Goal: Task Accomplishment & Management: Manage account settings

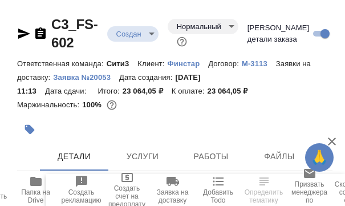
select select "RU"
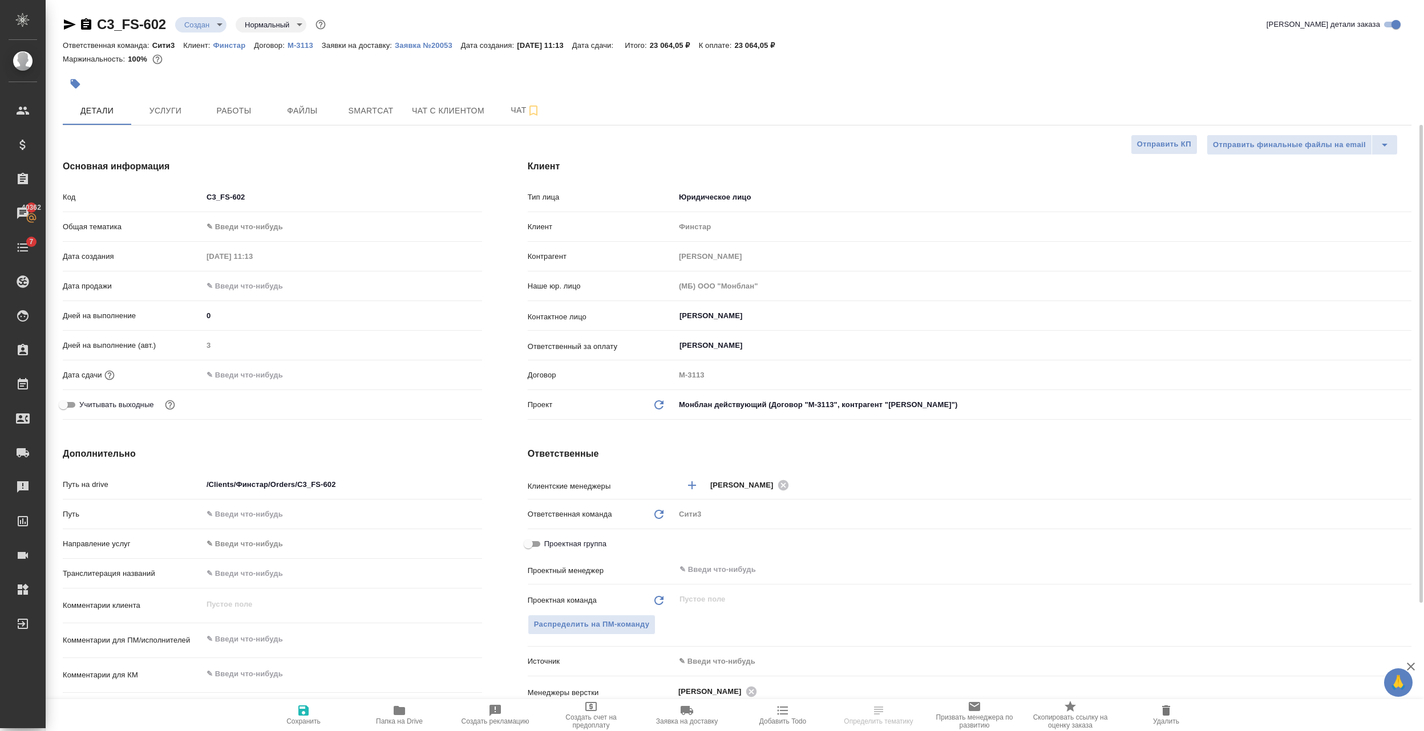
scroll to position [152, 0]
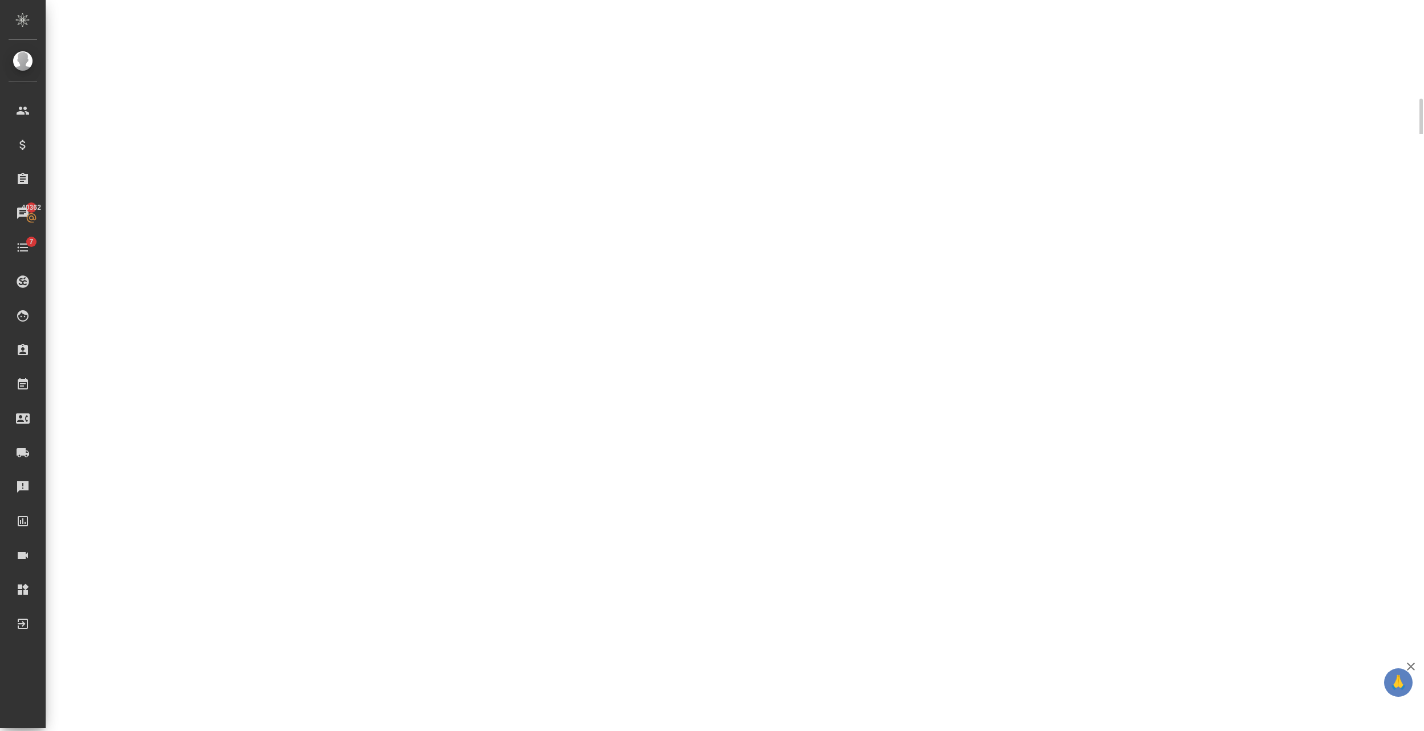
select select "RU"
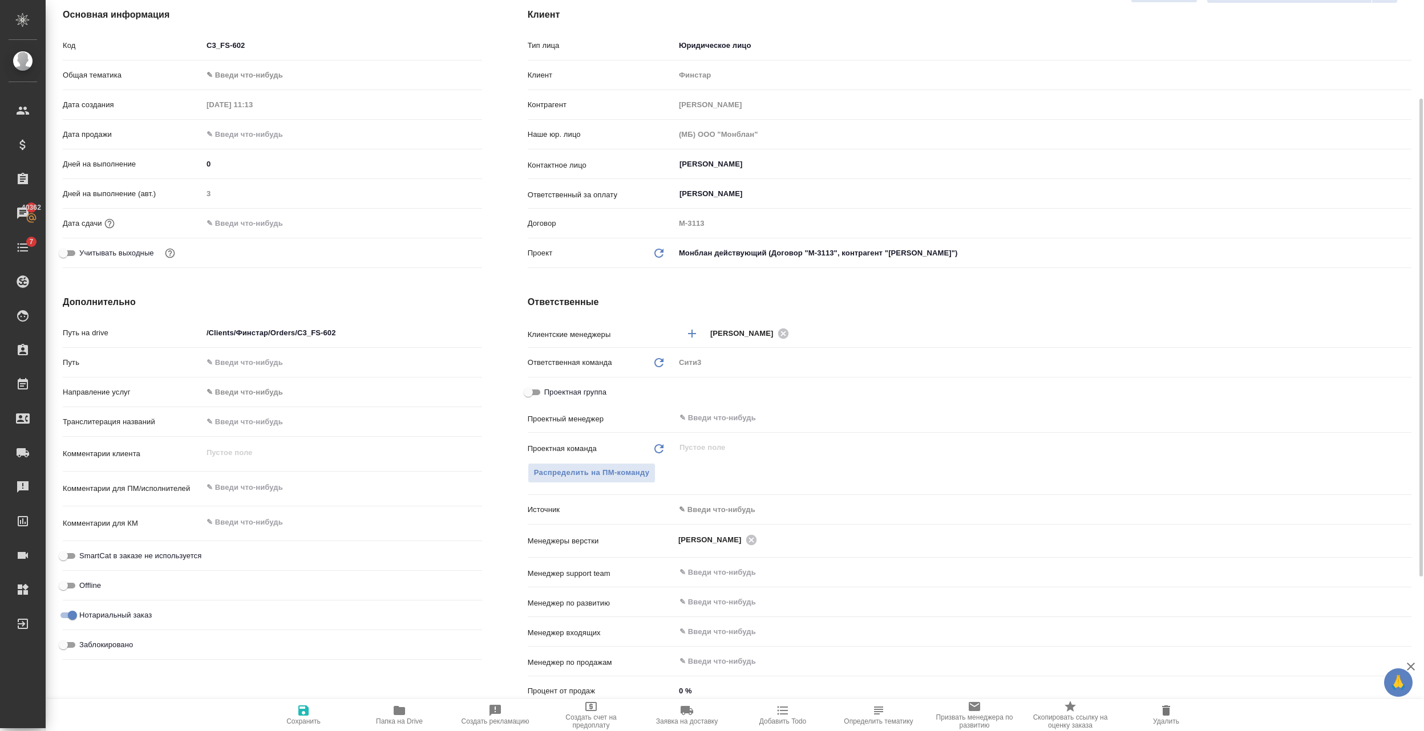
type textarea "x"
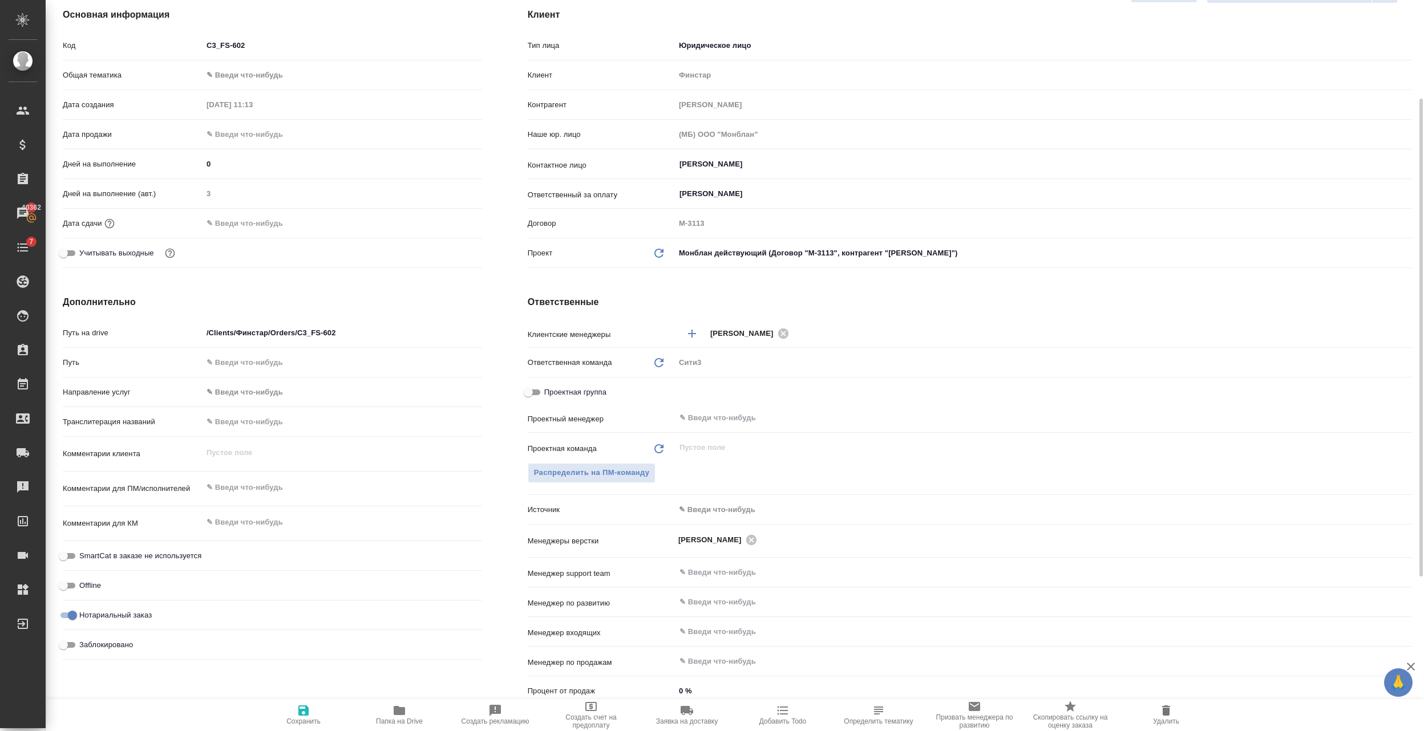
type textarea "x"
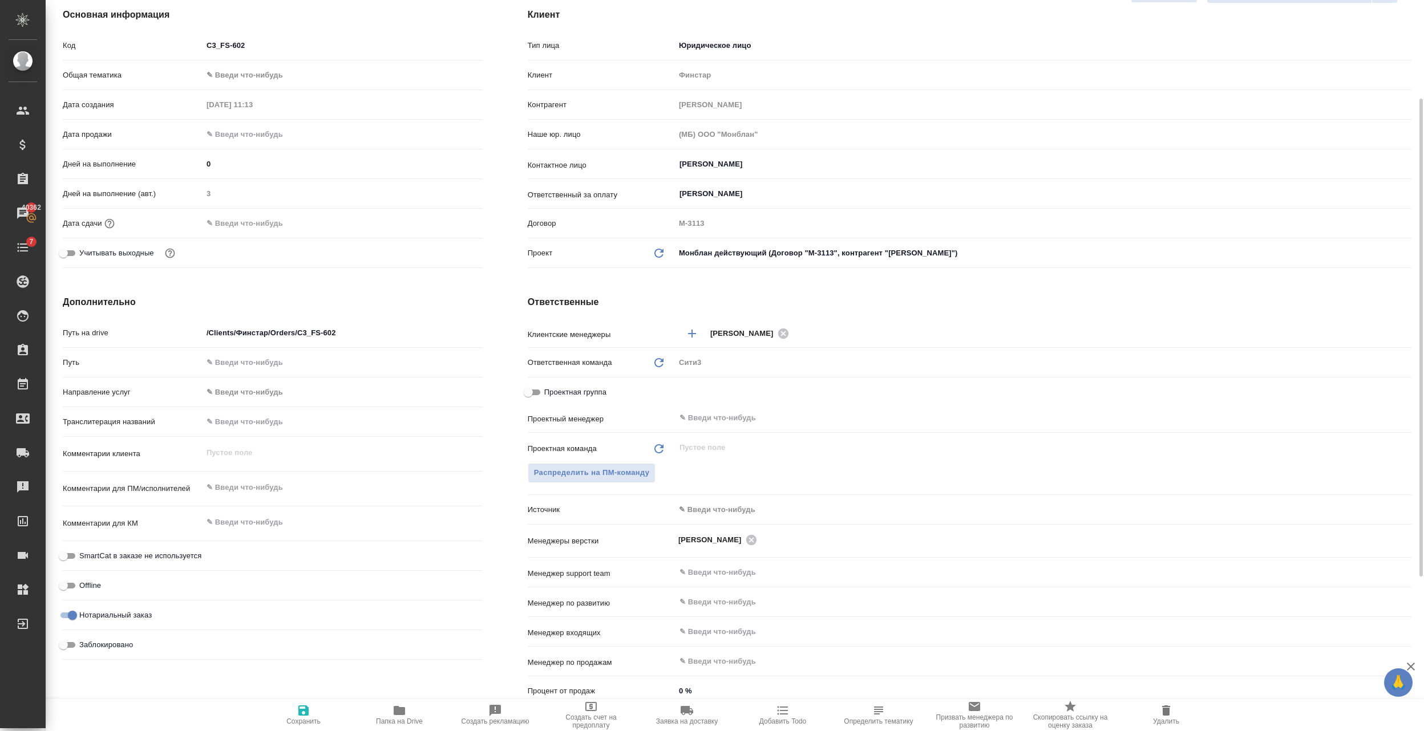
type textarea "x"
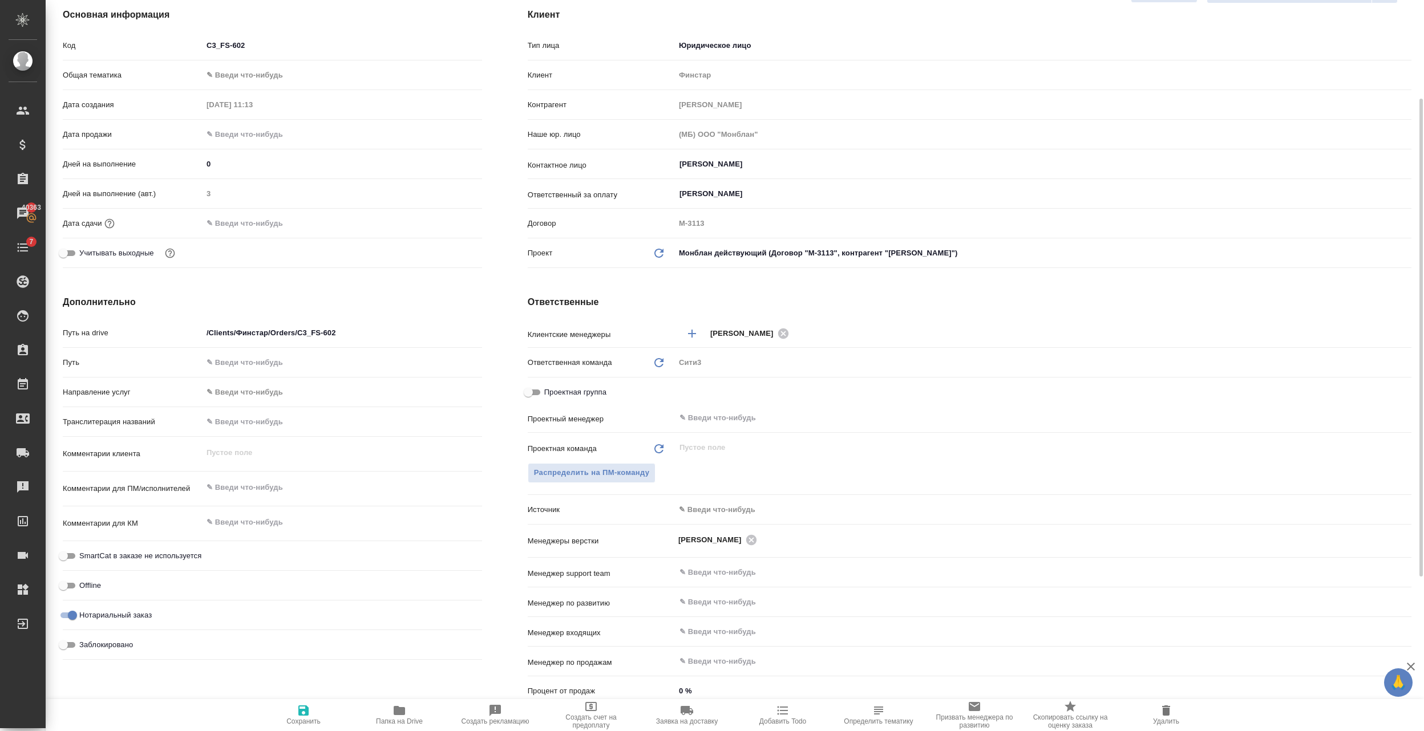
scroll to position [304, 0]
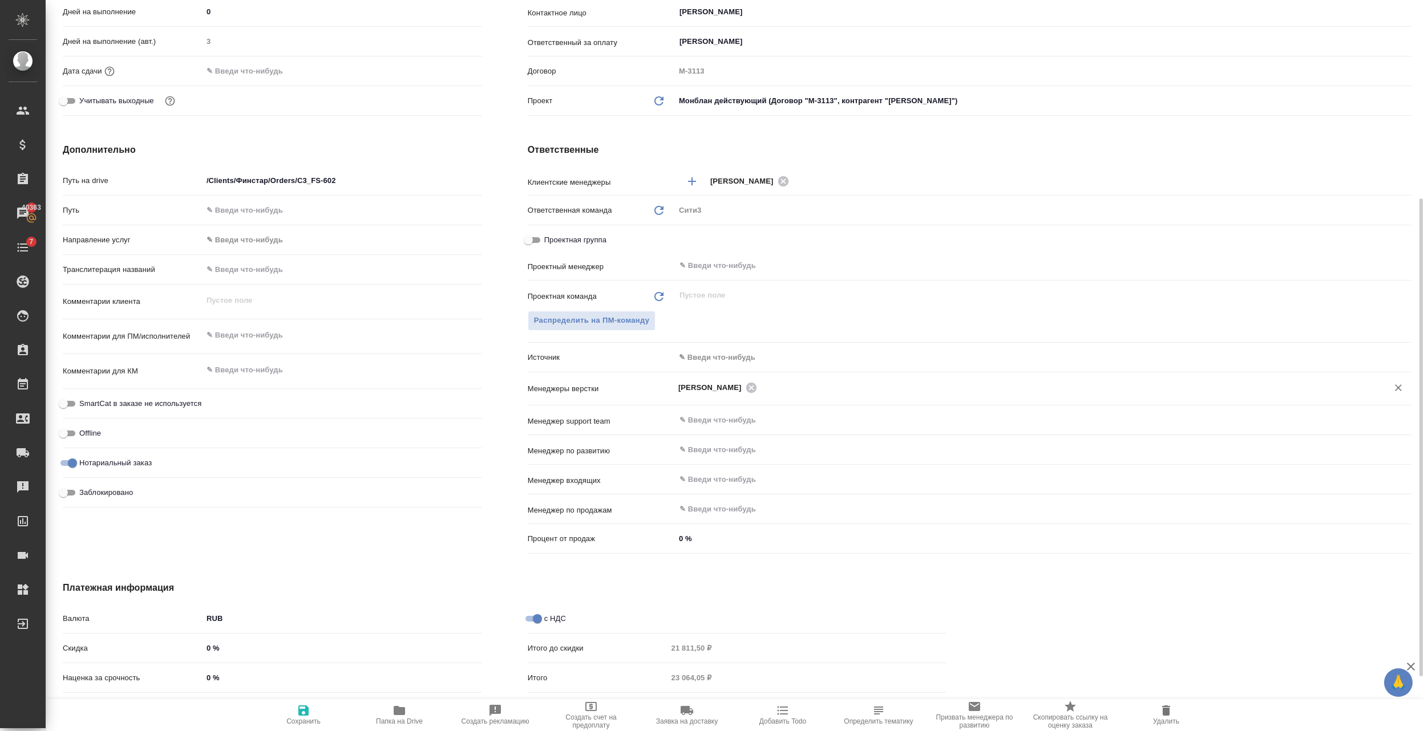
click at [344, 205] on input "text" at bounding box center [1064, 387] width 609 height 14
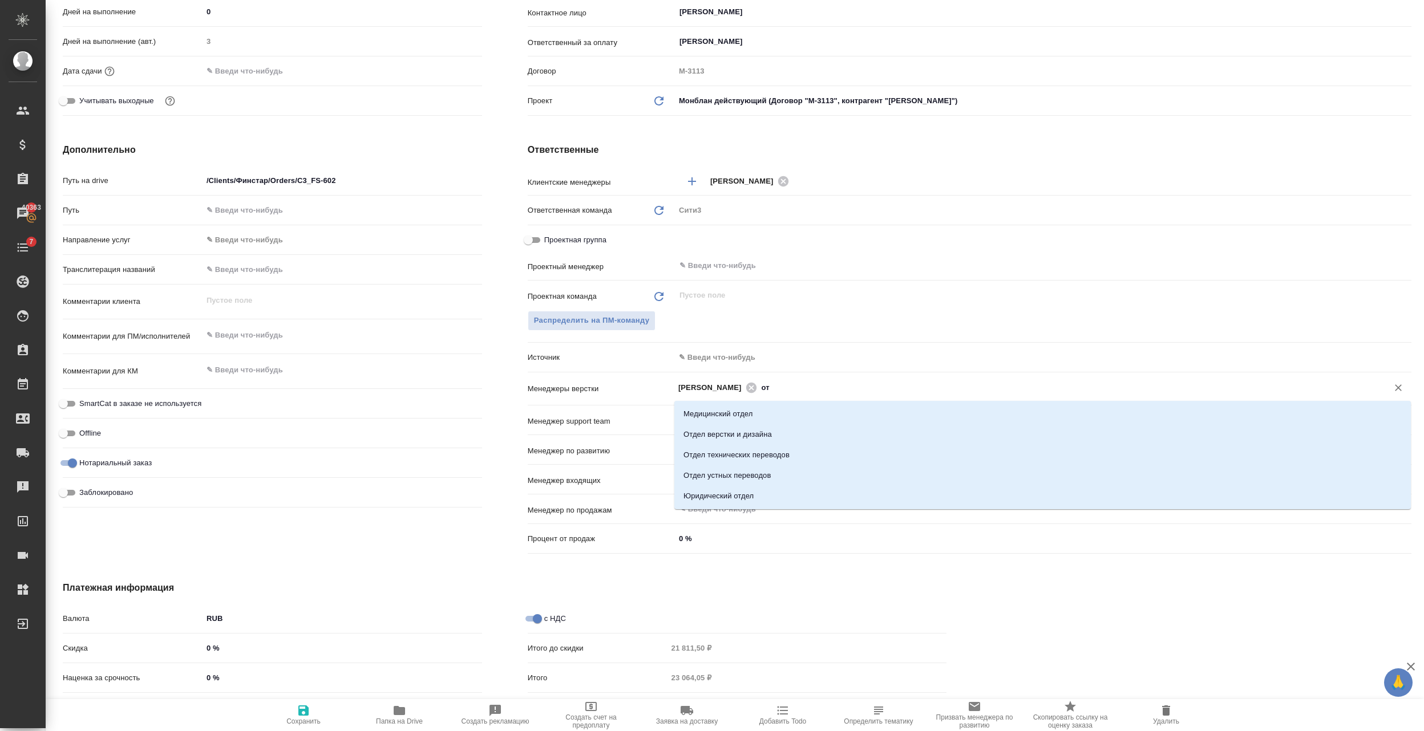
type input "отд"
click at [344, 205] on li "Отдел верстки и дизайна" at bounding box center [1042, 434] width 736 height 21
type textarea "x"
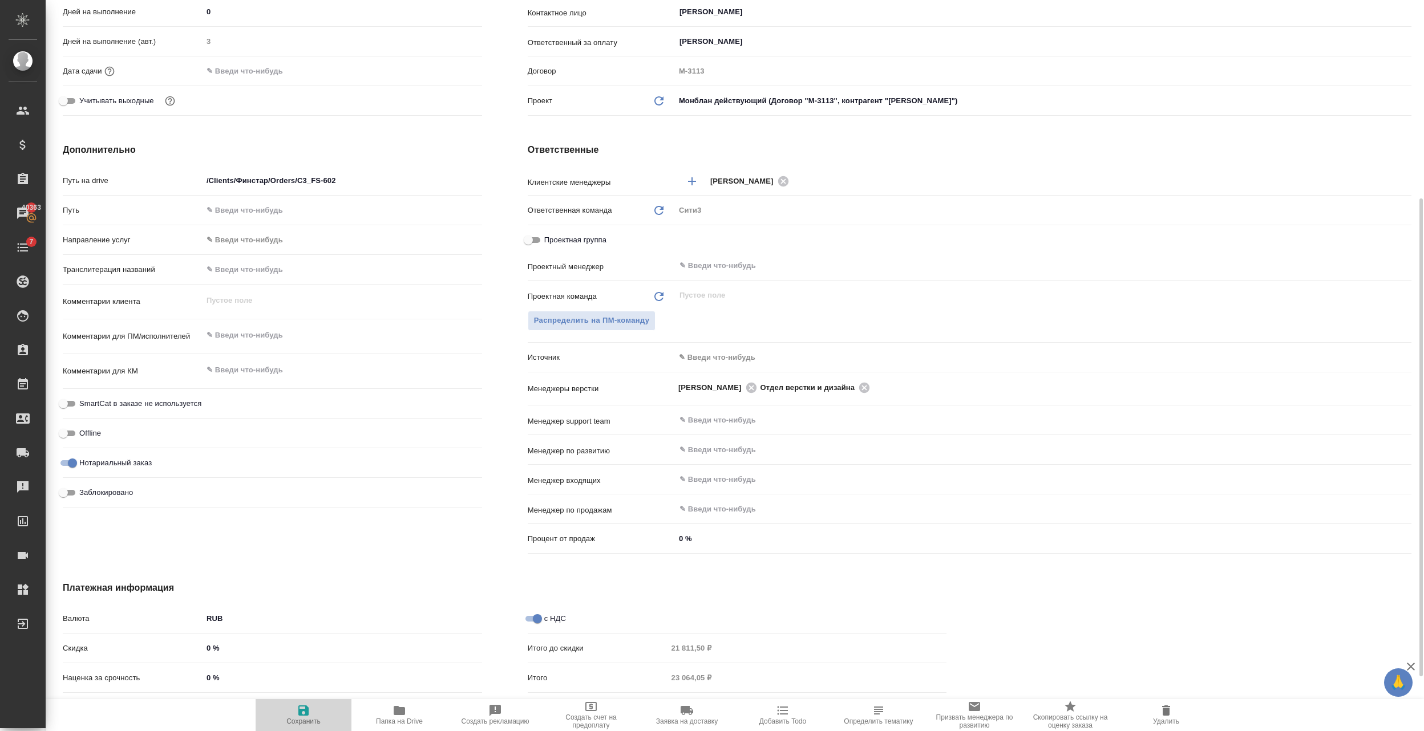
click at [300, 205] on icon "button" at bounding box center [303, 711] width 10 height 10
type textarea "x"
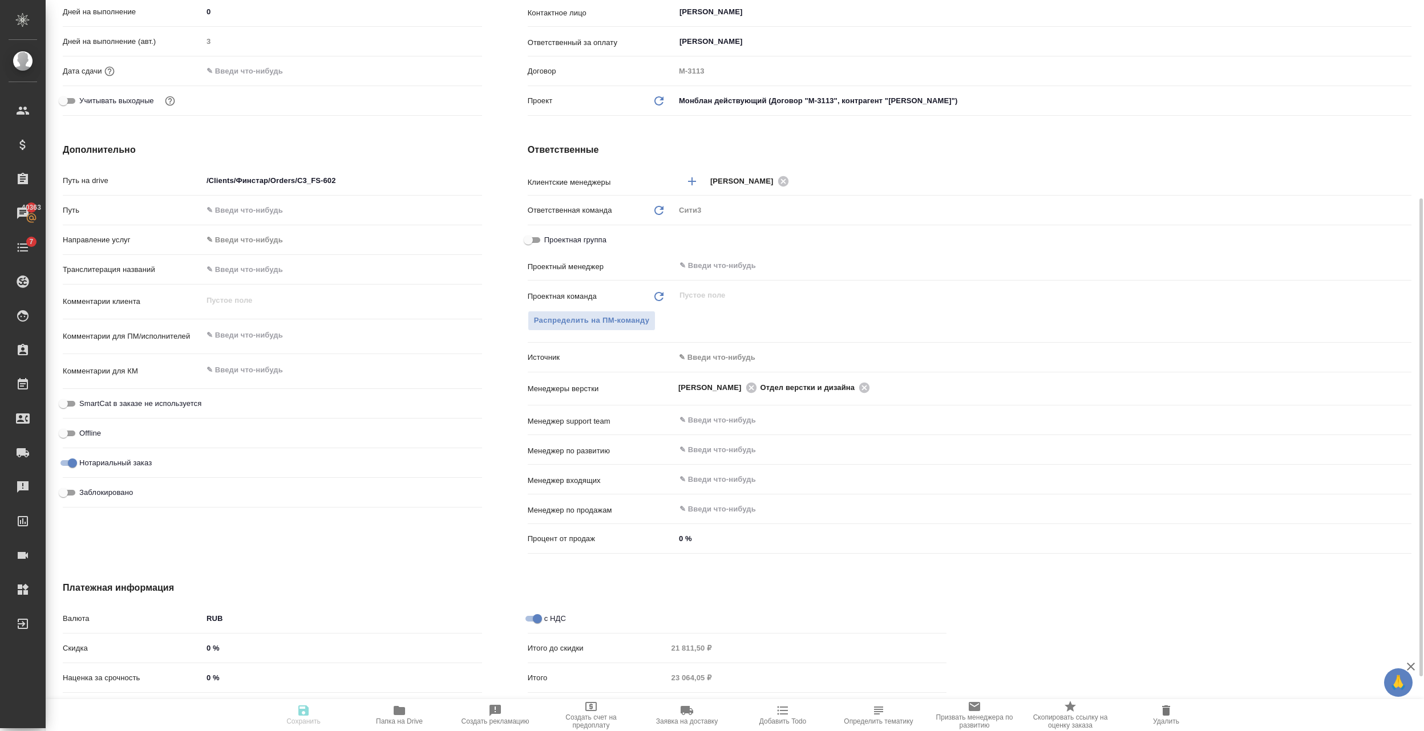
type textarea "x"
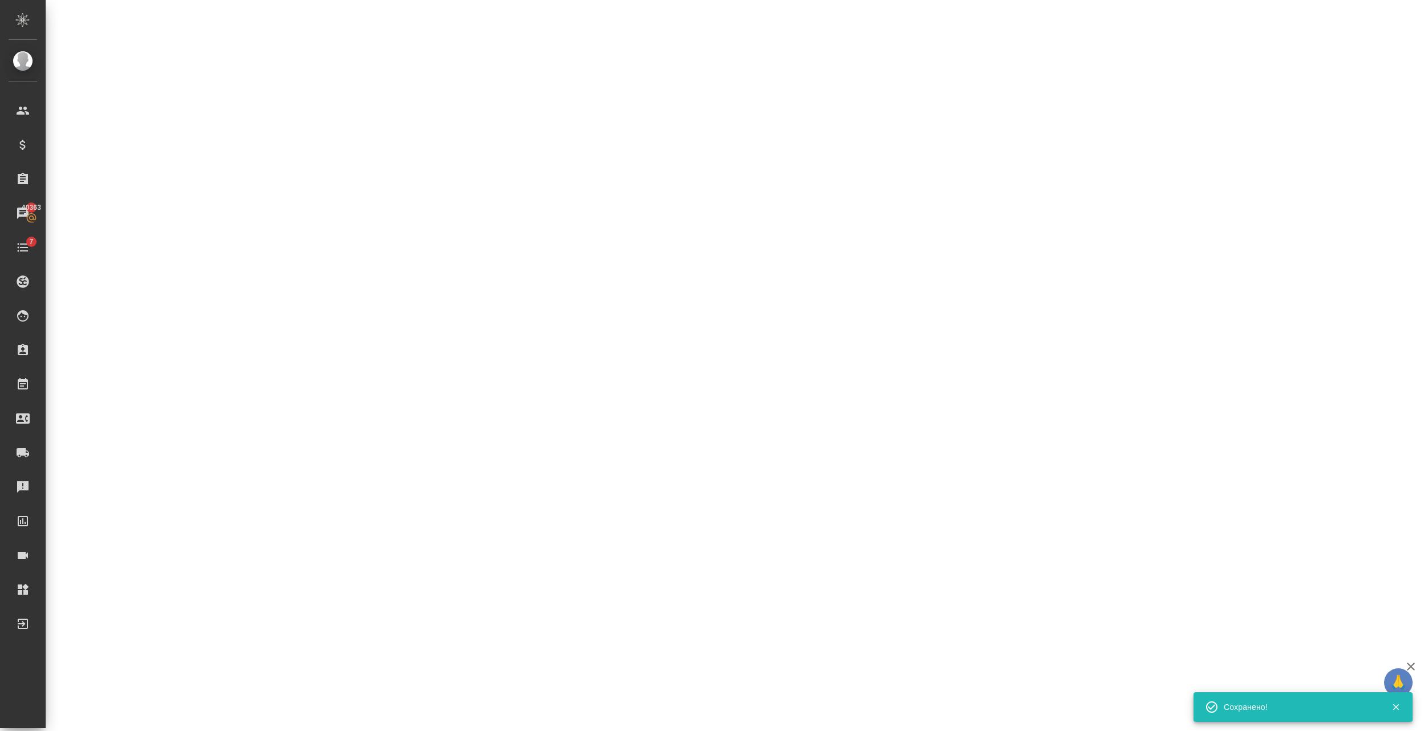
select select "RU"
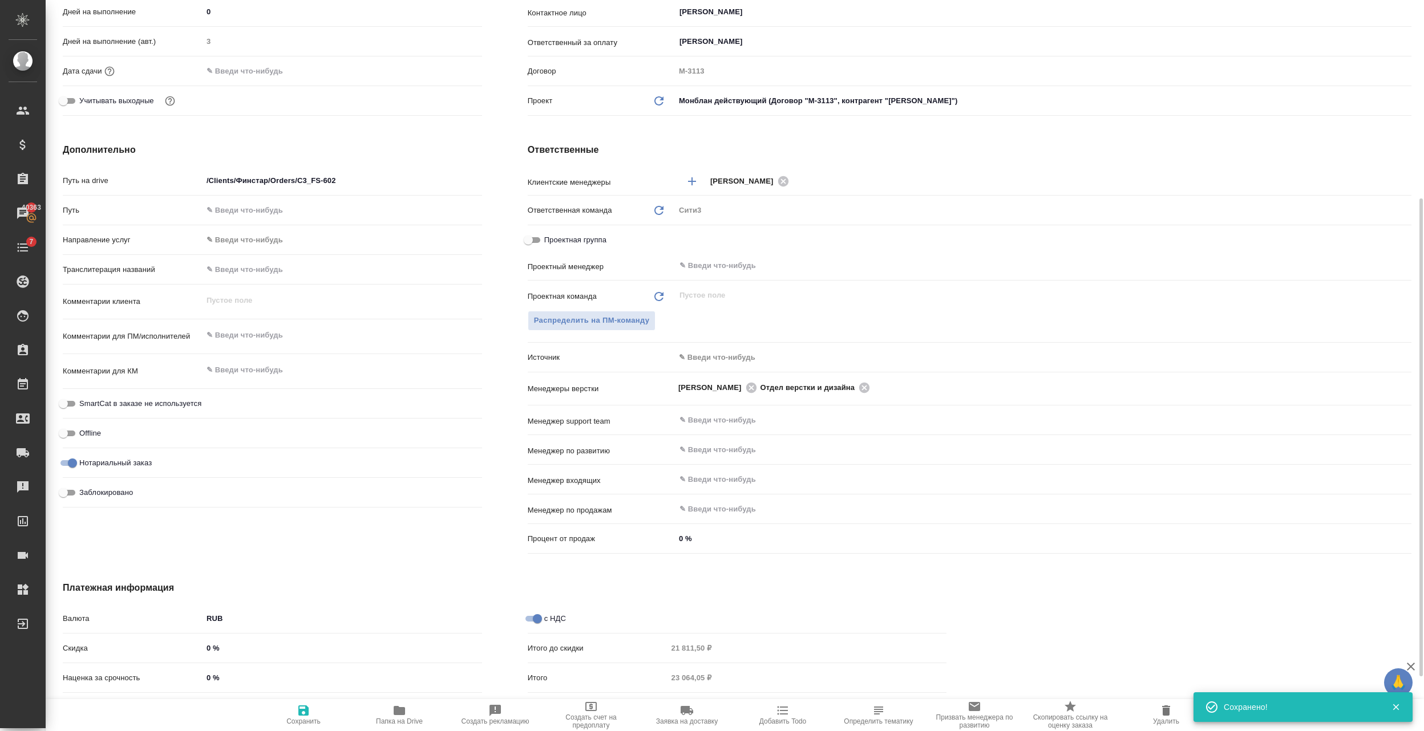
type textarea "x"
click at [344, 205] on icon at bounding box center [864, 387] width 10 height 10
type textarea "x"
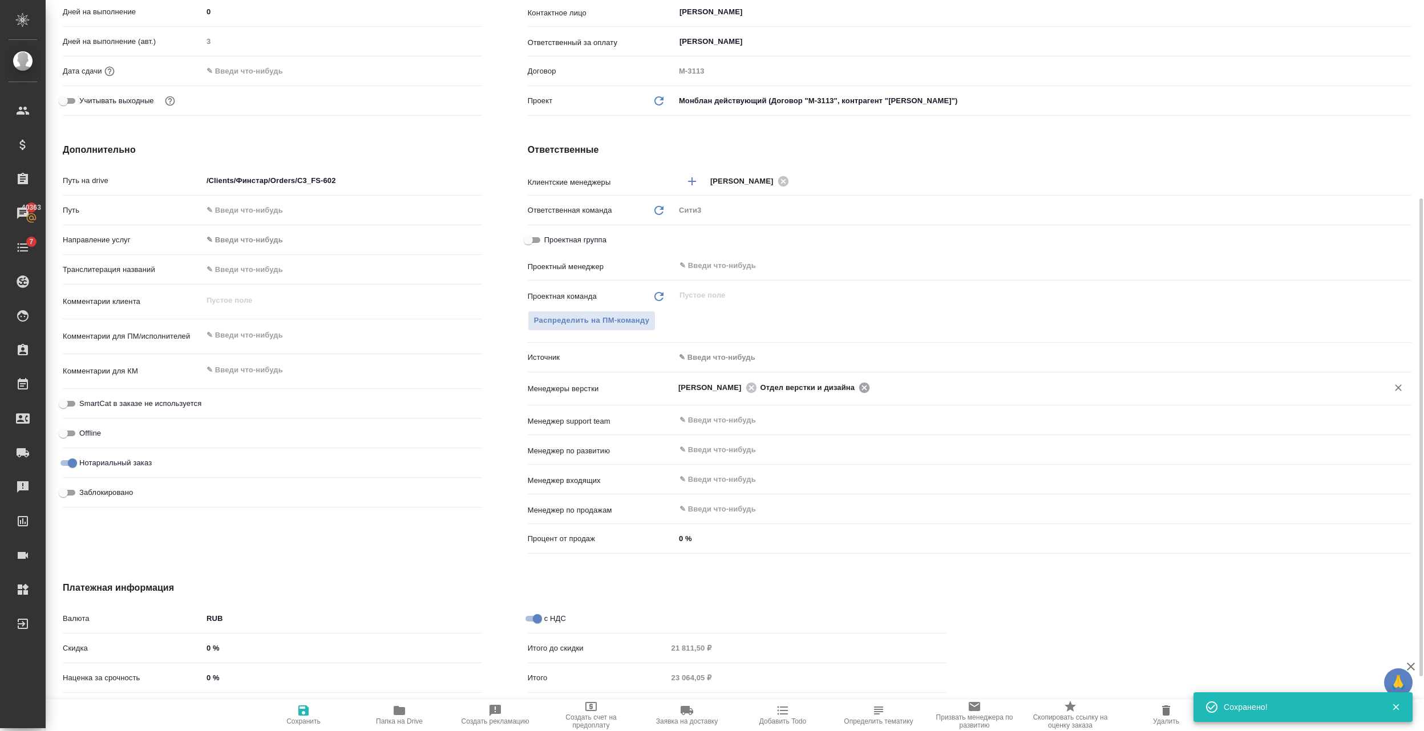
type textarea "x"
click at [289, 205] on span "Сохранить" at bounding box center [303, 715] width 82 height 22
type textarea "x"
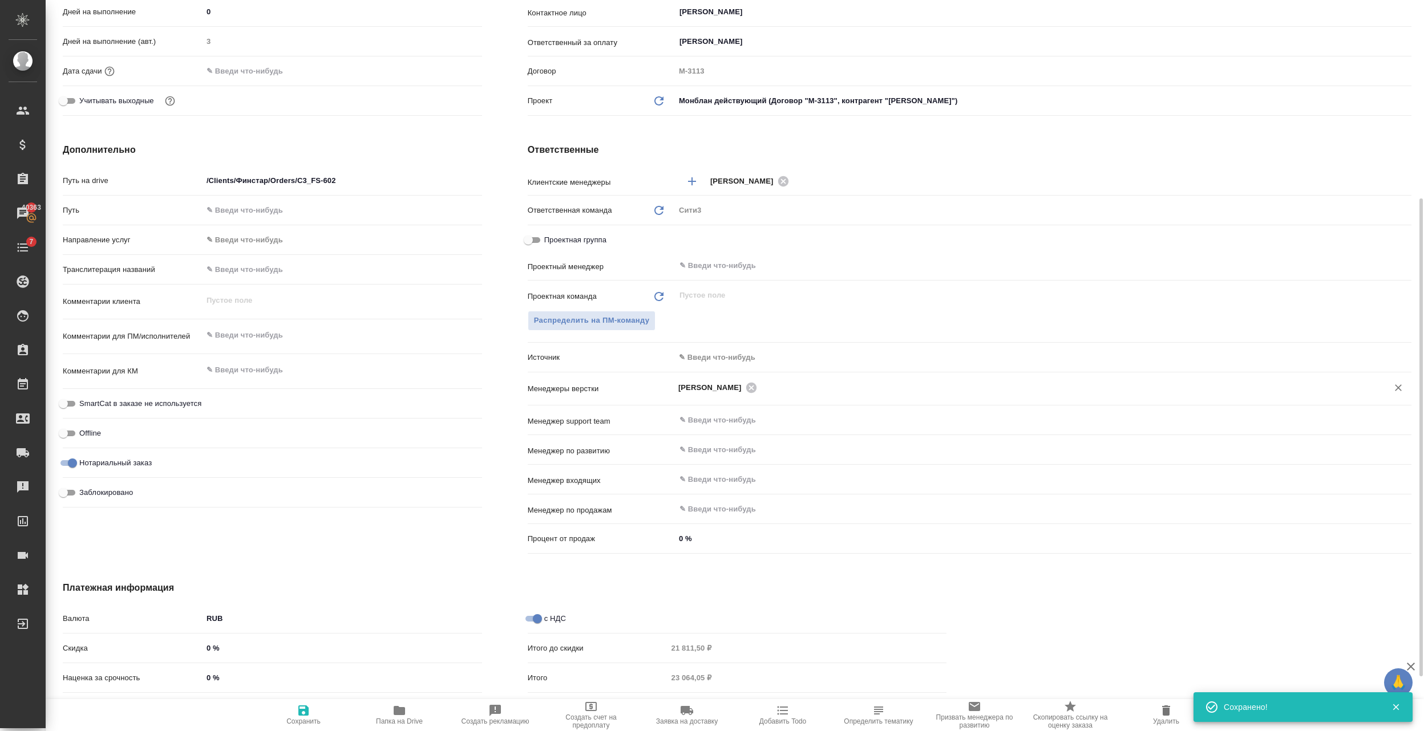
type textarea "x"
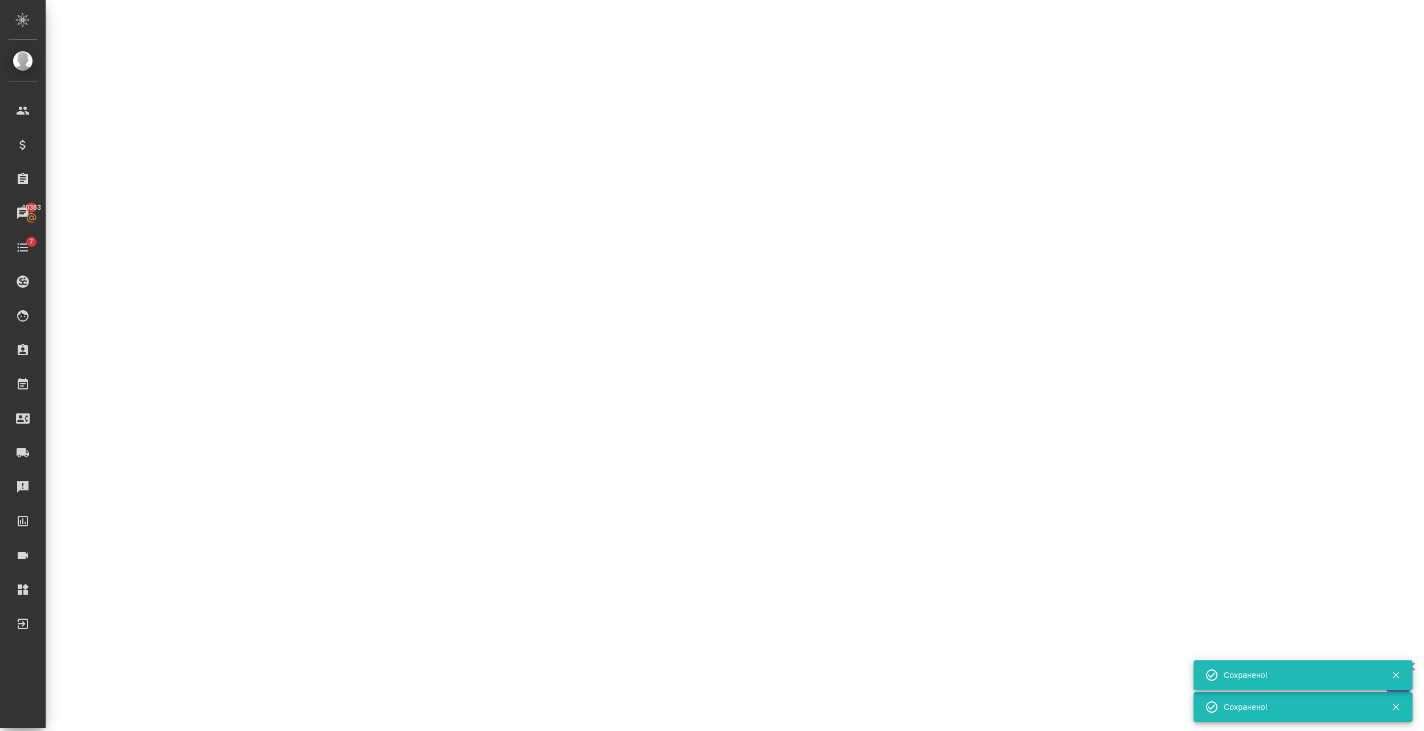
select select "RU"
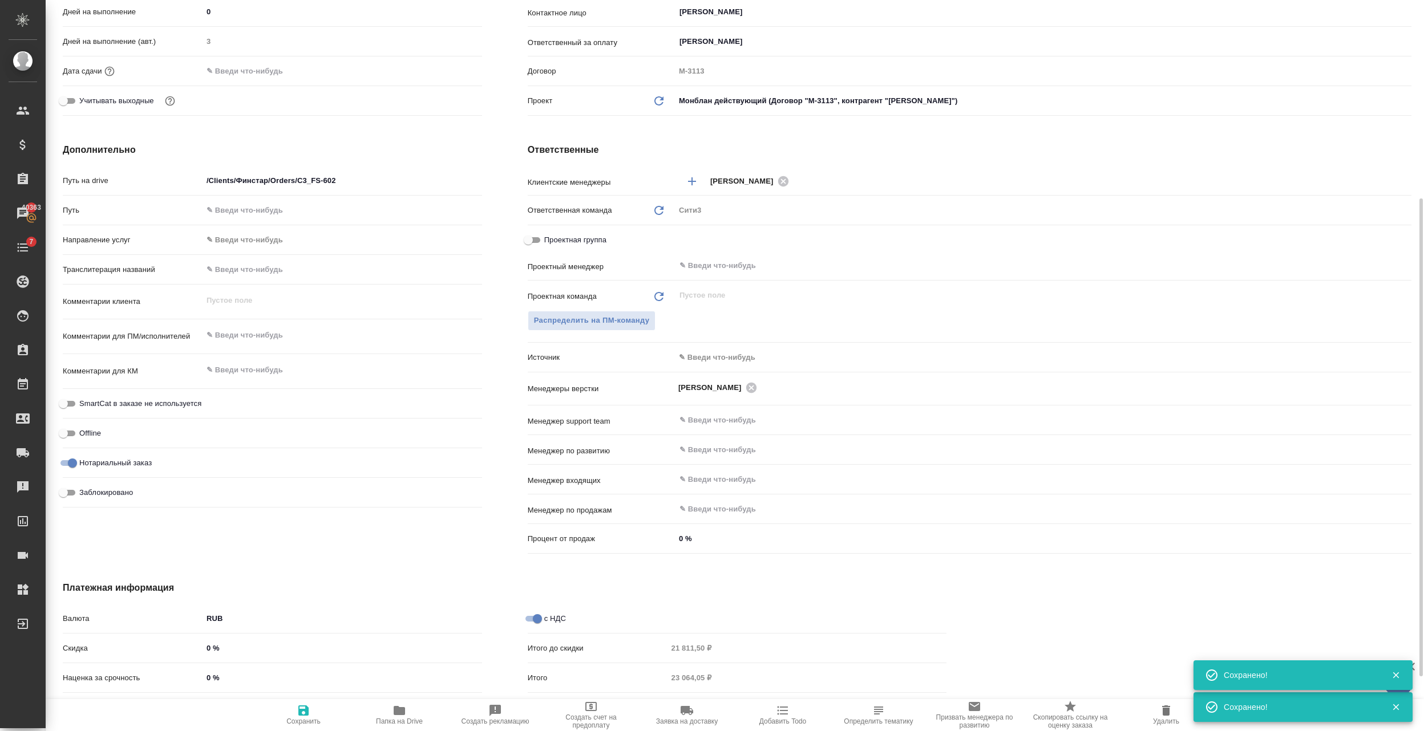
type textarea "x"
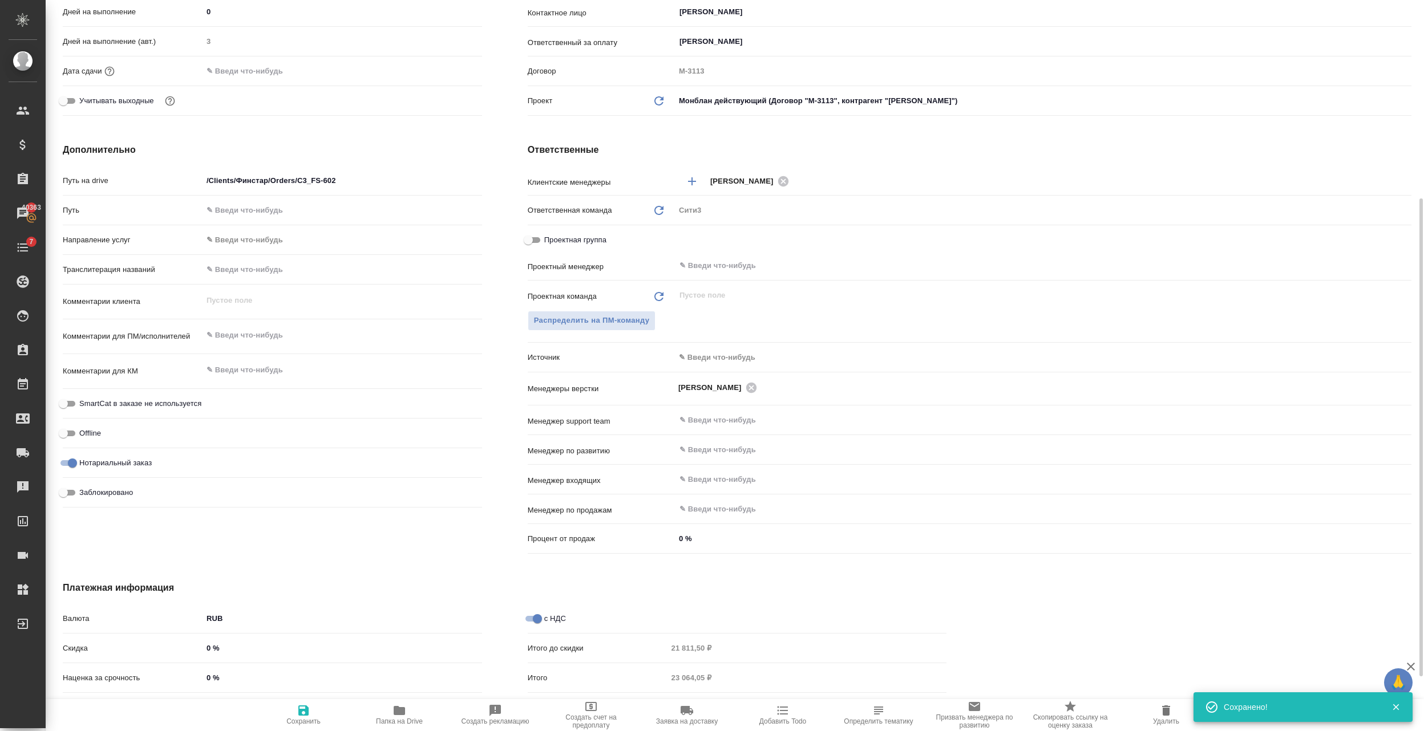
type textarea "x"
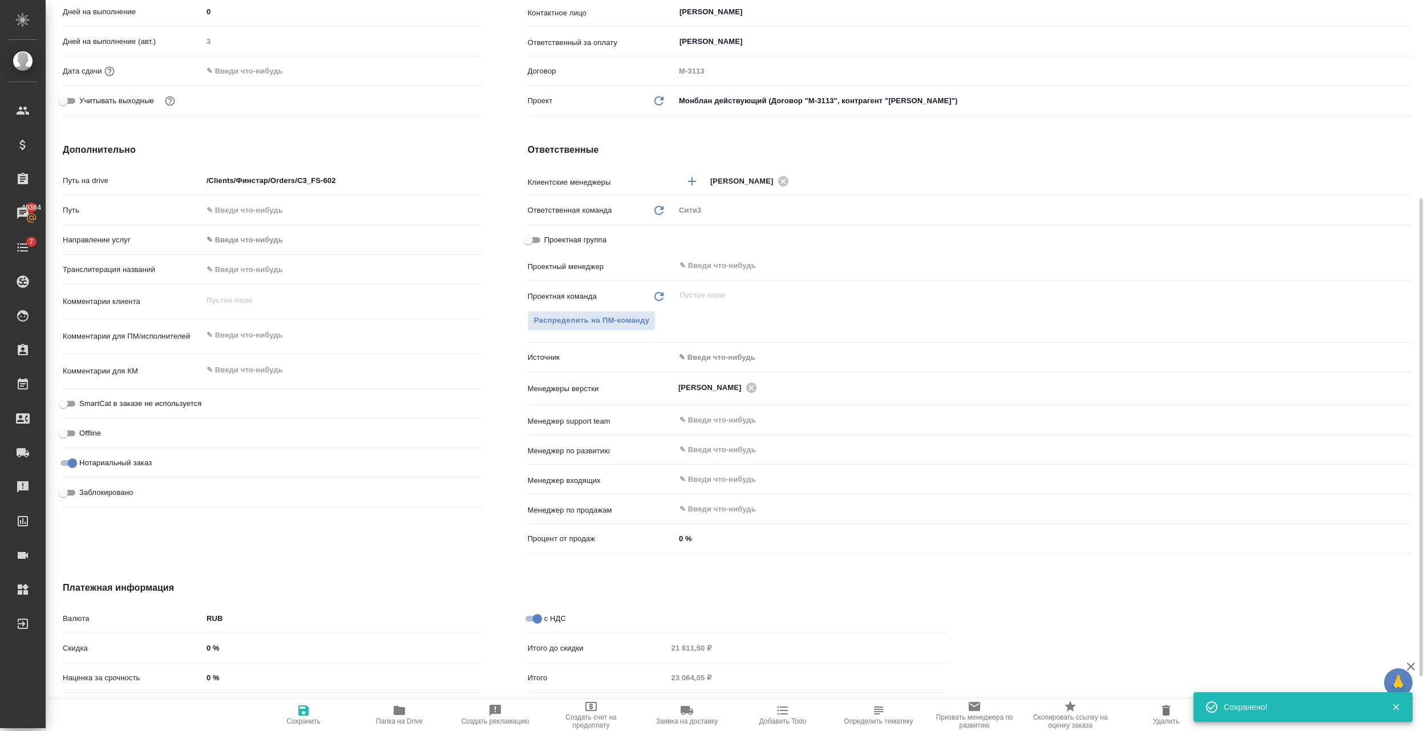
type textarea "x"
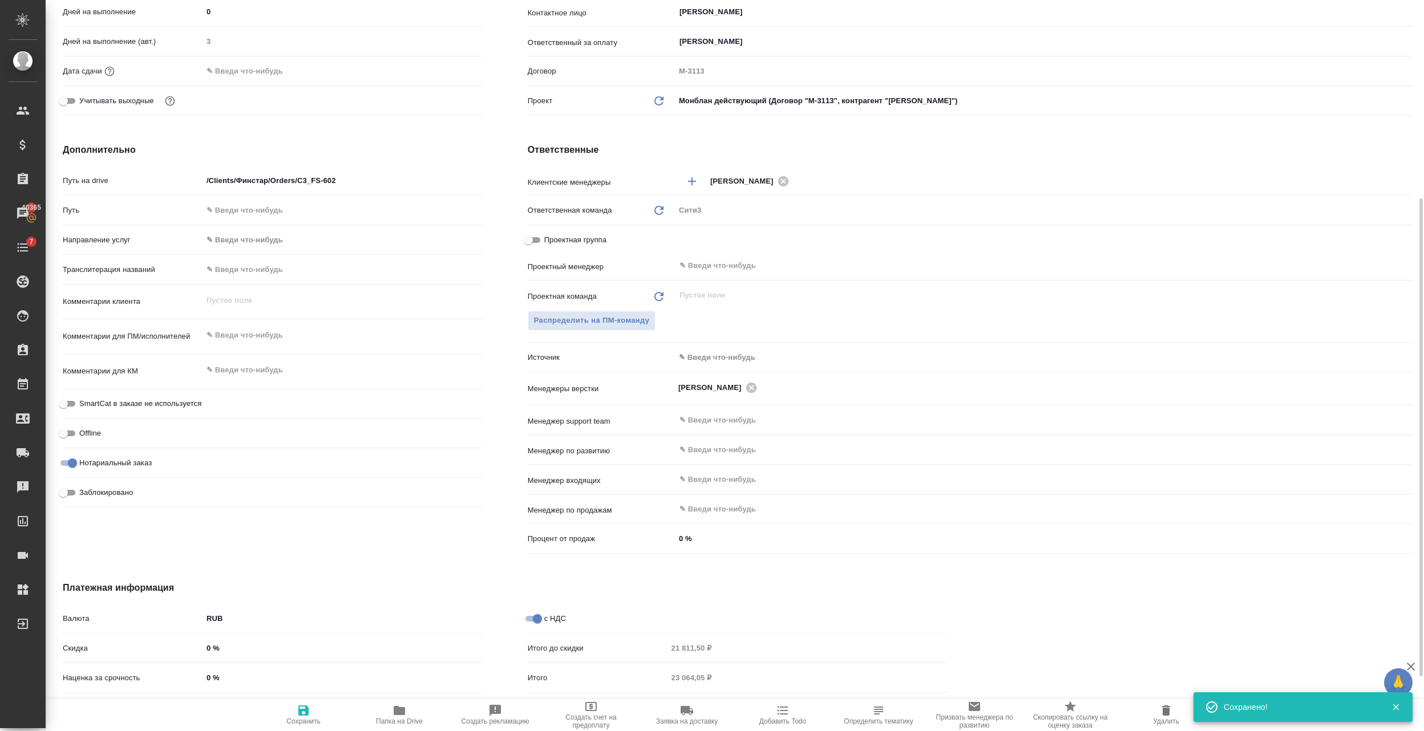
type textarea "x"
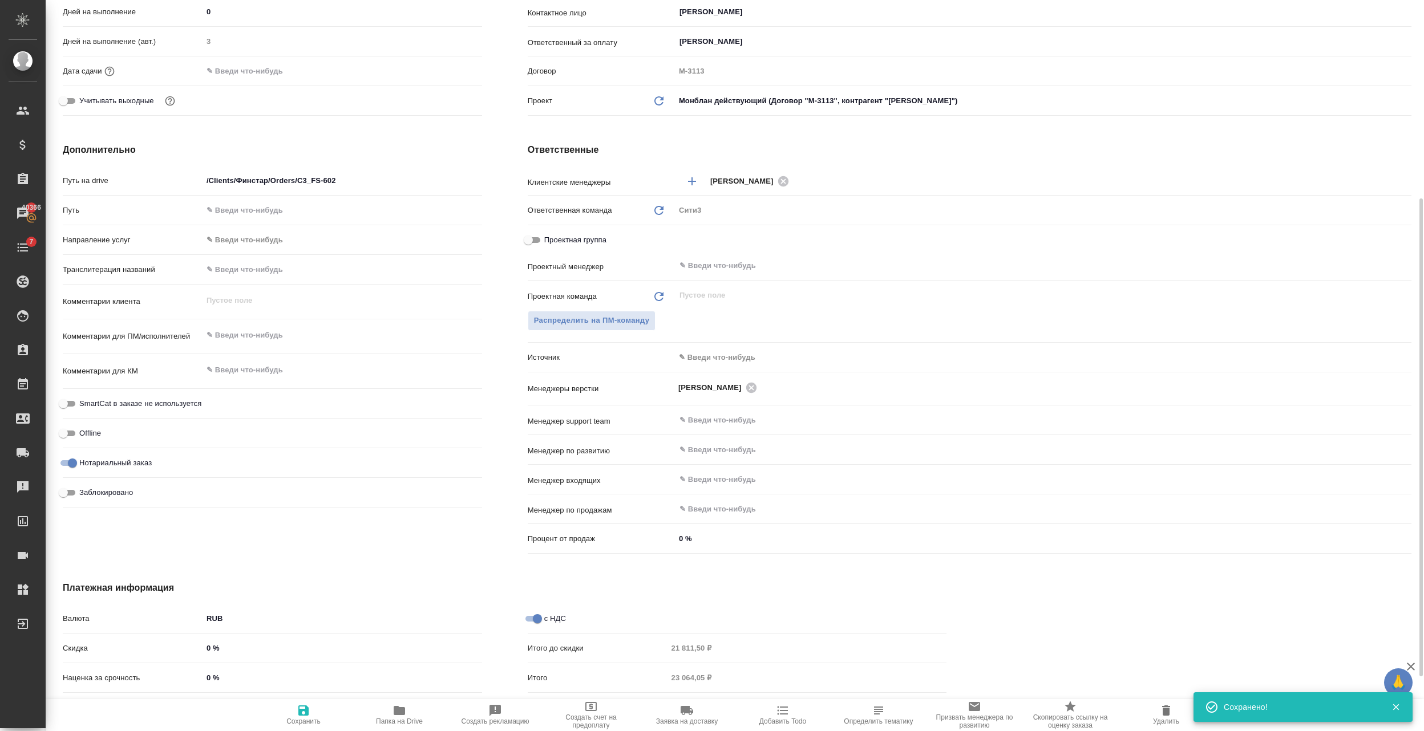
type textarea "x"
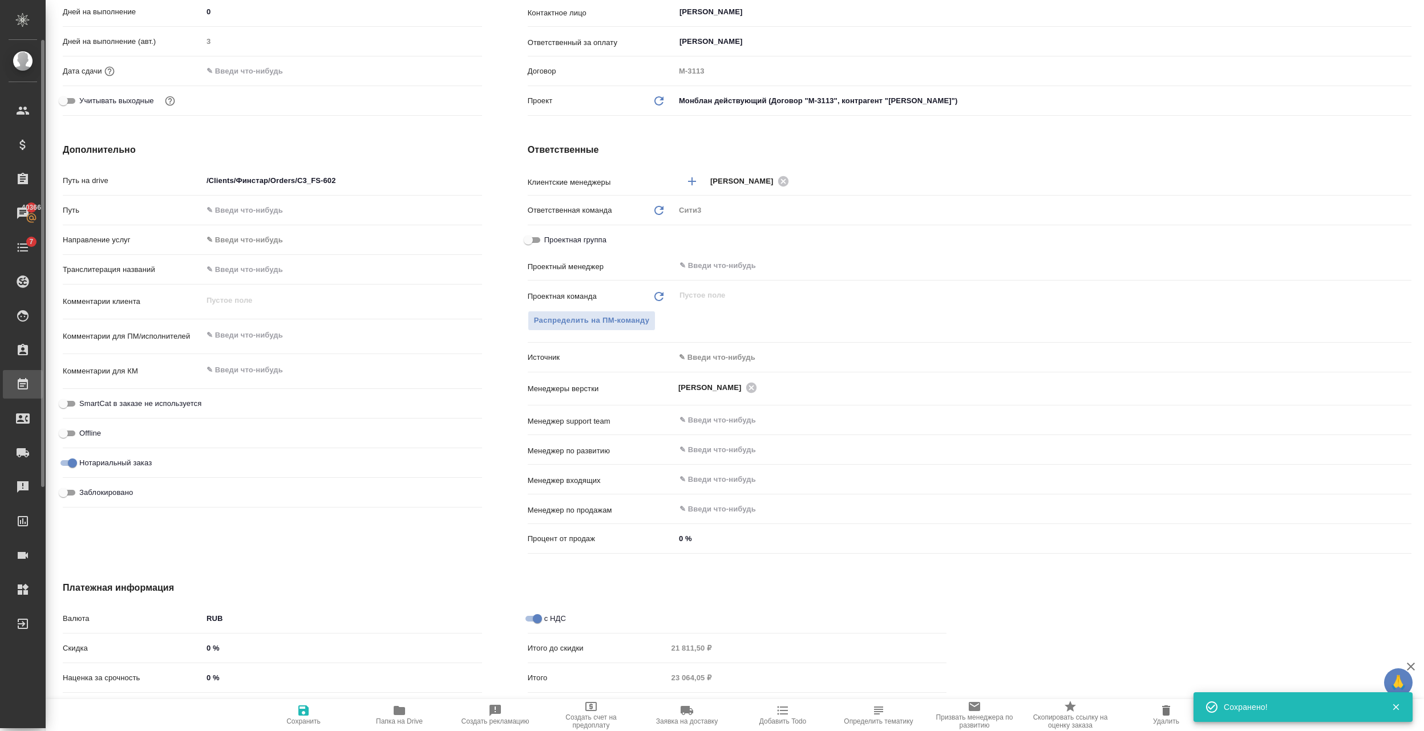
type textarea "x"
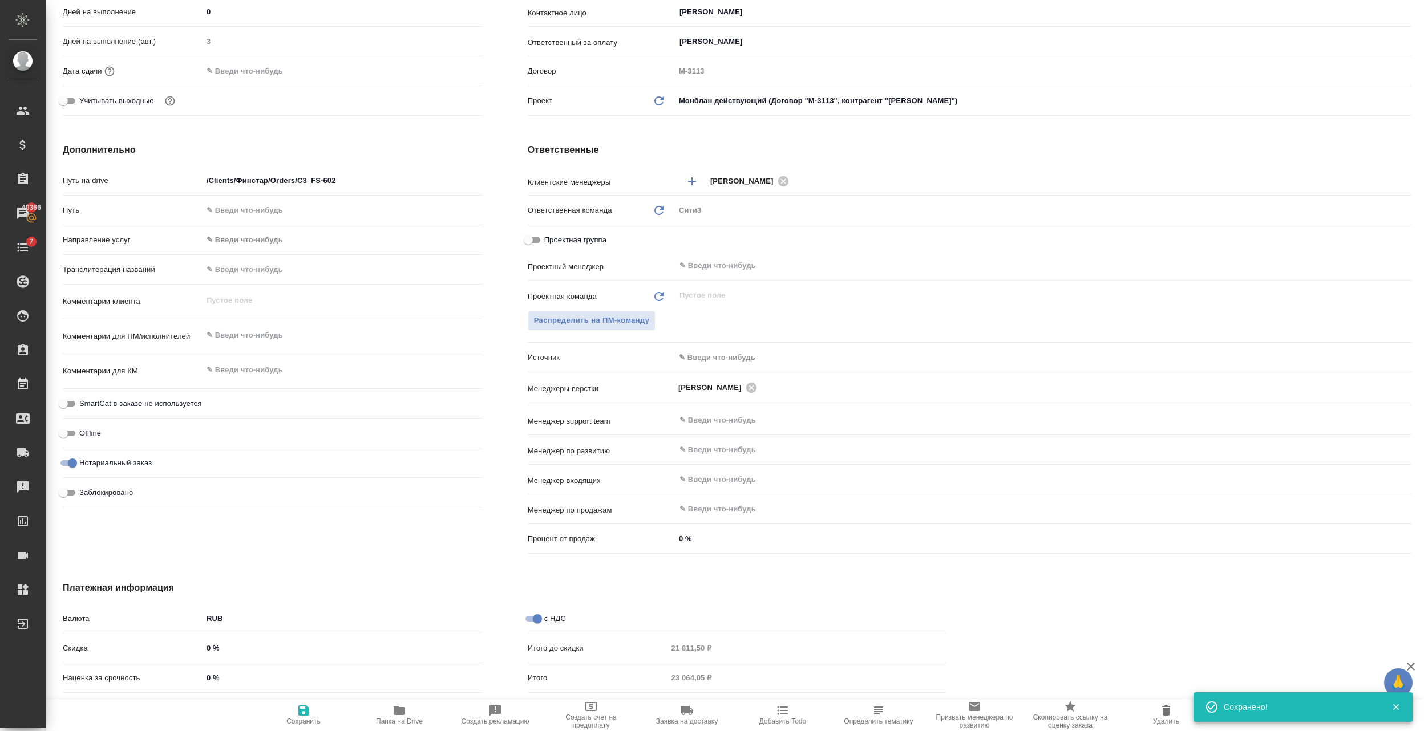
type textarea "x"
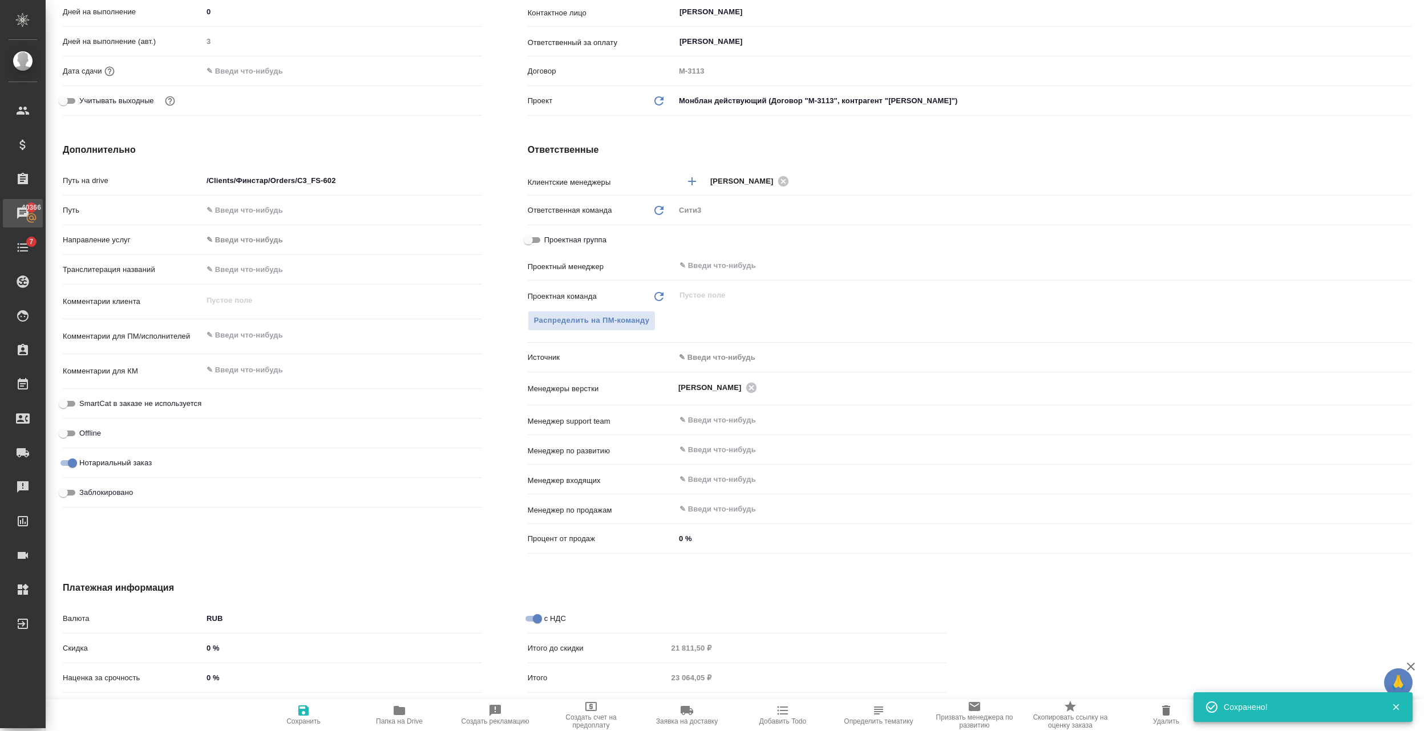
type textarea "x"
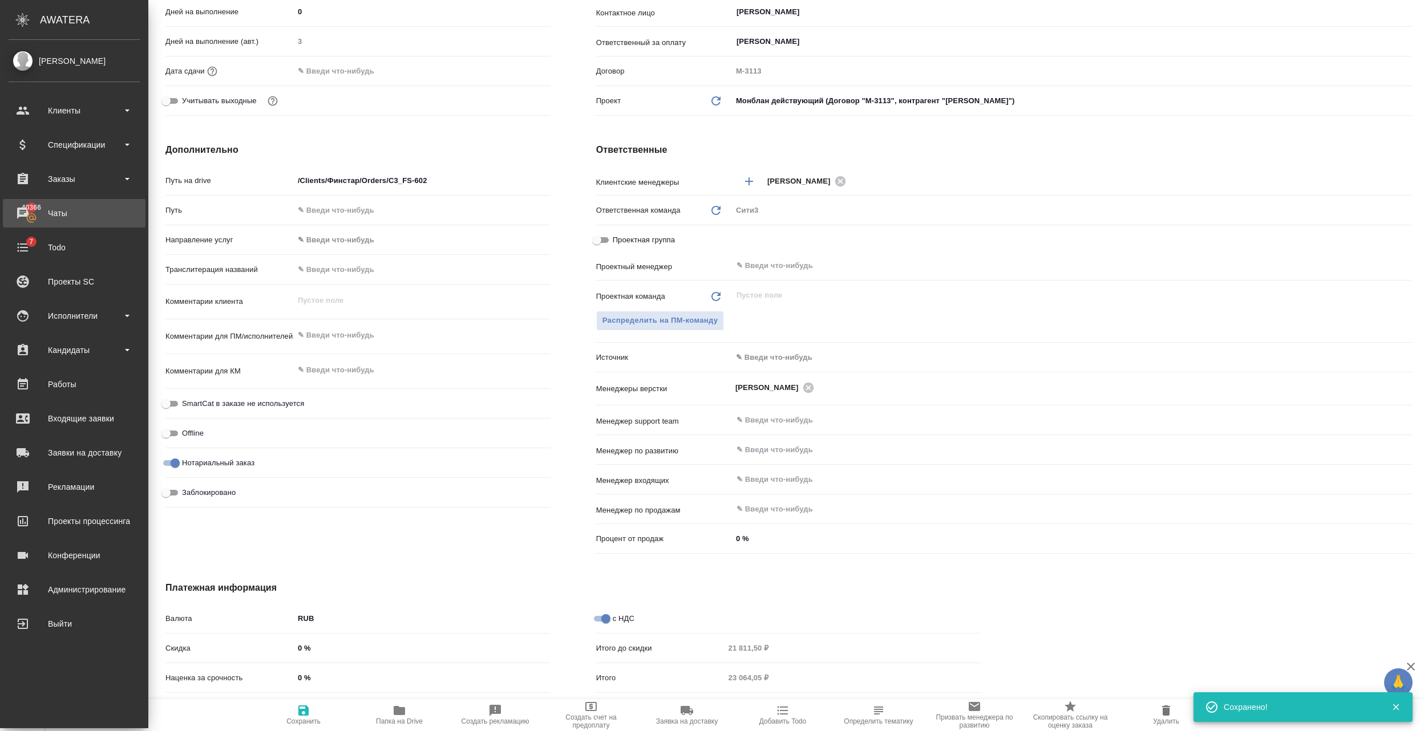
click at [25, 205] on div "Чаты" at bounding box center [74, 213] width 131 height 17
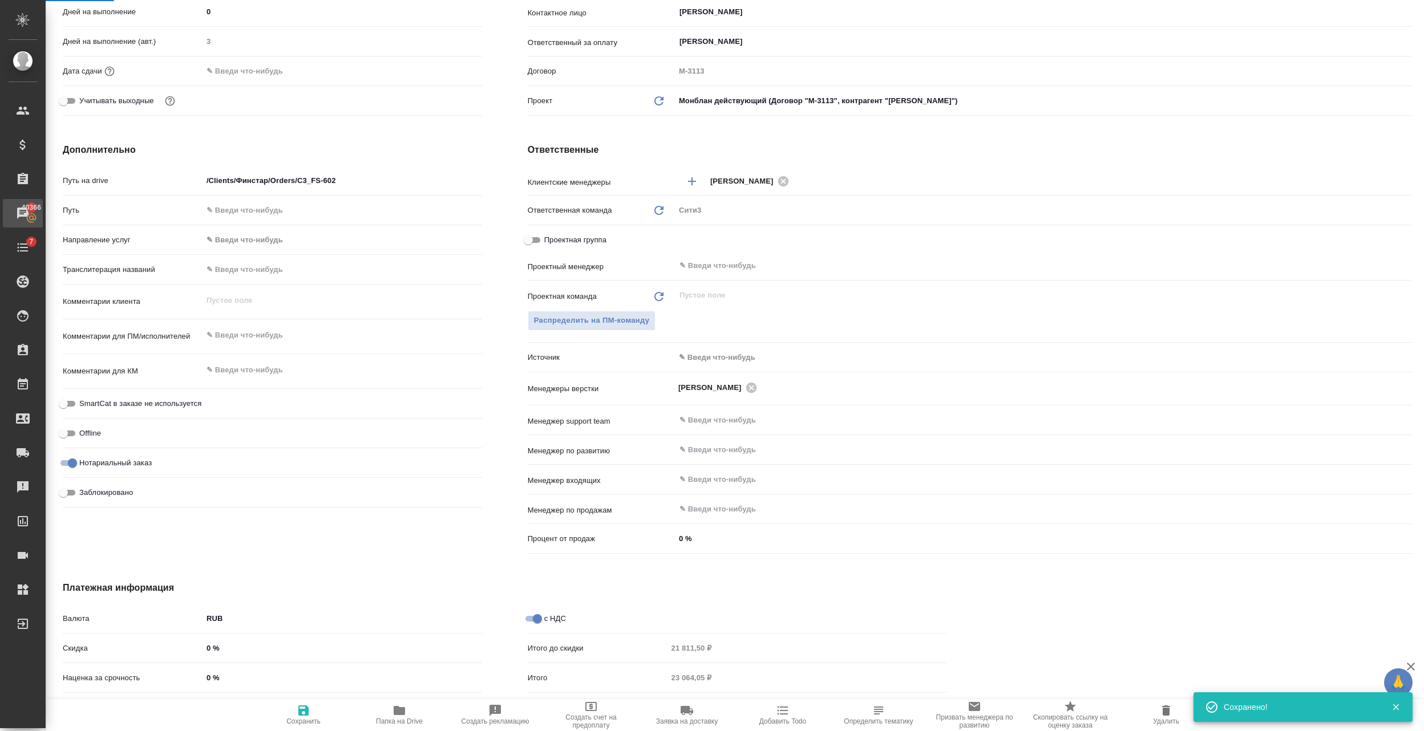
type textarea "x"
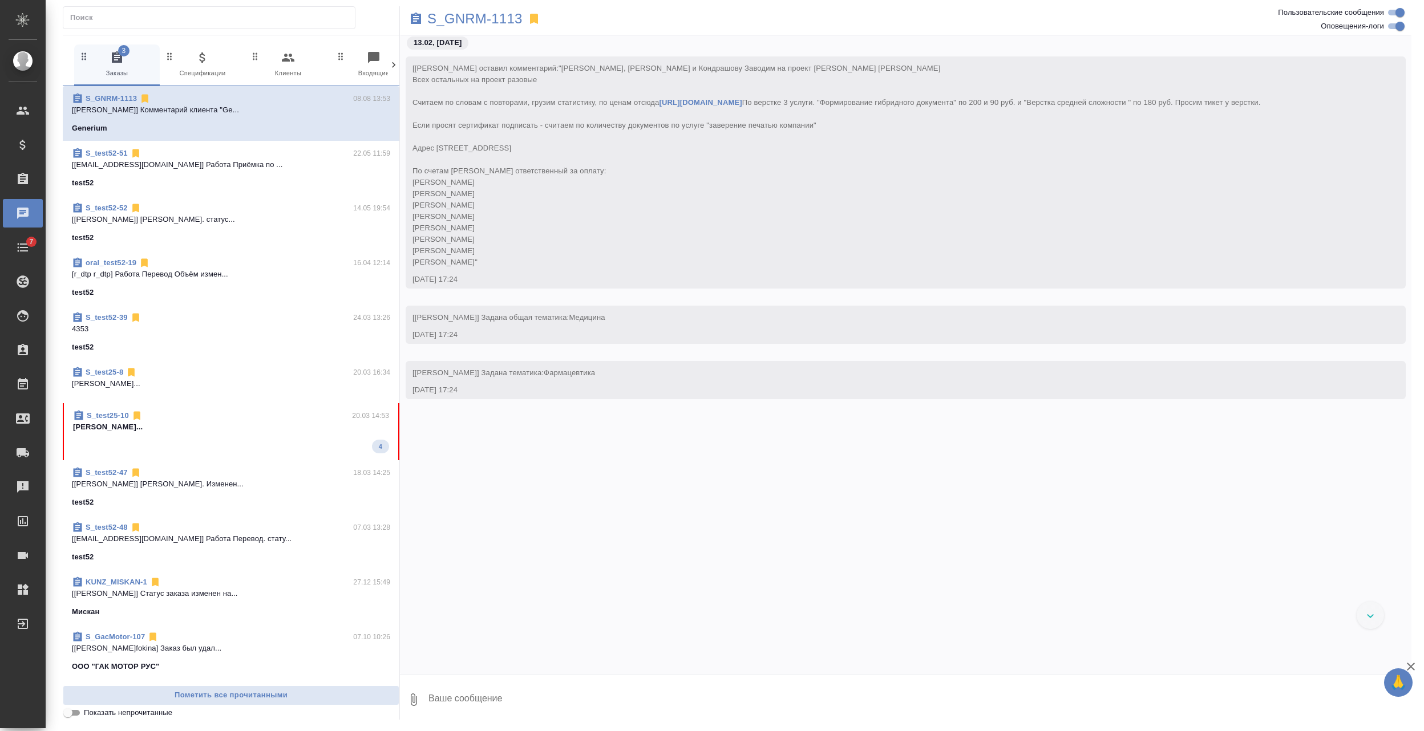
scroll to position [4445, 0]
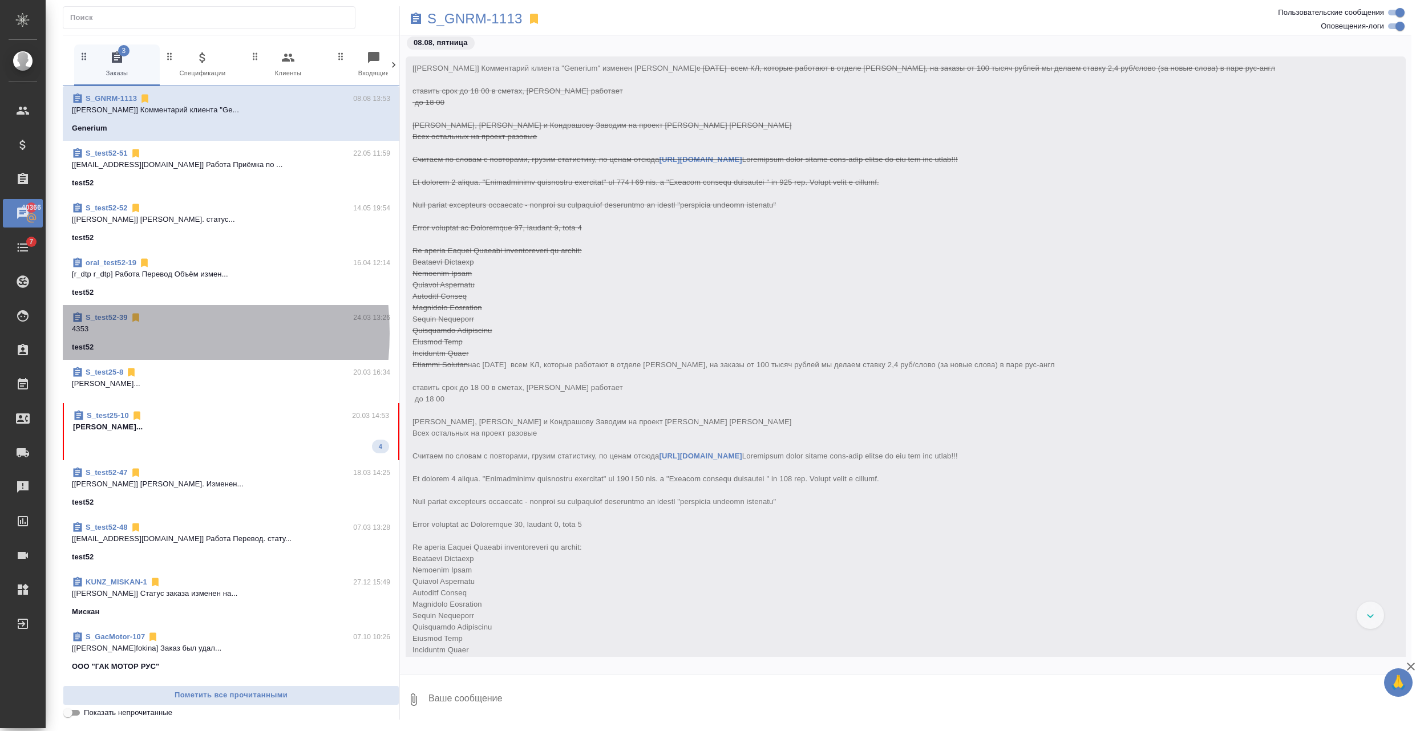
click at [98, 205] on p "4353" at bounding box center [231, 328] width 318 height 11
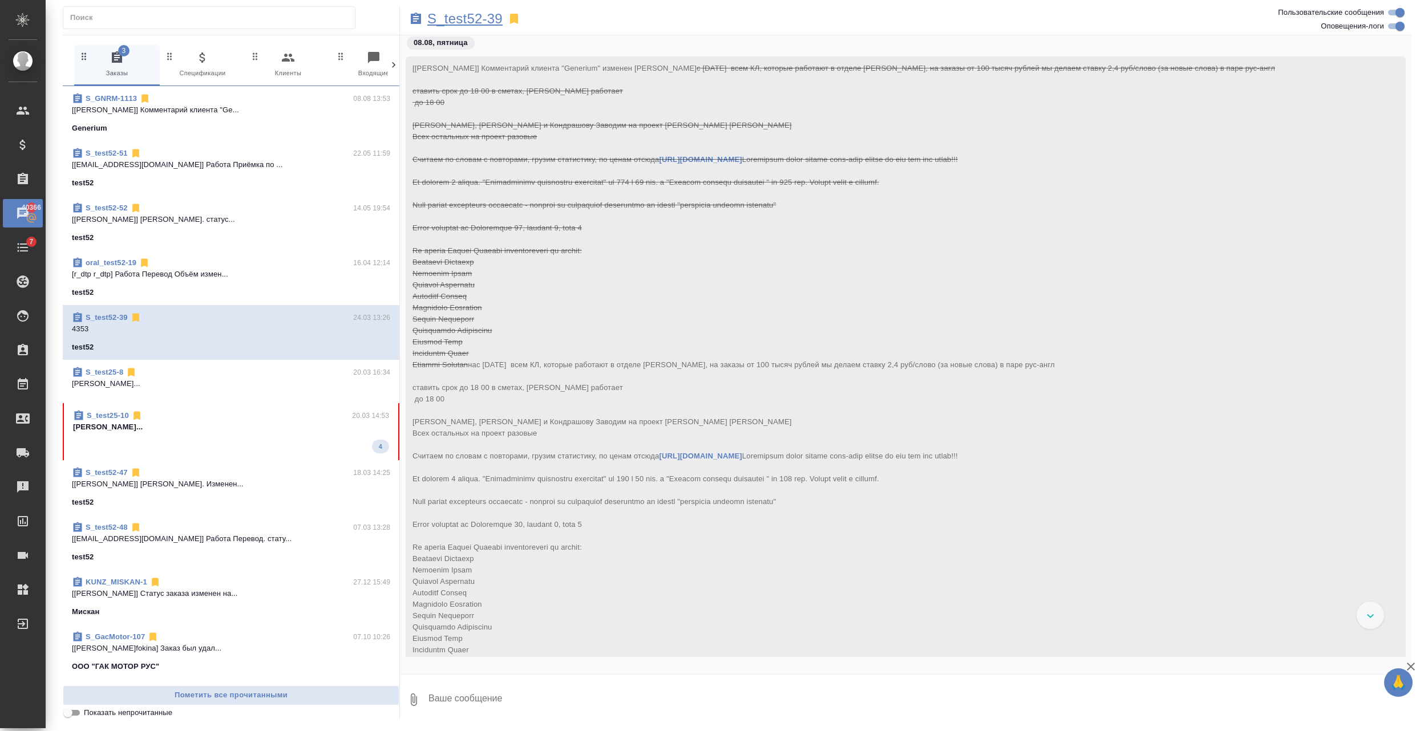
click at [344, 19] on p "S_test52-39" at bounding box center [464, 18] width 75 height 11
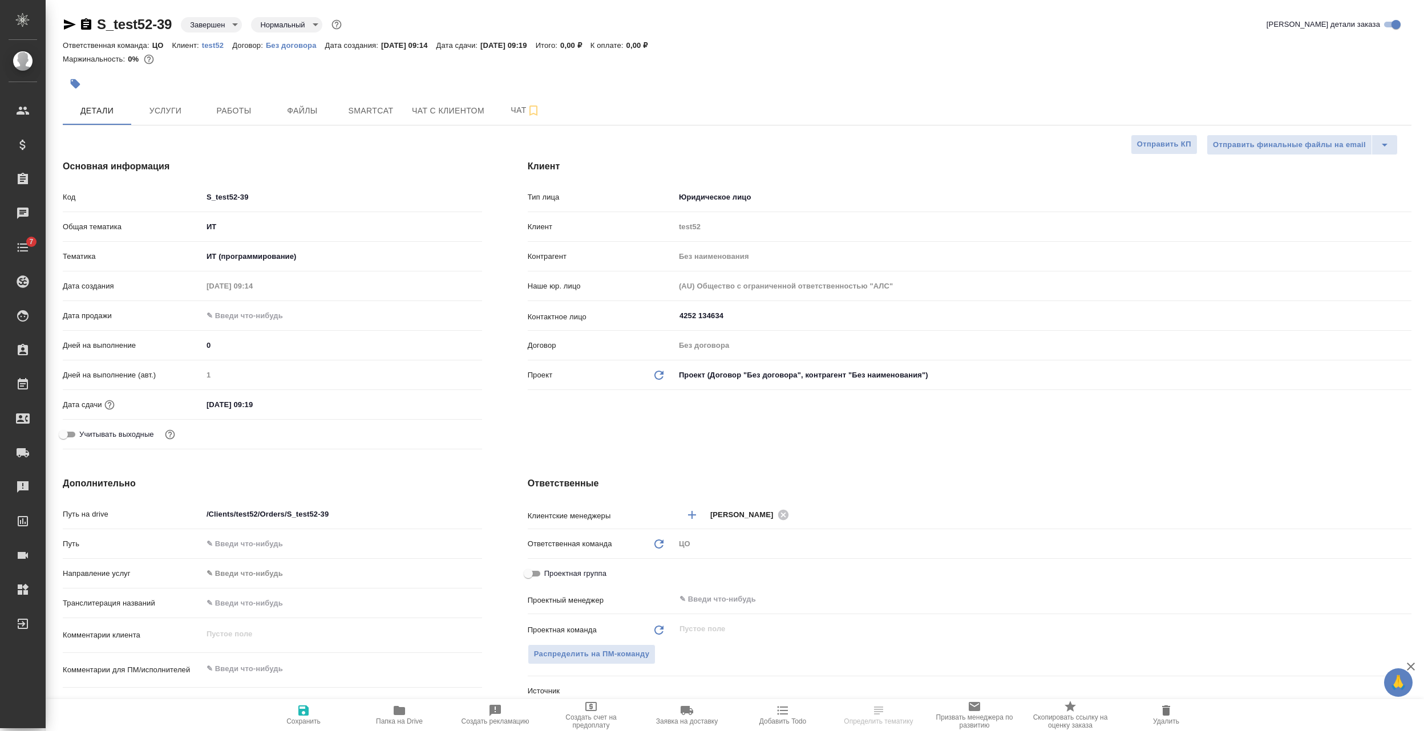
select select "RU"
click at [500, 110] on span "Чат" at bounding box center [525, 110] width 55 height 14
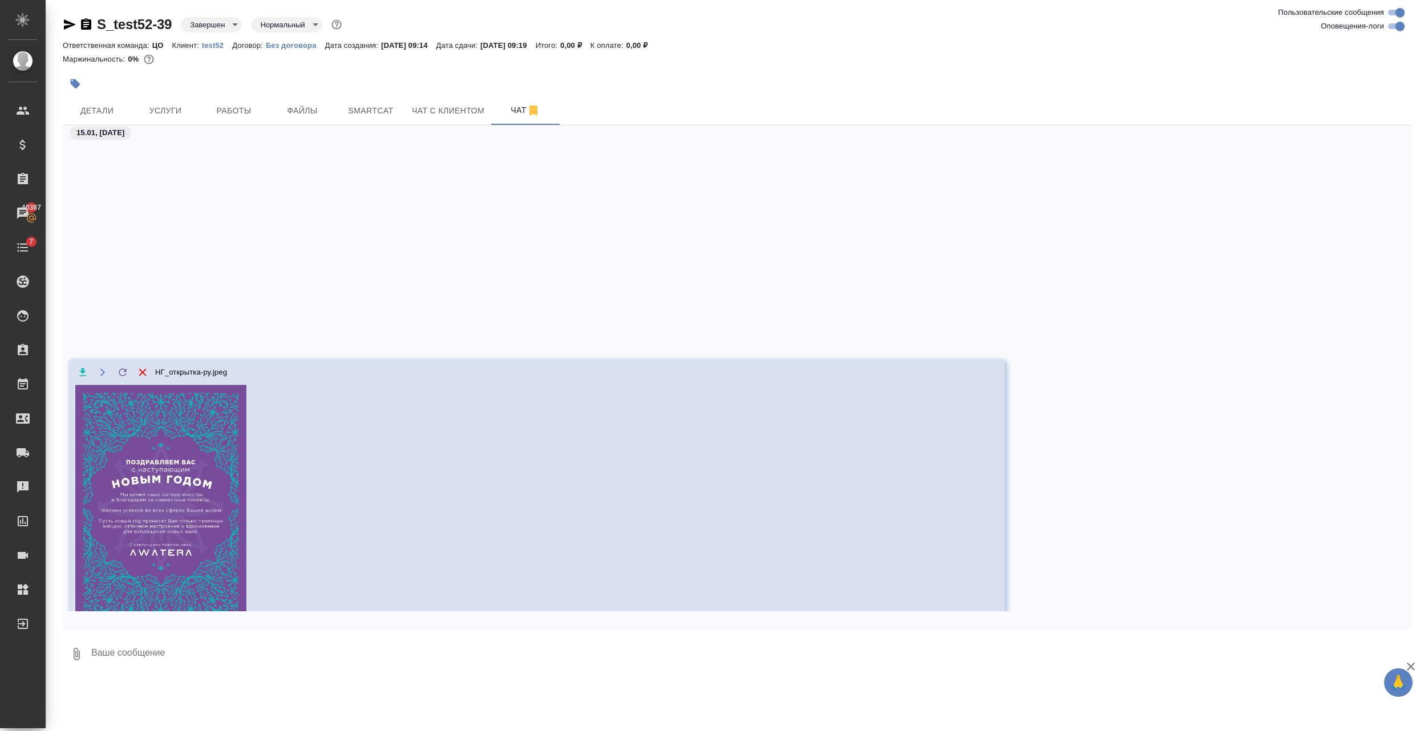
scroll to position [238, 0]
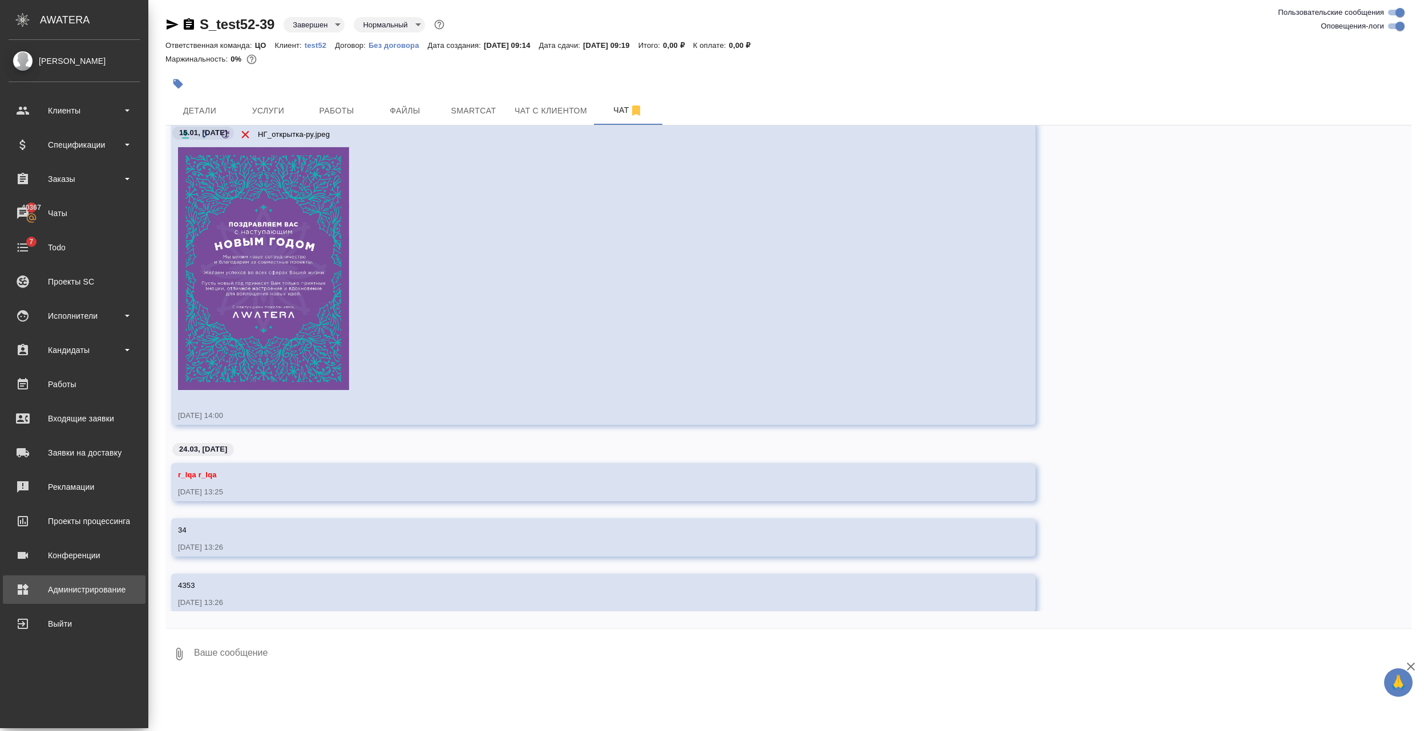
click at [35, 591] on div "Администрирование" at bounding box center [74, 589] width 131 height 17
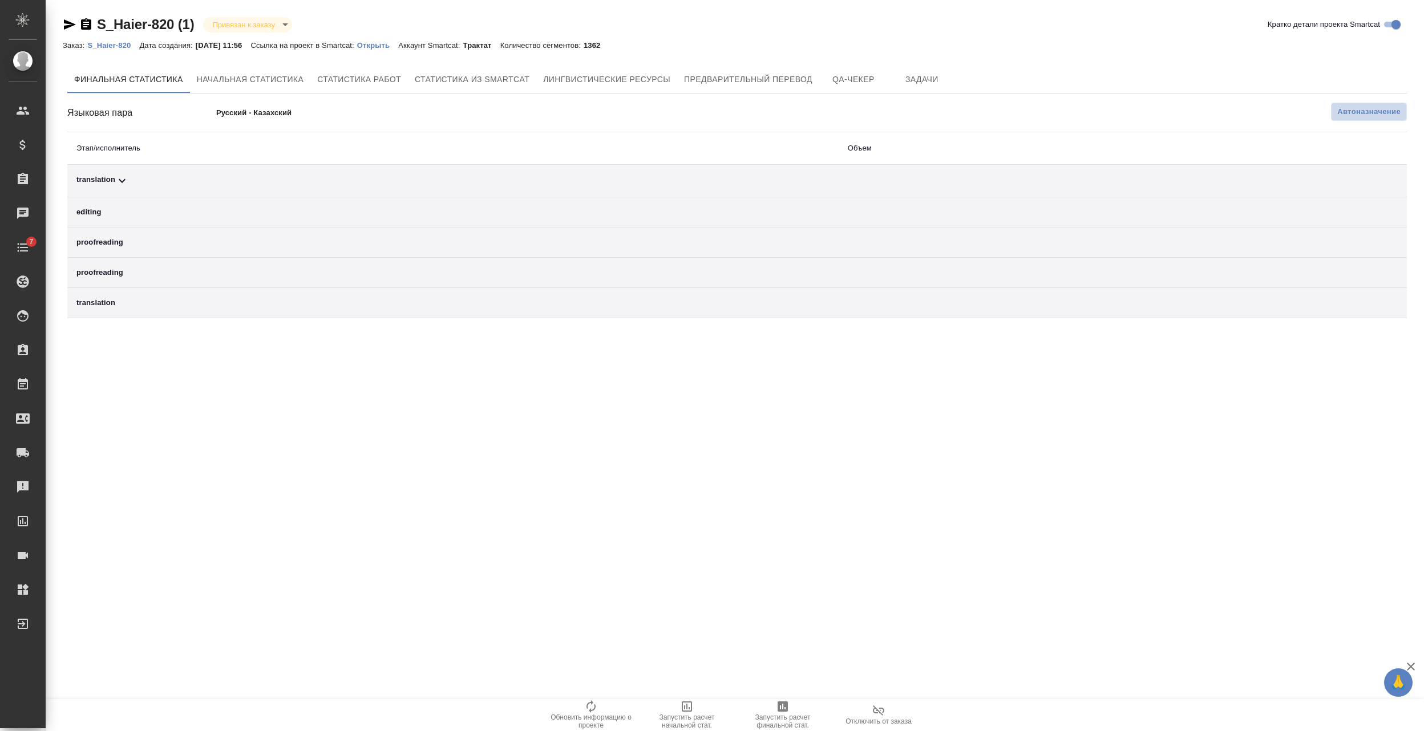
click at [1372, 108] on span "Автоназначение" at bounding box center [1368, 111] width 63 height 11
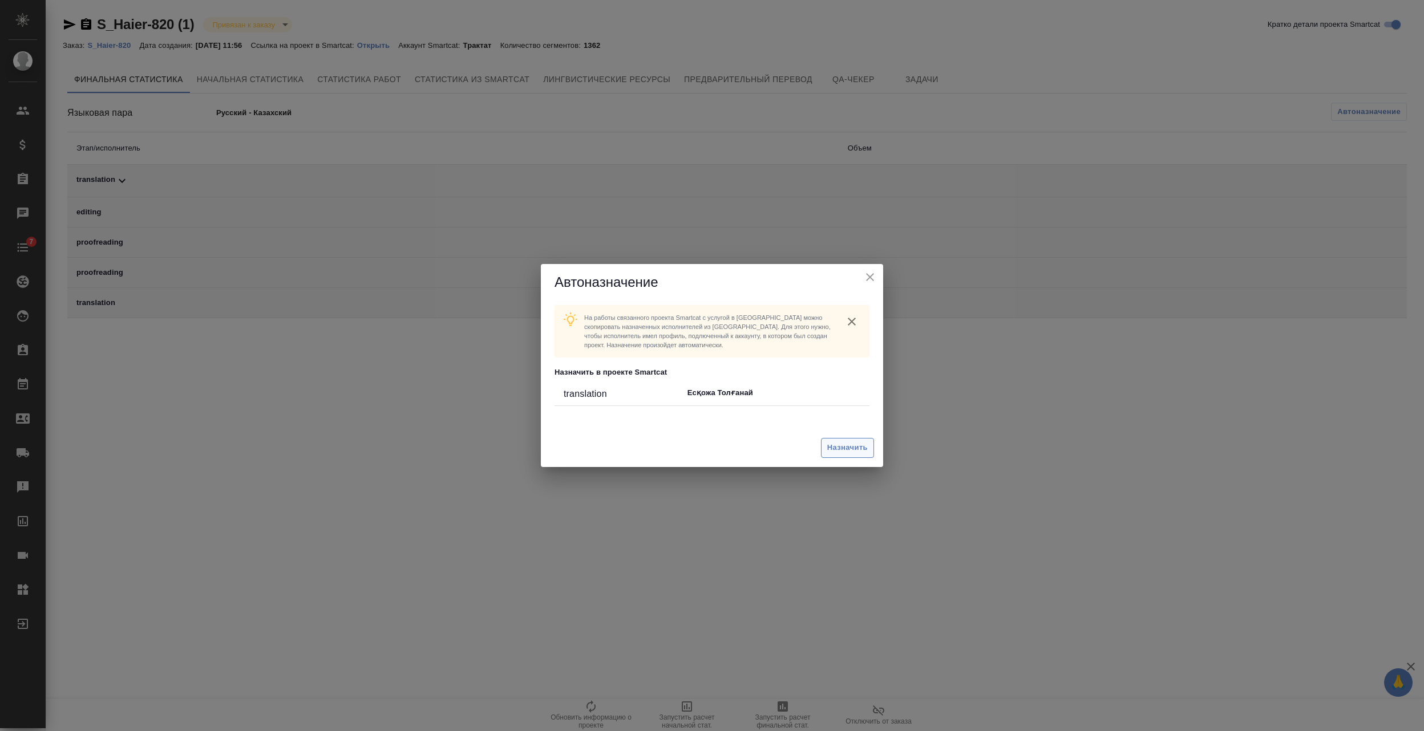
click at [836, 448] on span "Назначить" at bounding box center [847, 447] width 40 height 13
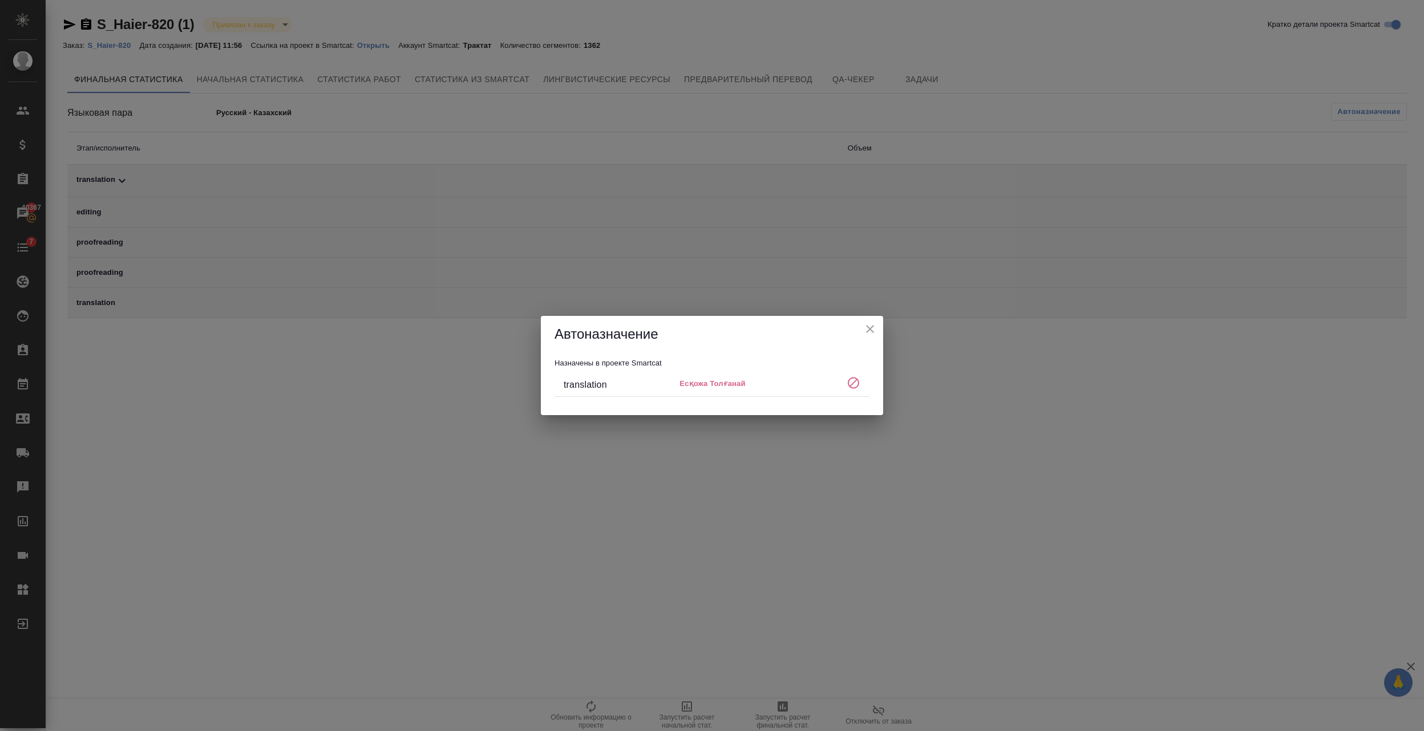
click at [863, 331] on icon "close" at bounding box center [870, 329] width 14 height 14
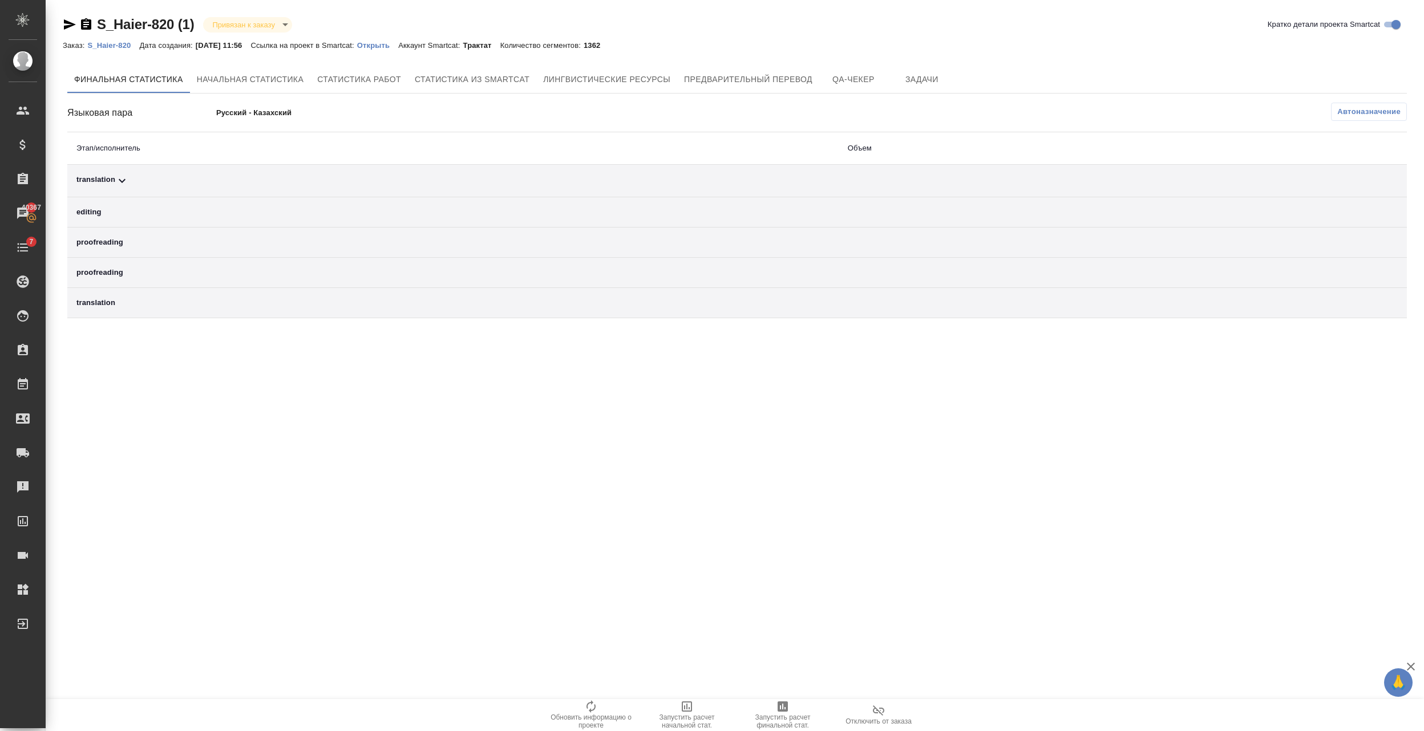
click at [107, 40] on link "S_Haier-820" at bounding box center [113, 45] width 52 height 10
click at [1371, 114] on span "Автоназначение" at bounding box center [1368, 111] width 63 height 11
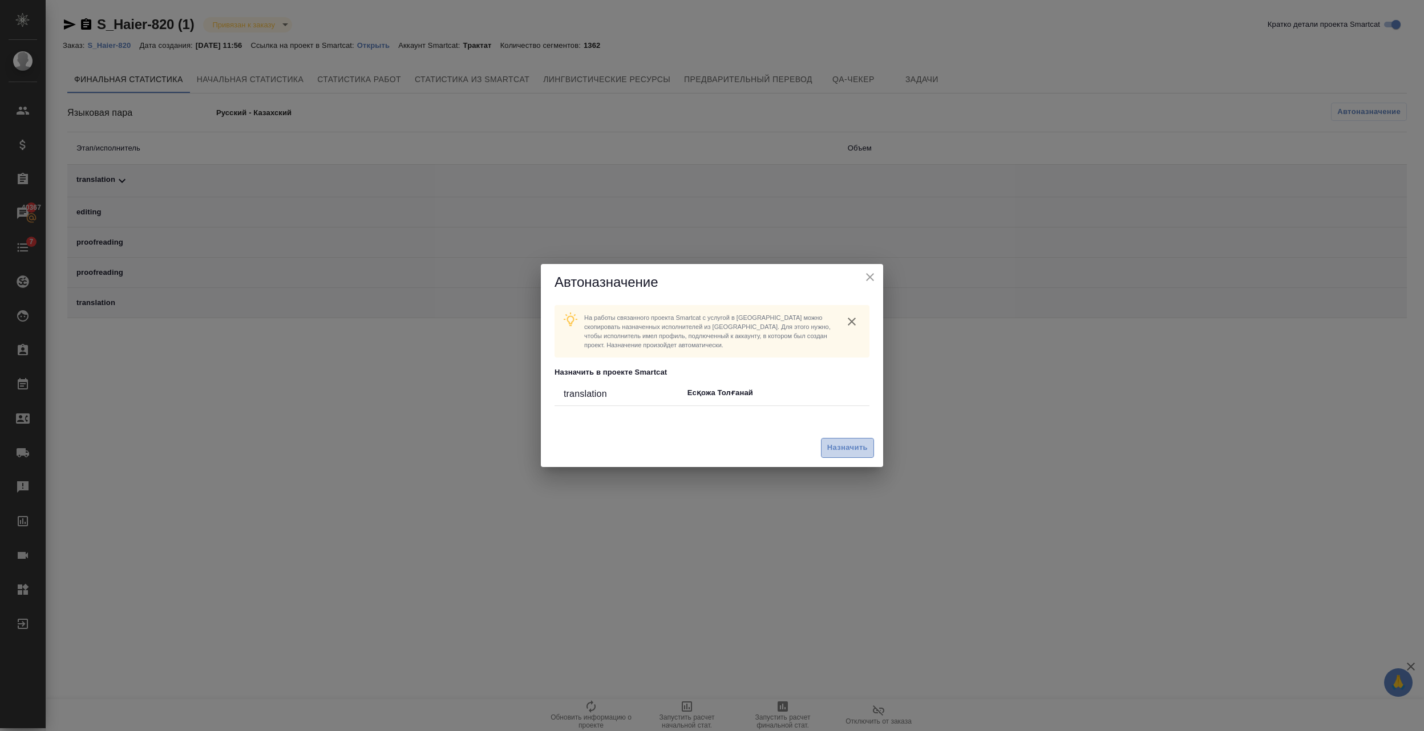
click at [856, 443] on span "Назначить" at bounding box center [847, 447] width 40 height 13
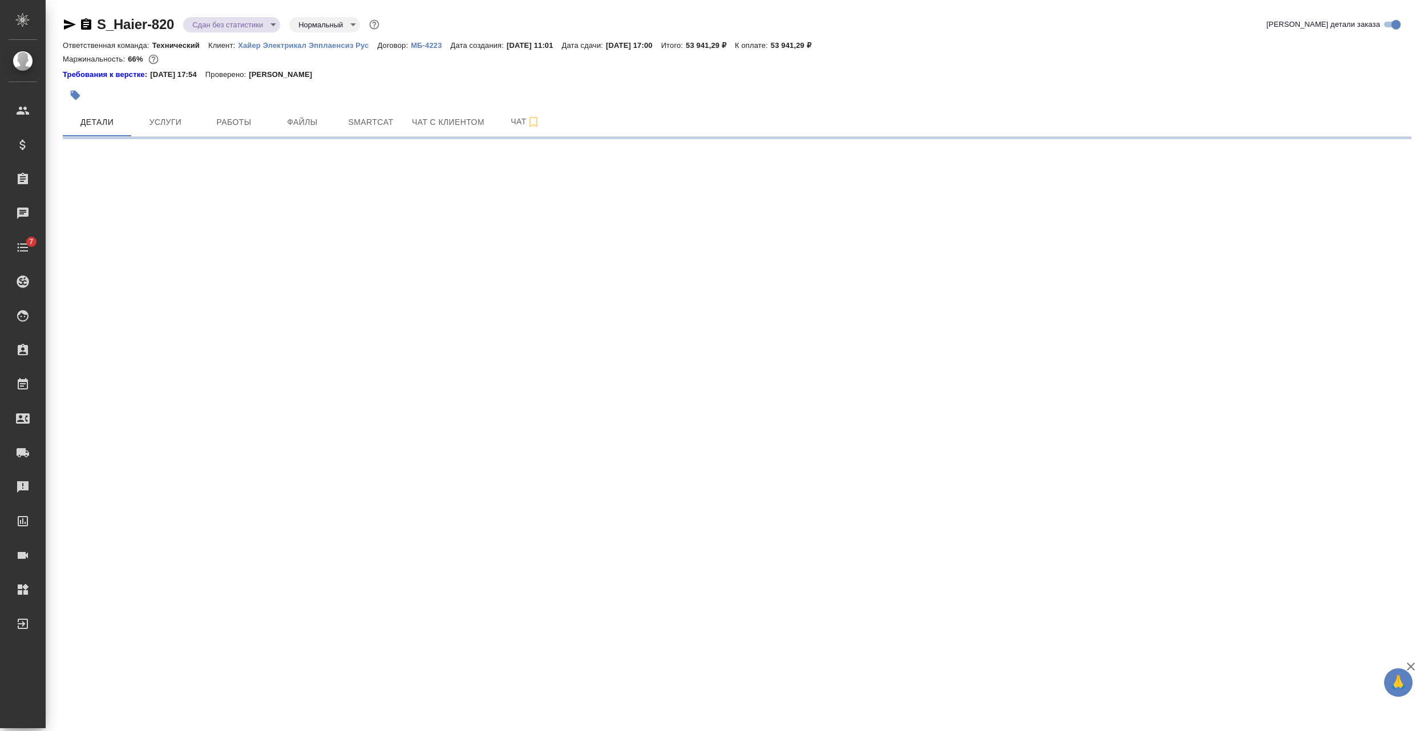
select select "RU"
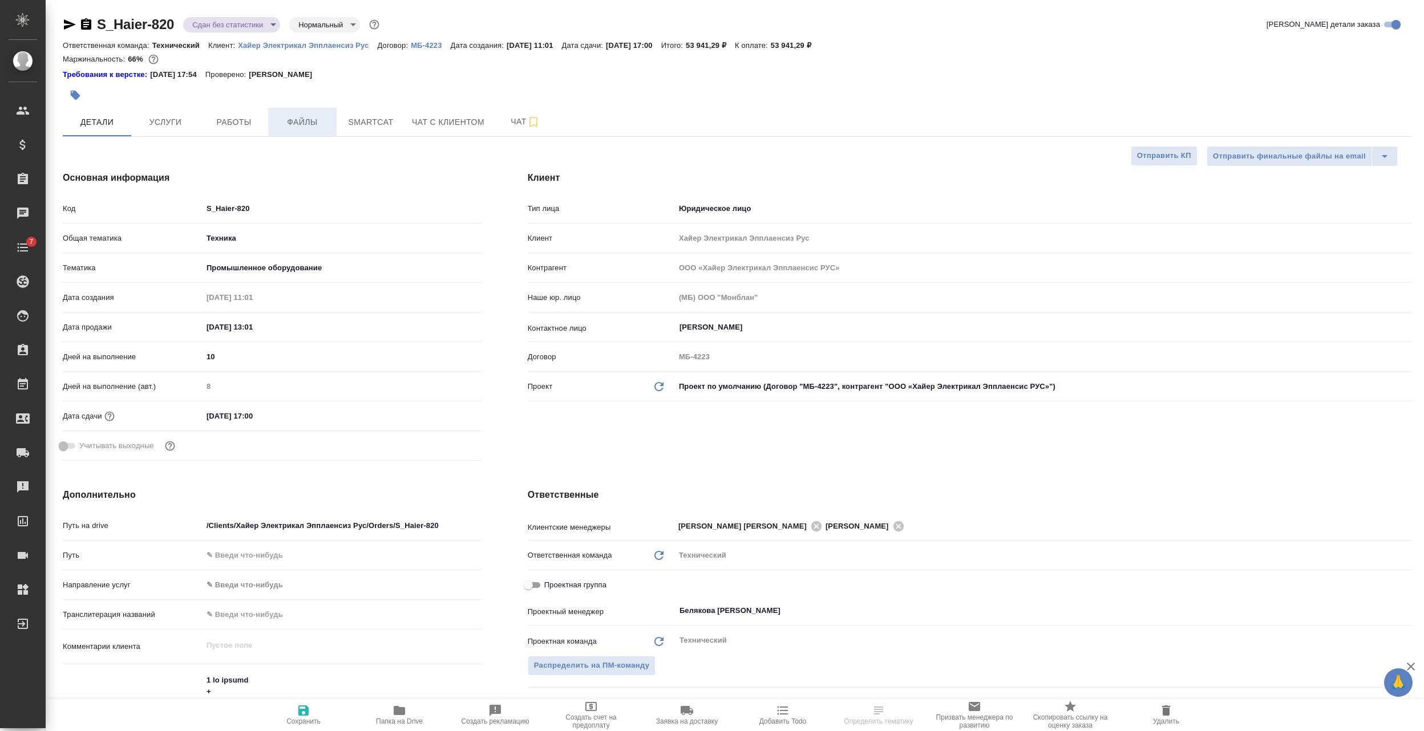
type textarea "x"
click at [259, 117] on span "Работы" at bounding box center [233, 122] width 55 height 14
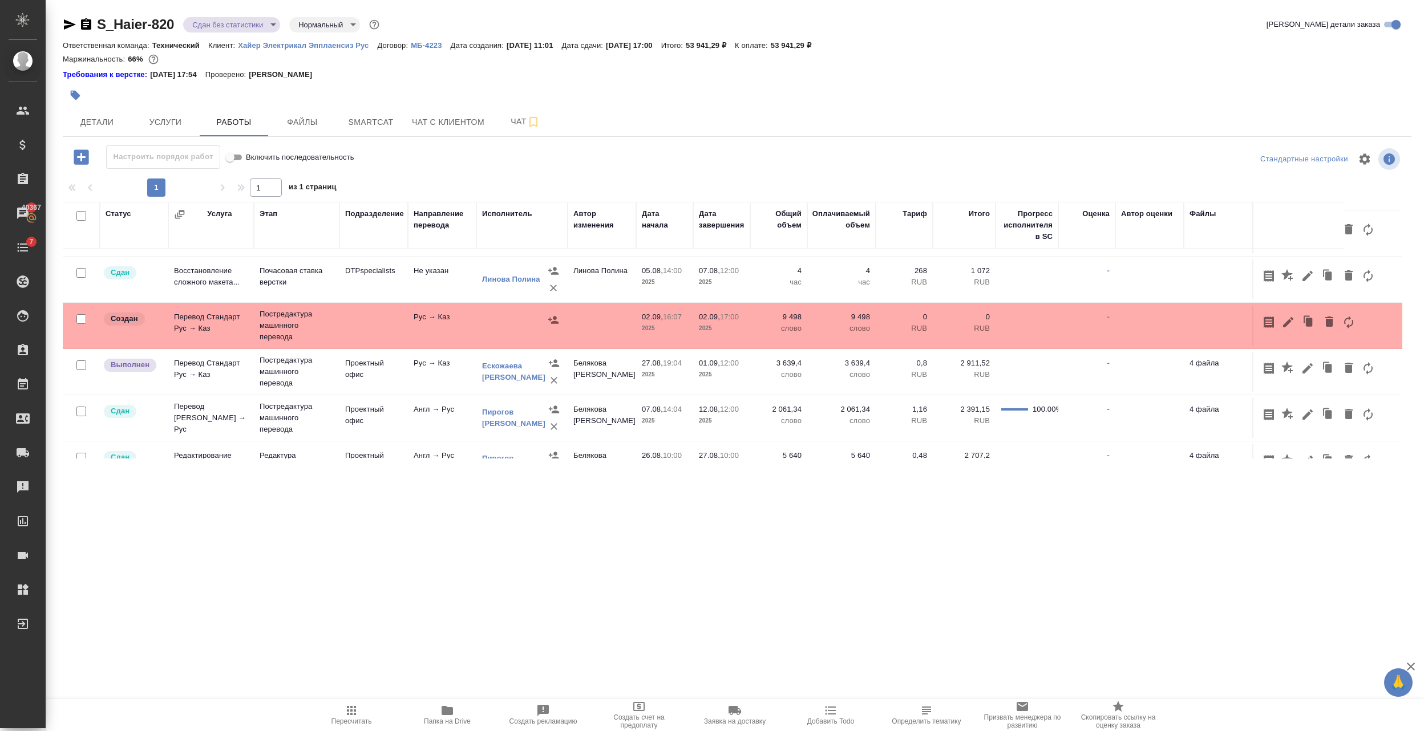
scroll to position [107, 0]
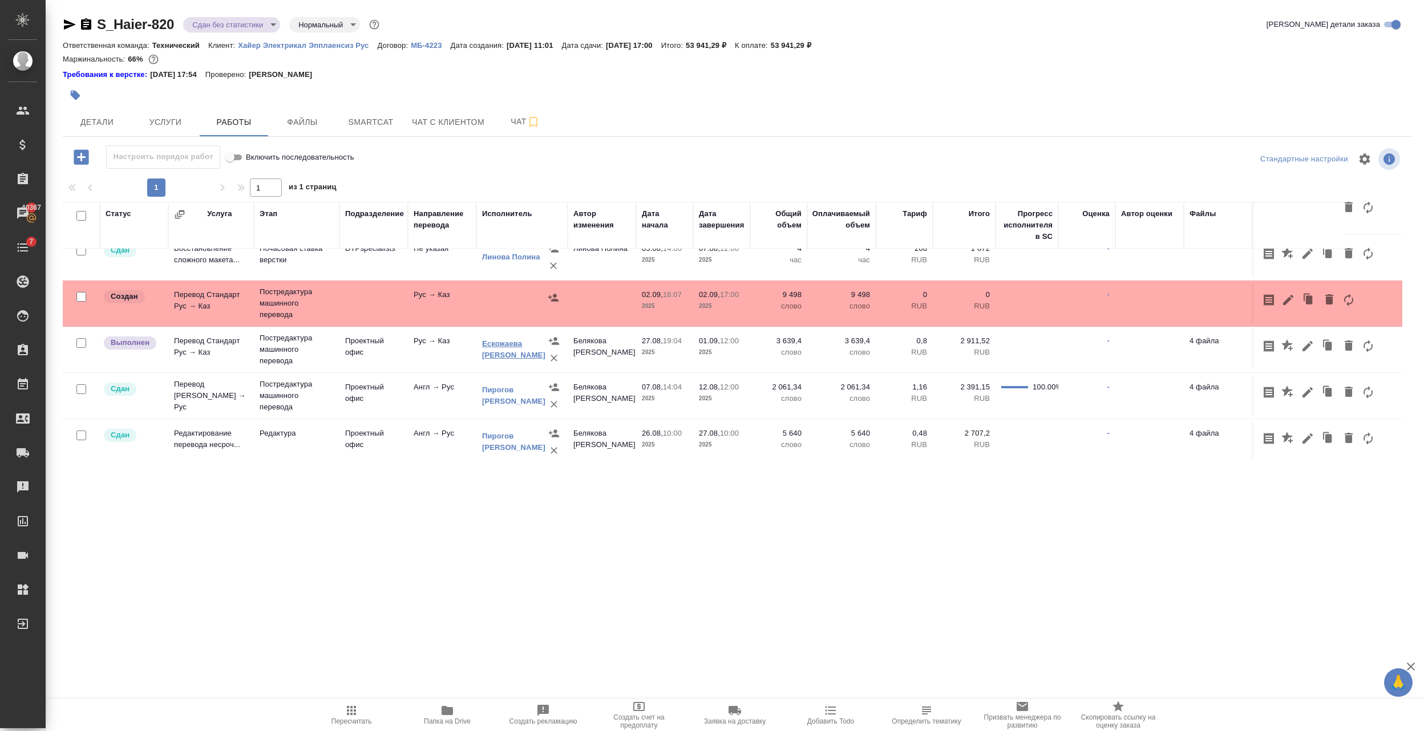
click at [493, 352] on link "Ескожаева Толганай Сатбековна" at bounding box center [513, 349] width 63 height 20
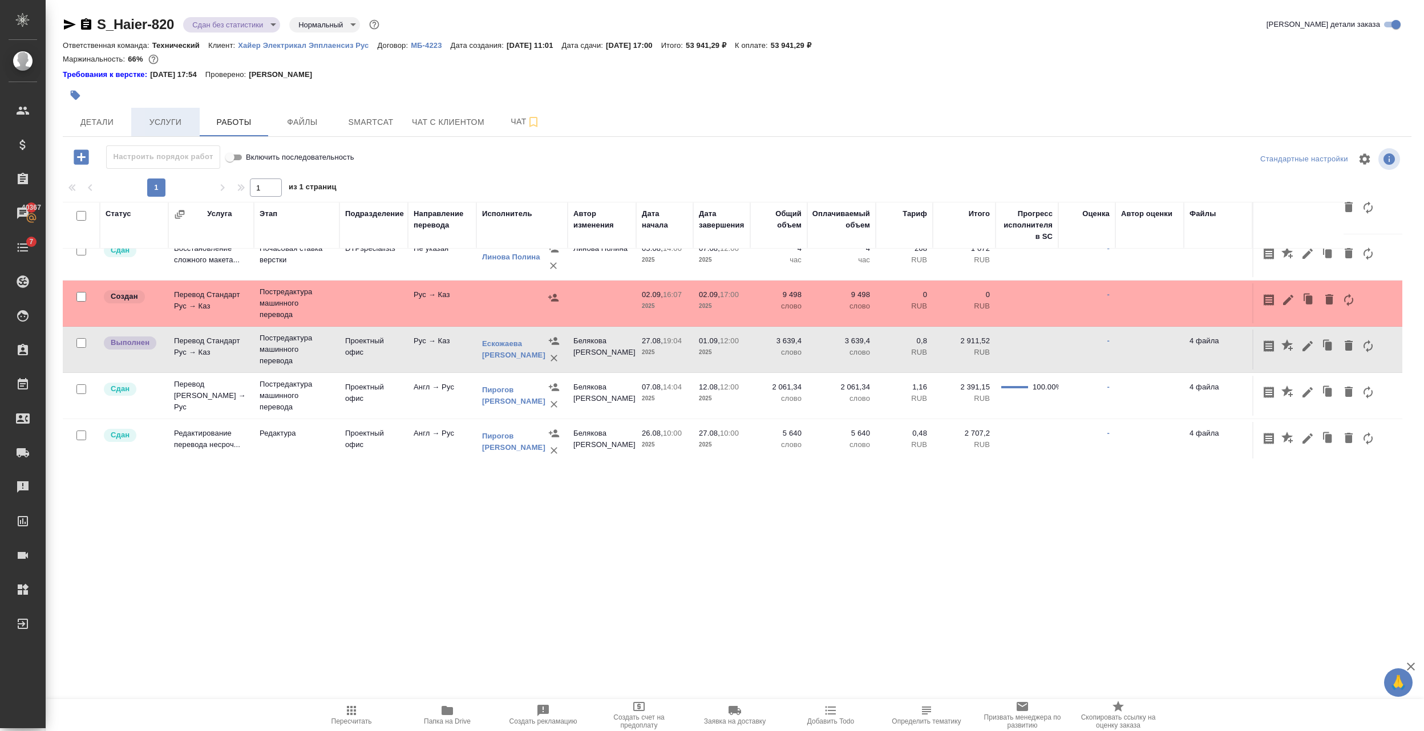
click at [177, 116] on span "Услуги" at bounding box center [165, 122] width 55 height 14
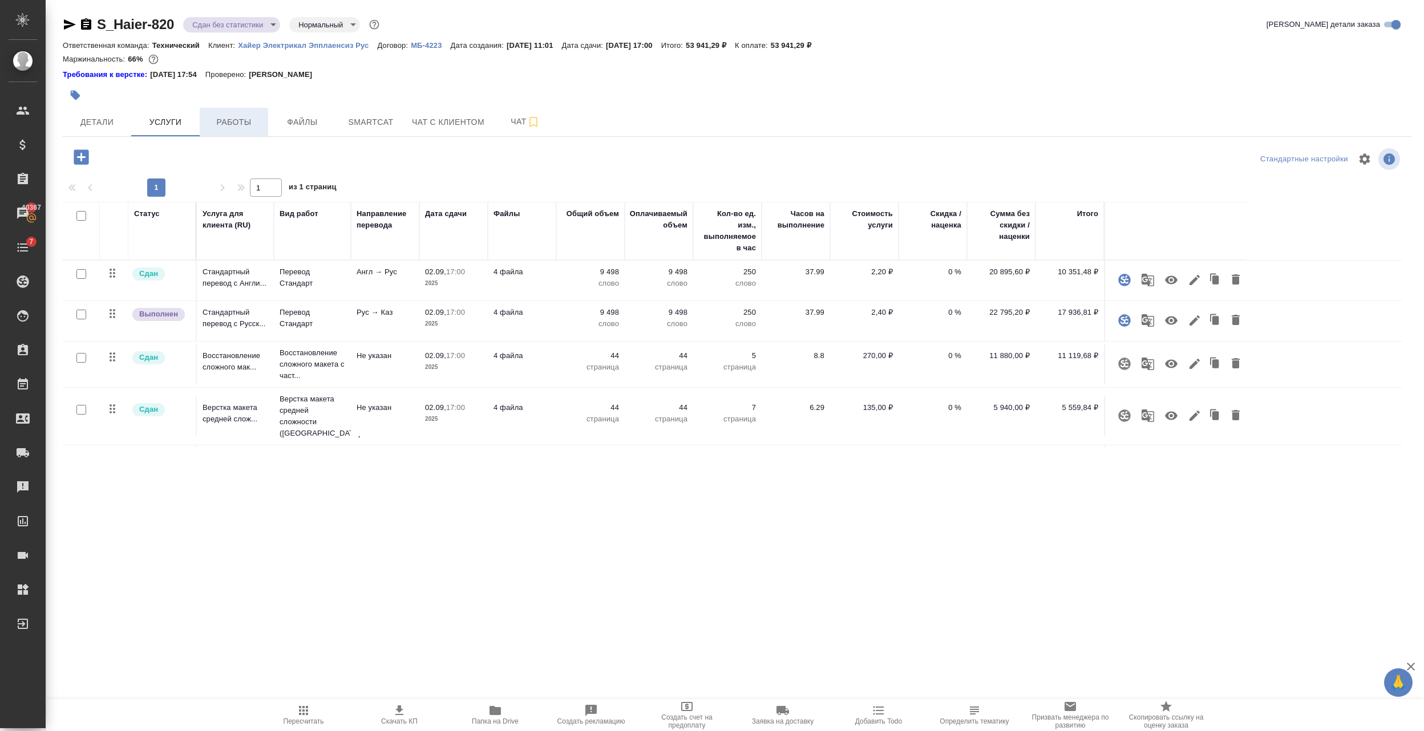
click at [234, 112] on button "Работы" at bounding box center [234, 122] width 68 height 29
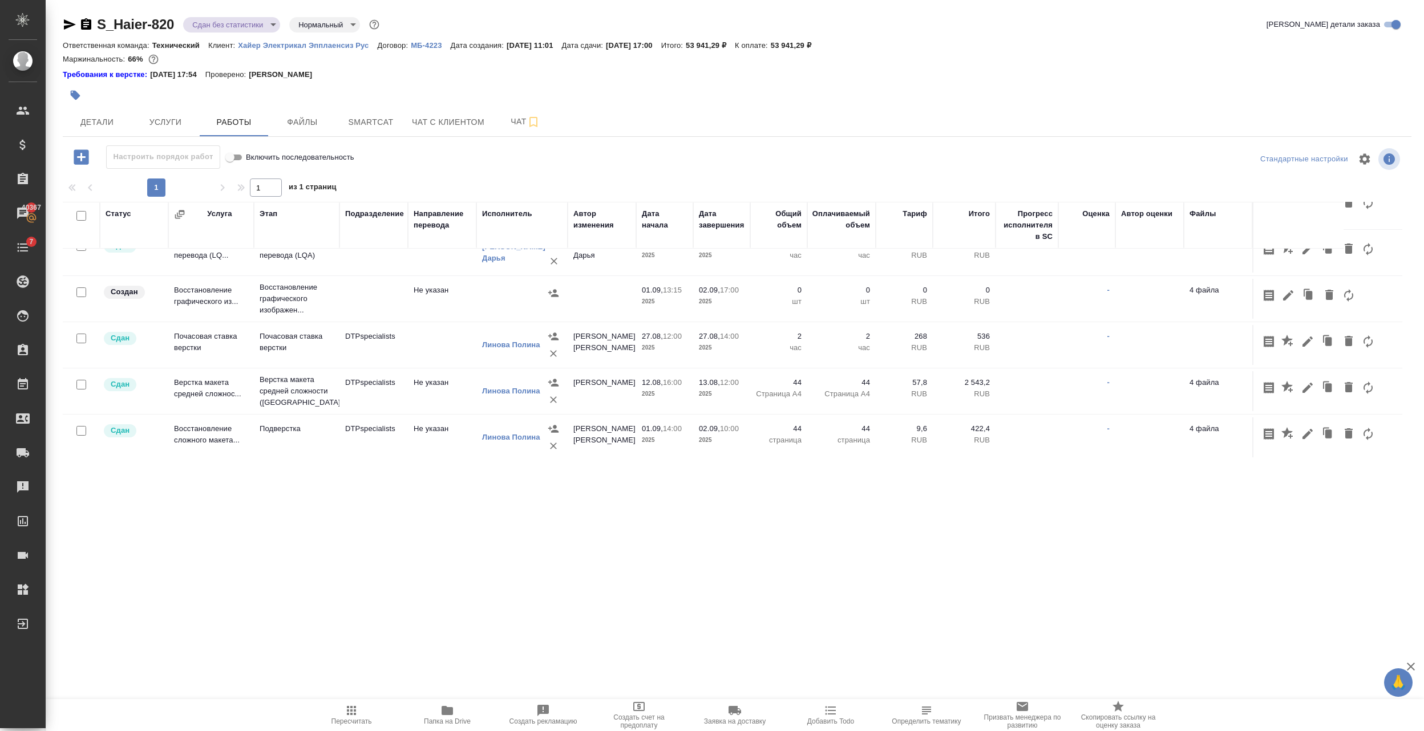
scroll to position [487, 0]
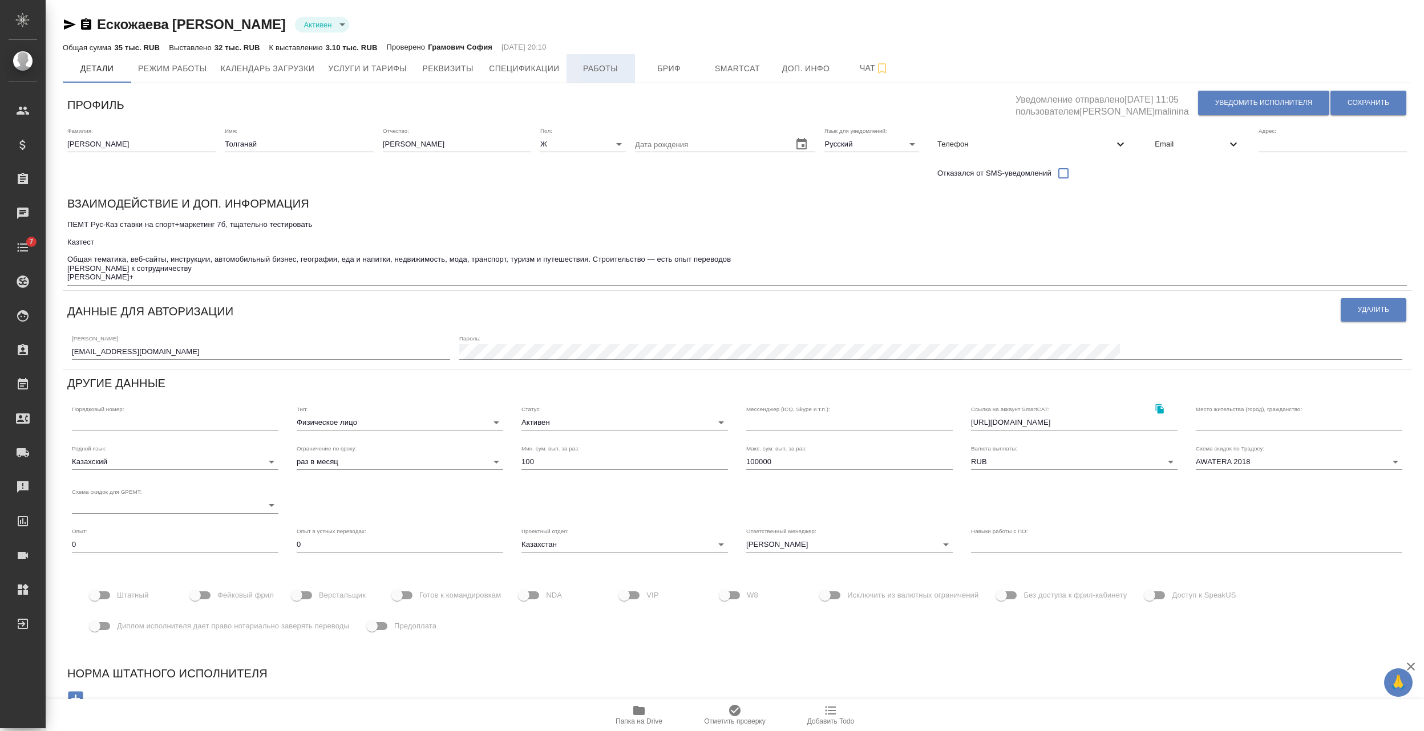
click at [610, 66] on span "Работы" at bounding box center [600, 69] width 55 height 14
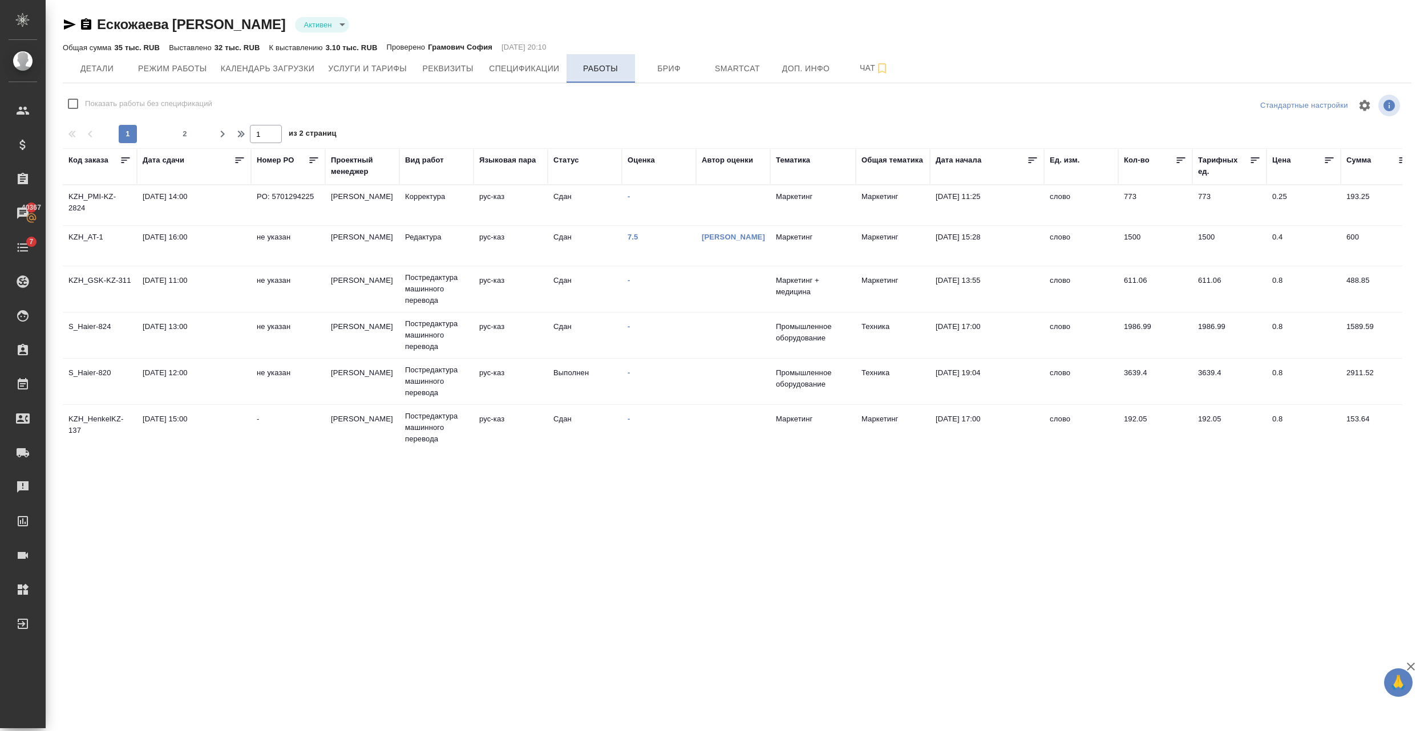
checkbox input "false"
click at [366, 69] on span "Услуги и тарифы" at bounding box center [367, 69] width 79 height 14
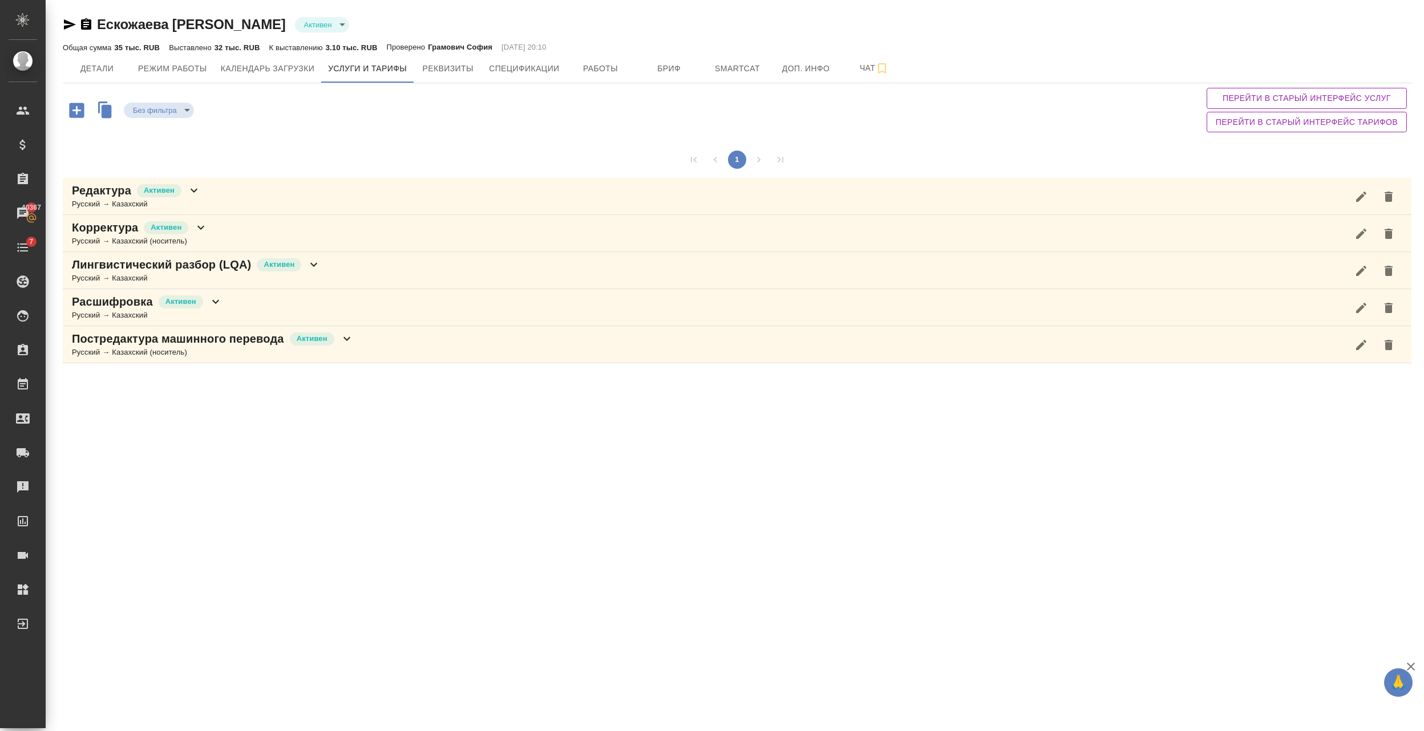
click at [350, 341] on icon at bounding box center [347, 339] width 14 height 14
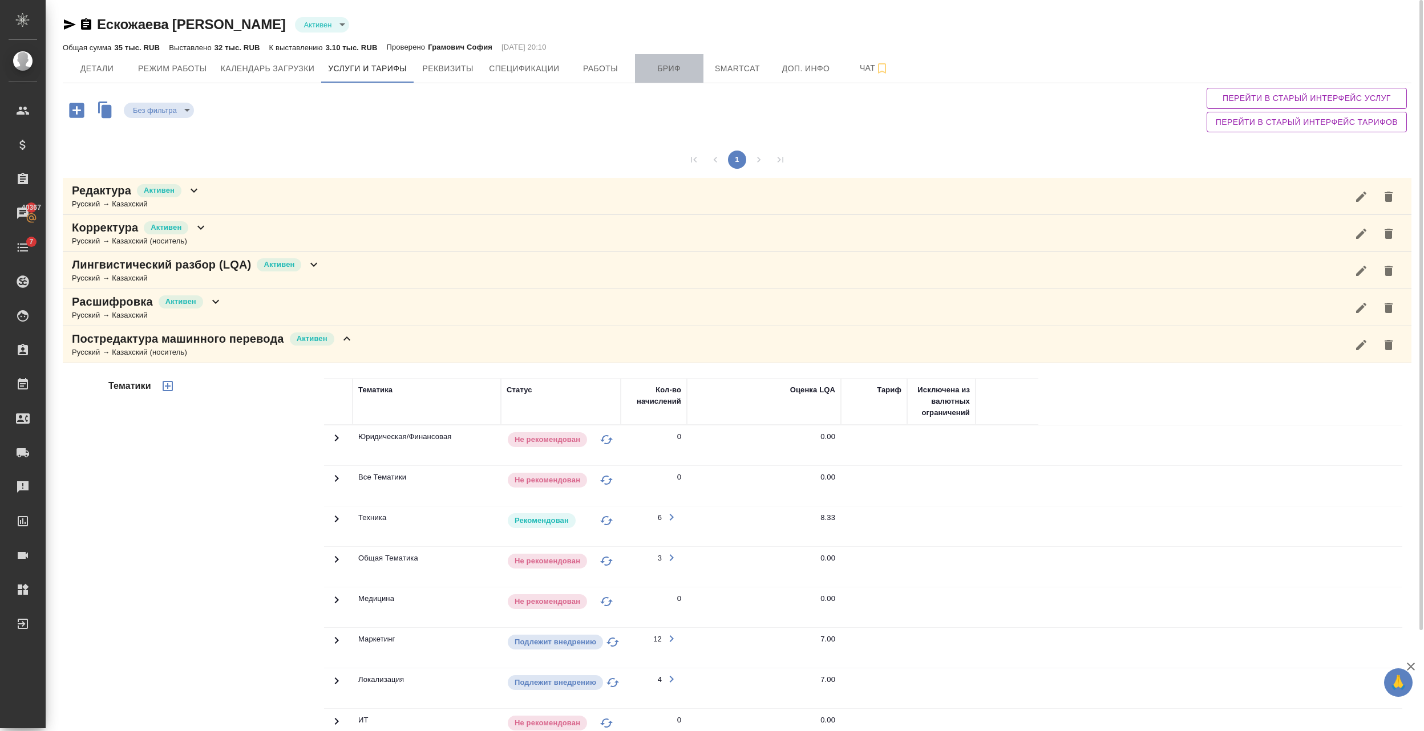
click at [696, 60] on button "Бриф" at bounding box center [669, 68] width 68 height 29
click at [715, 63] on span "Smartcat" at bounding box center [737, 69] width 55 height 14
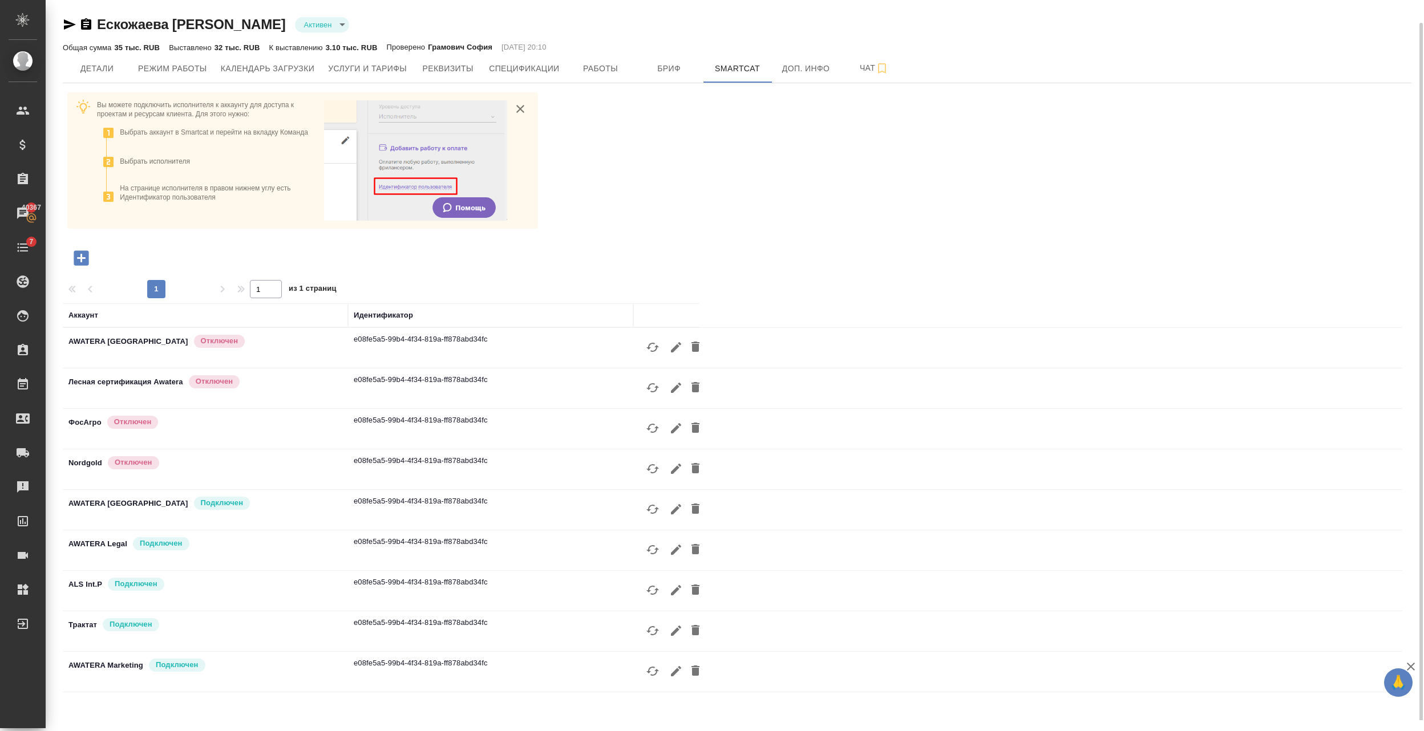
scroll to position [11, 0]
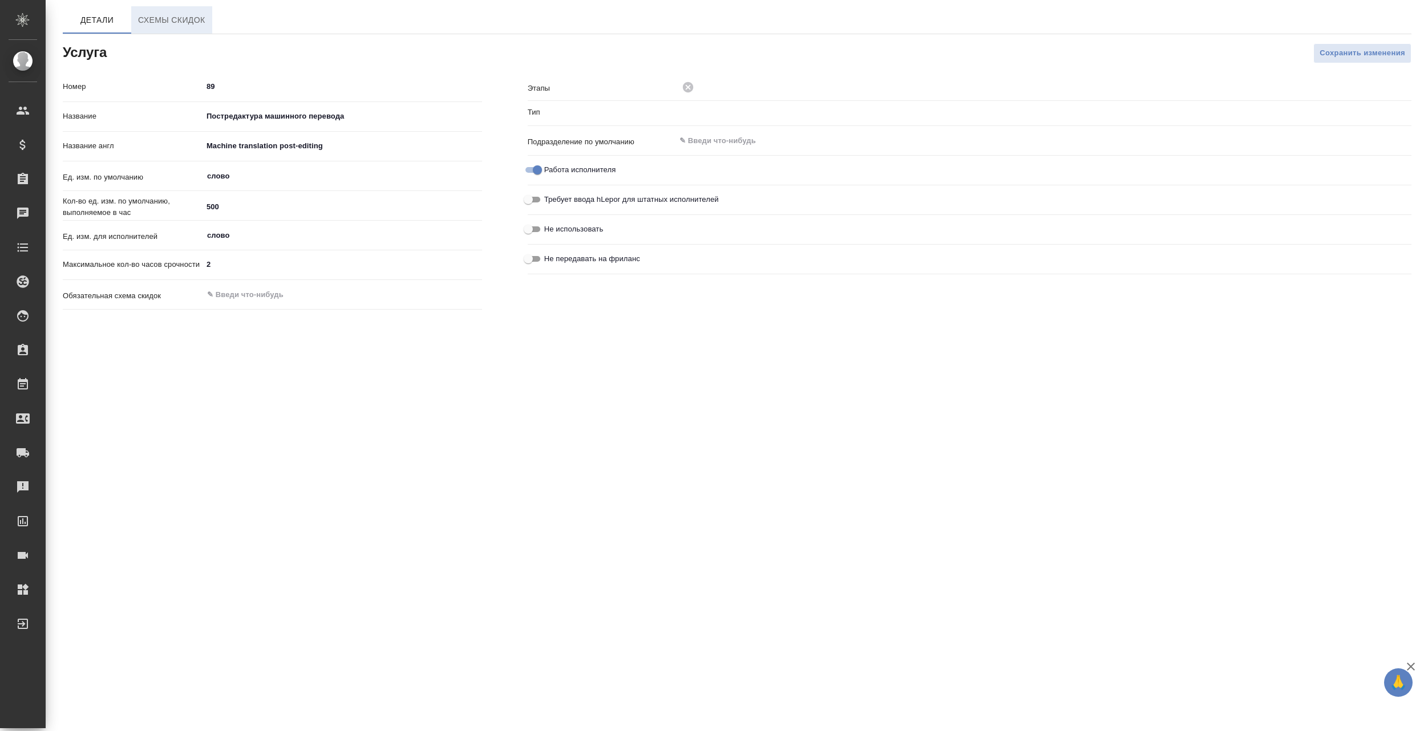
type input "Перевод"
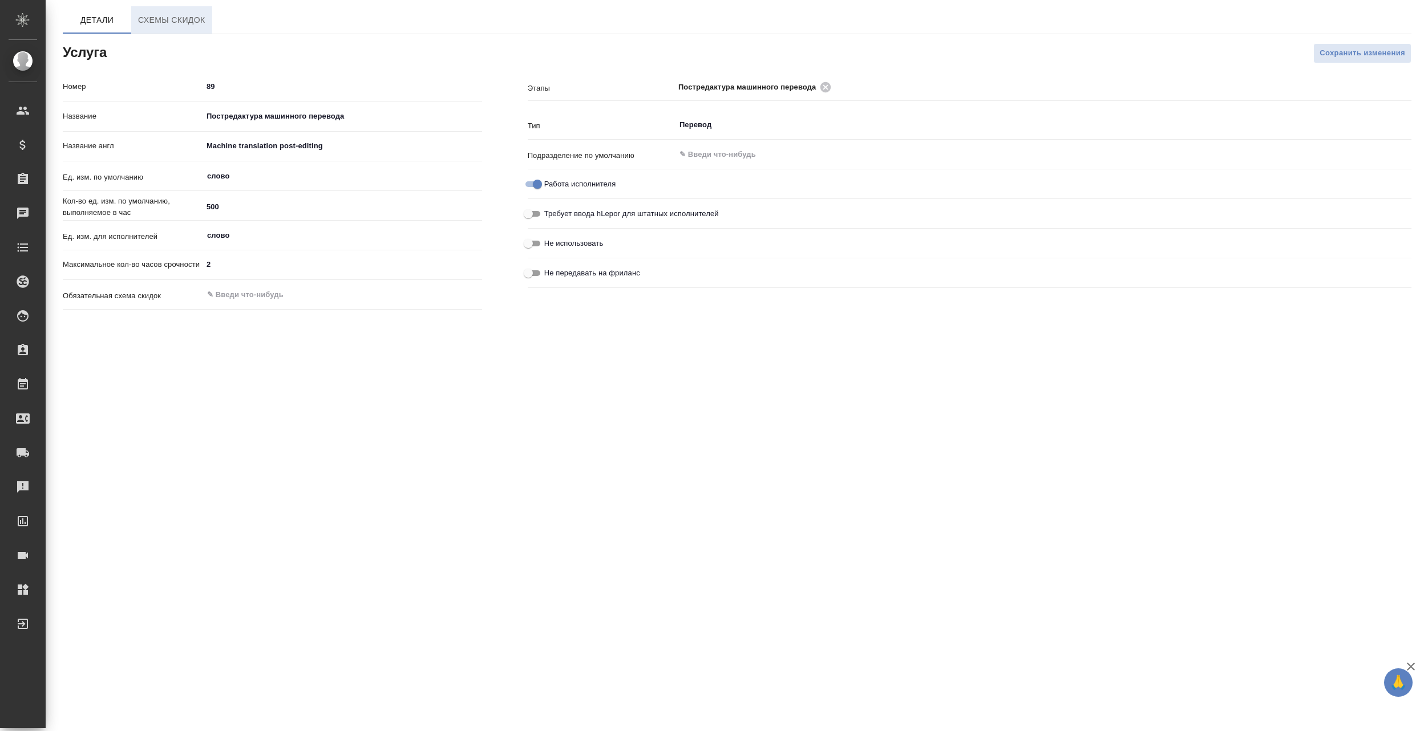
click at [189, 25] on span "Схемы скидок" at bounding box center [171, 20] width 67 height 14
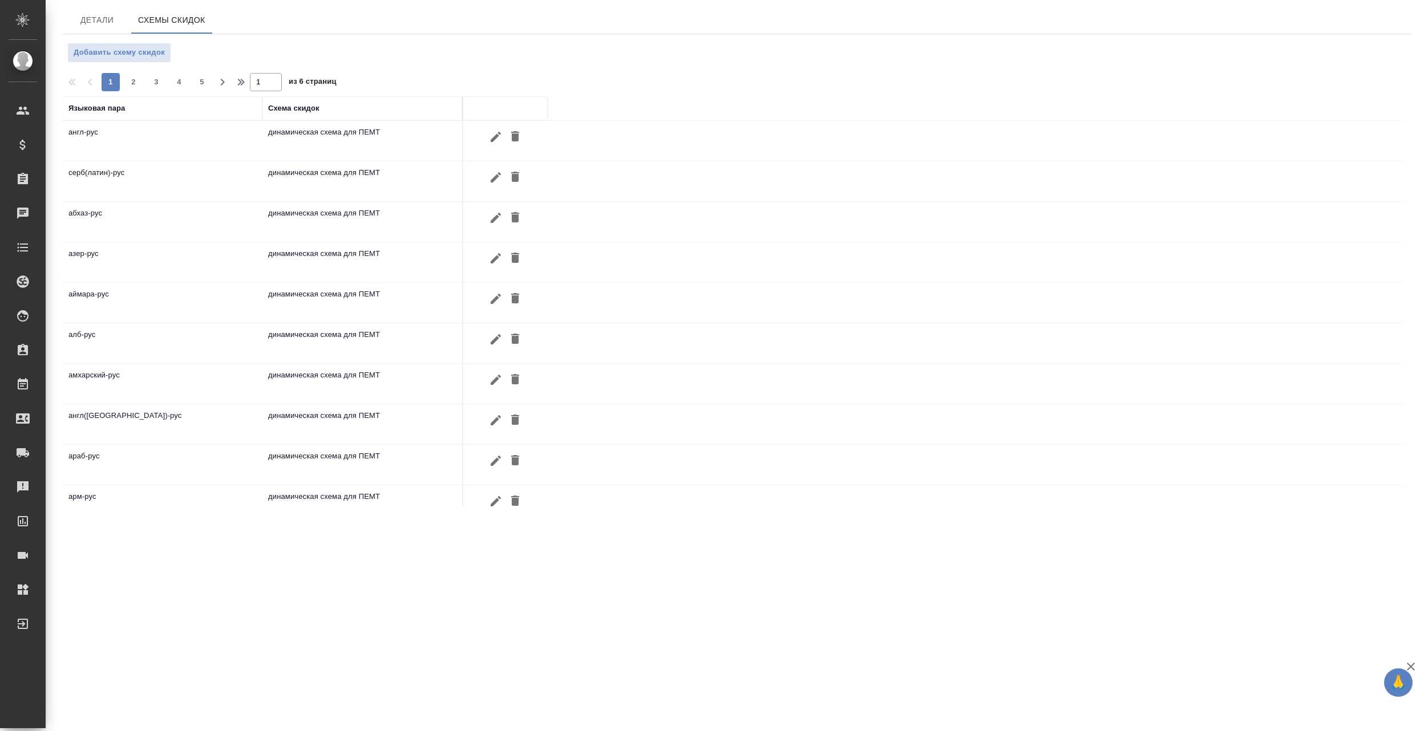
click at [107, 106] on div "Языковая пара" at bounding box center [96, 108] width 57 height 11
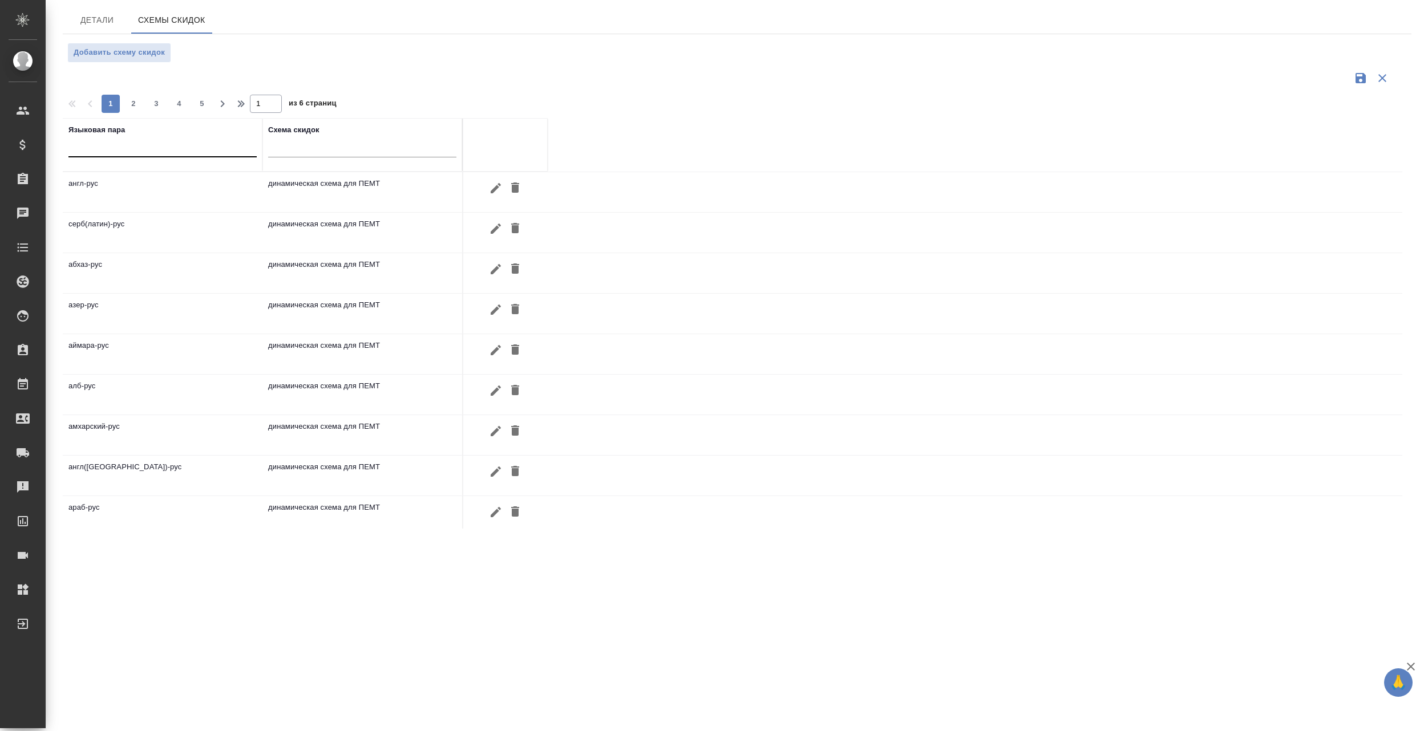
click at [91, 143] on div at bounding box center [162, 145] width 188 height 17
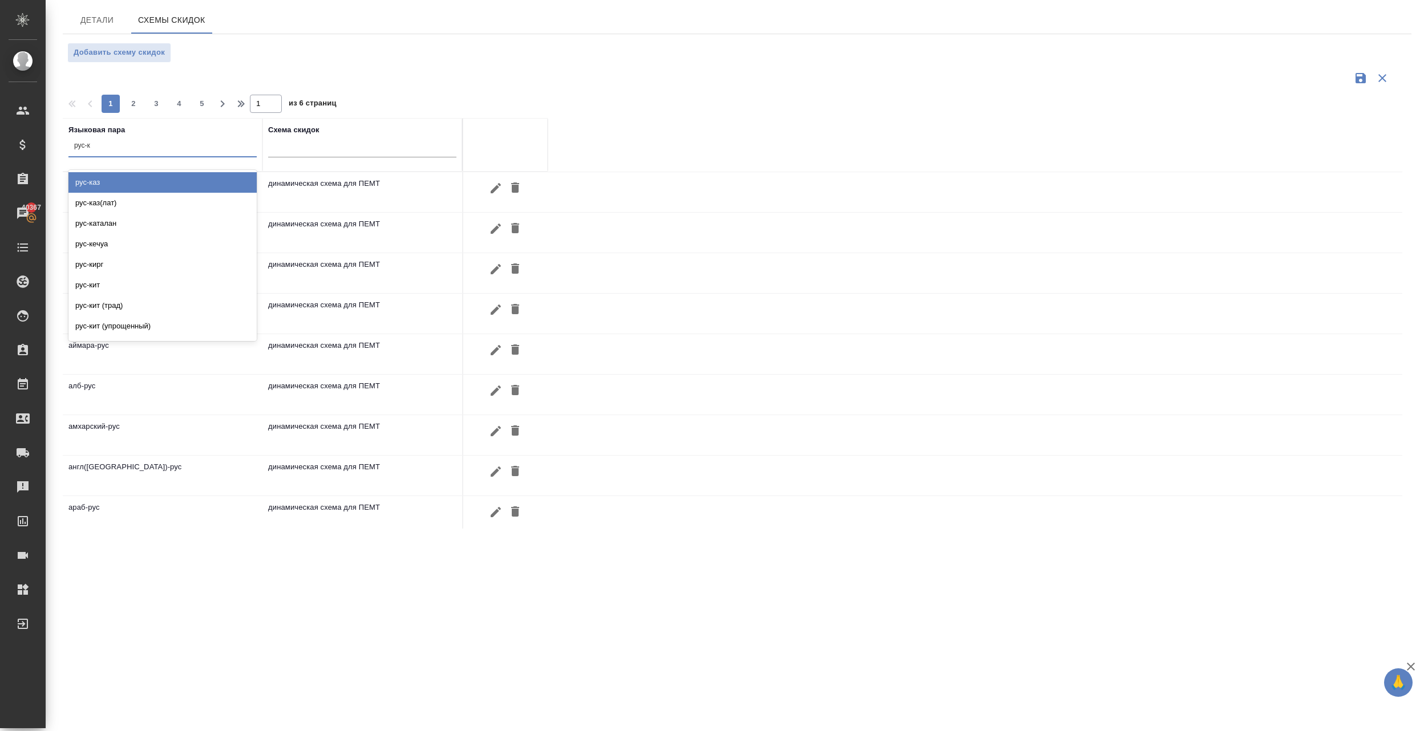
type input "рус-ка"
click at [86, 181] on div "рус-каз" at bounding box center [162, 182] width 188 height 21
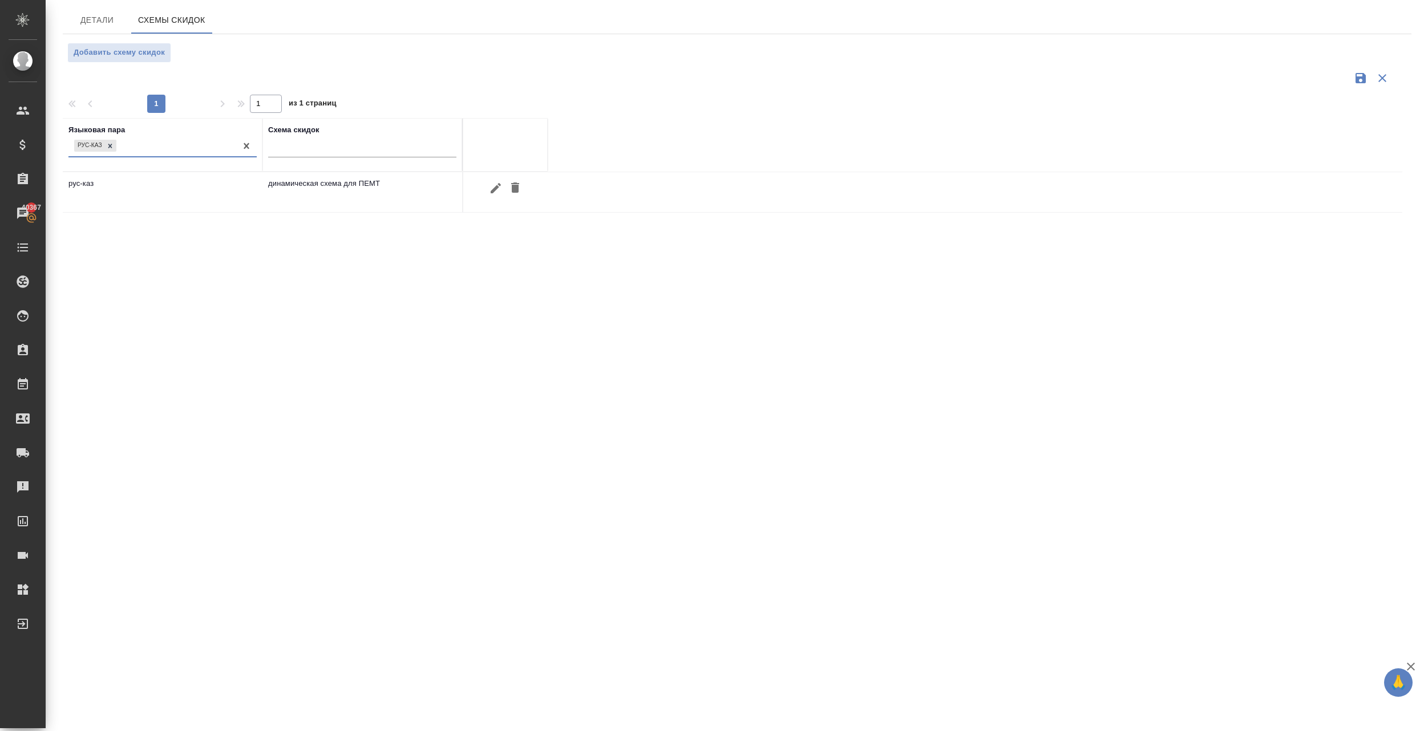
click at [186, 263] on div "Языковая пара option рус-каз, selected. 0 results available. Select is focused …" at bounding box center [732, 323] width 1339 height 411
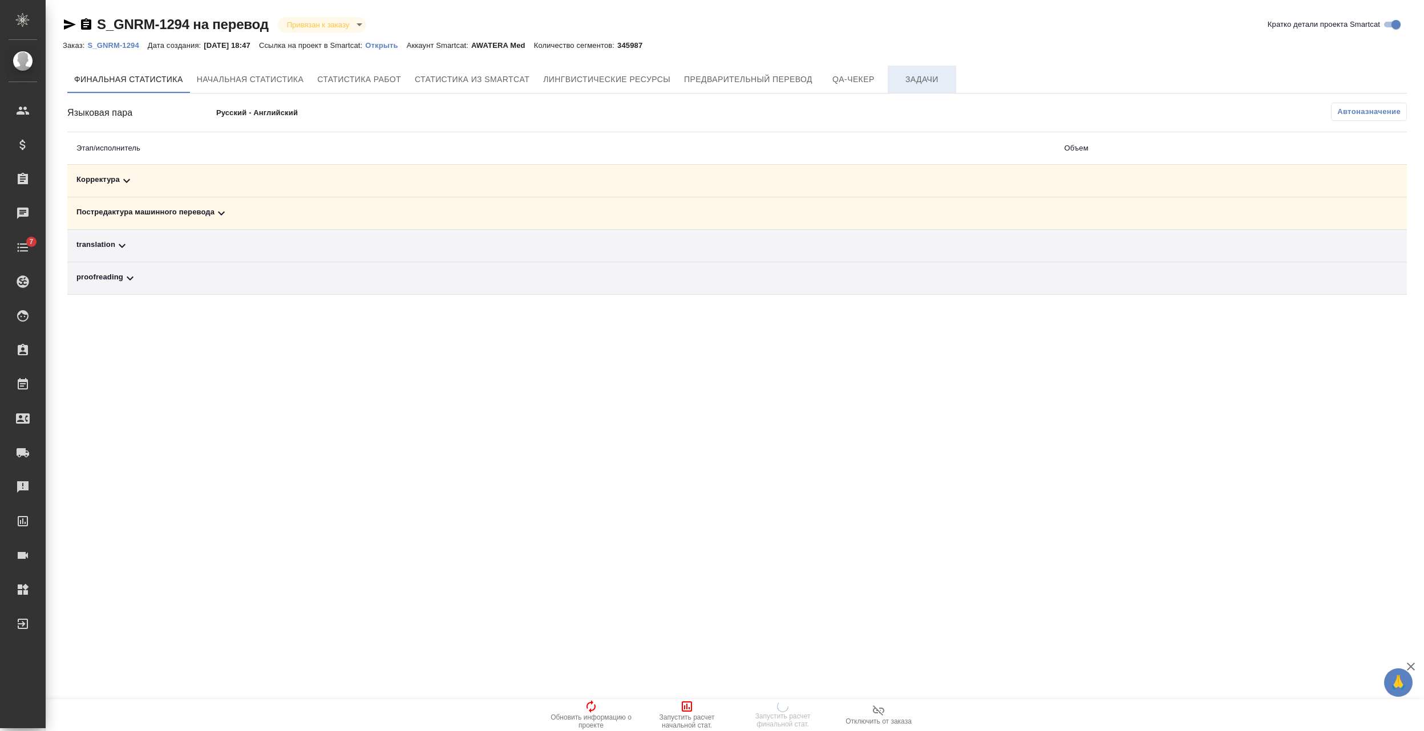
click at [919, 83] on span "Задачи" at bounding box center [921, 79] width 55 height 14
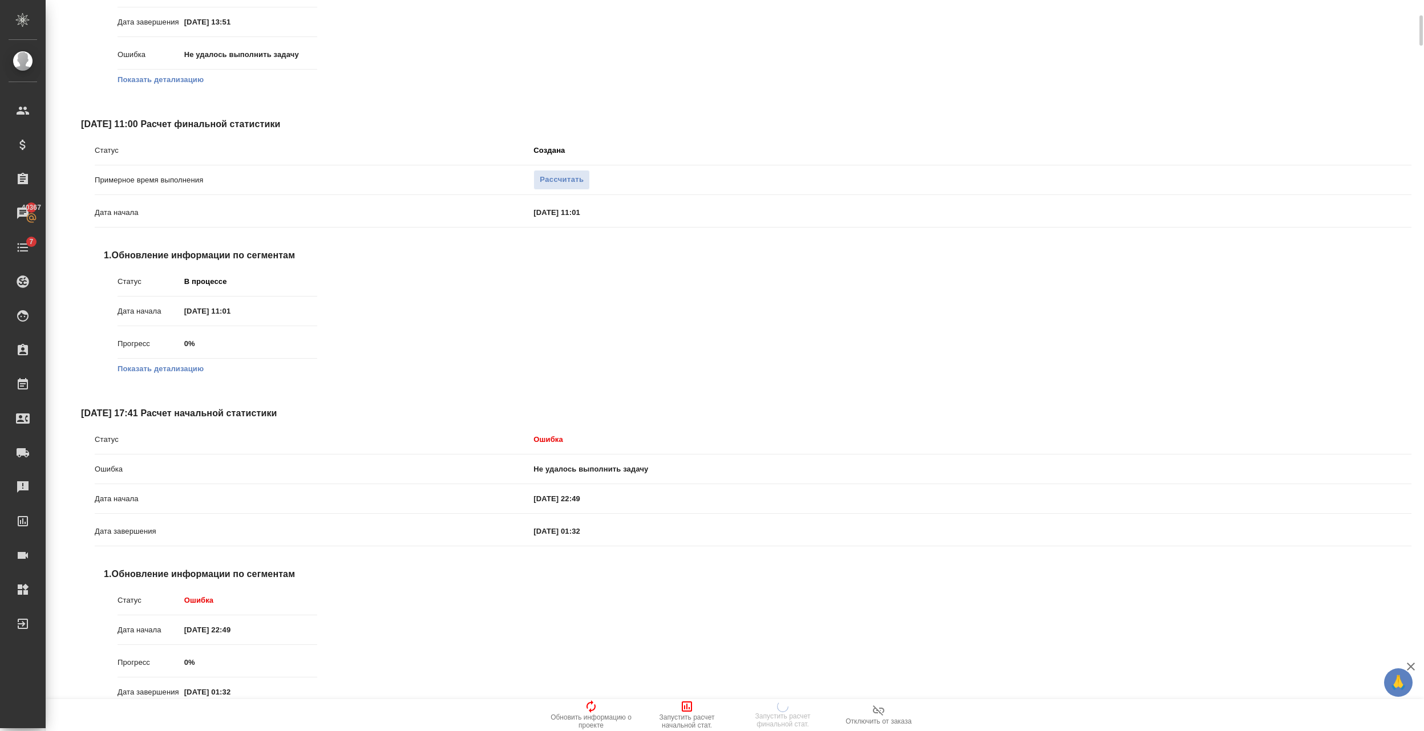
scroll to position [608, 0]
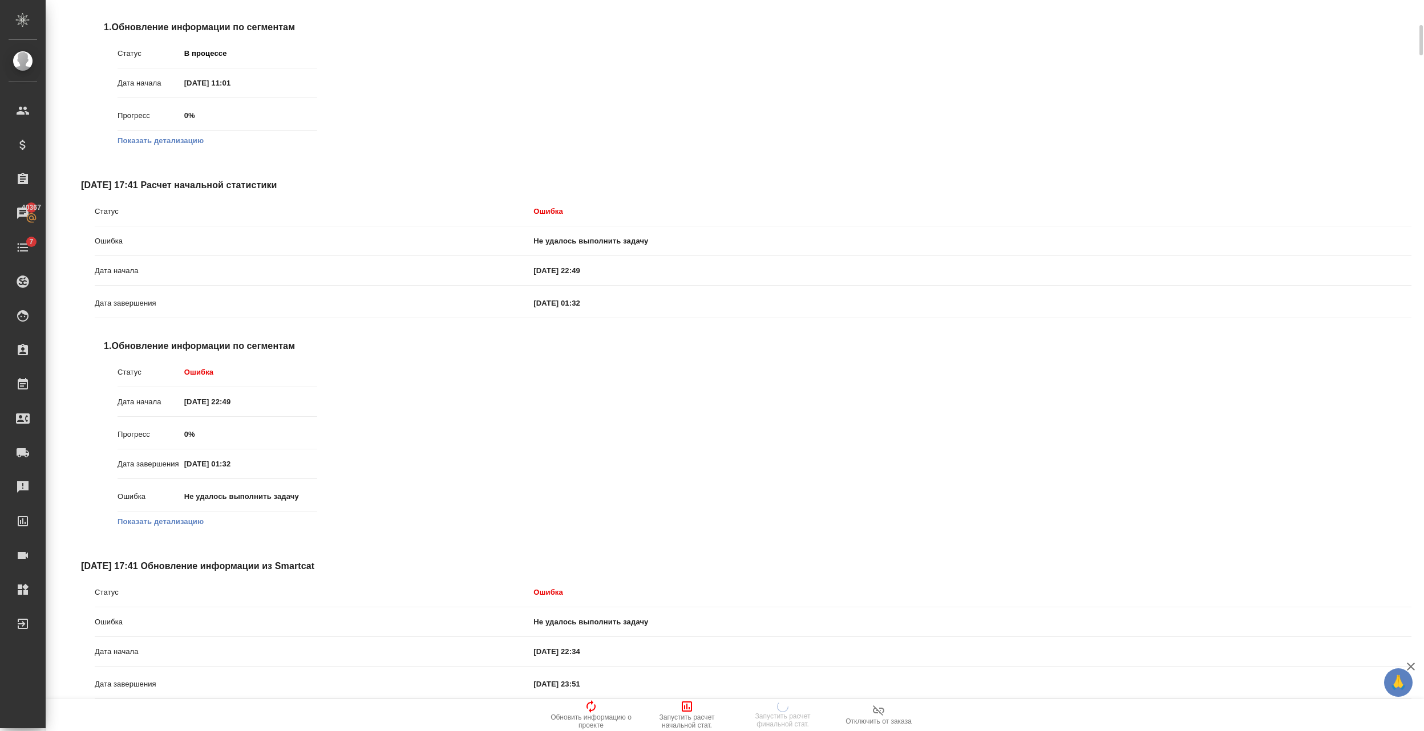
click at [187, 518] on button "Показать детализацию" at bounding box center [160, 521] width 86 height 11
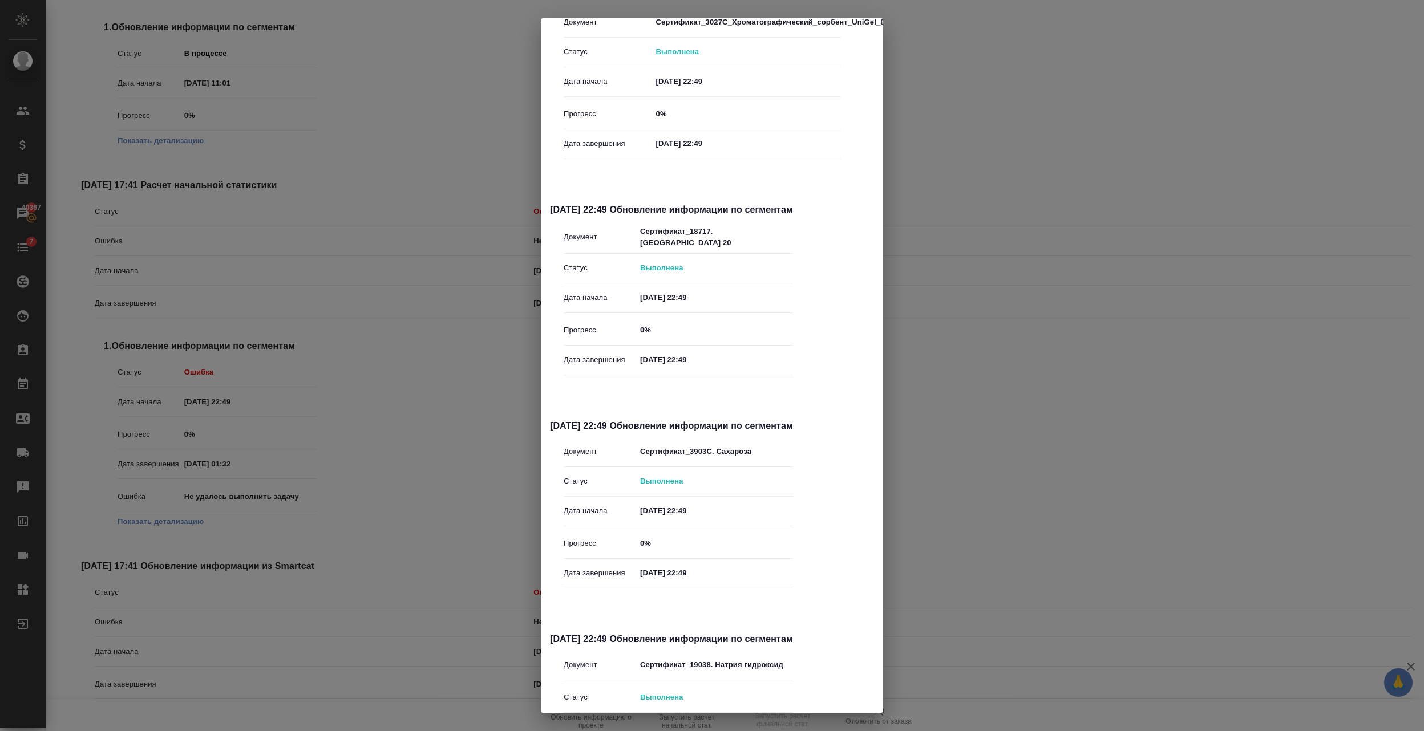
scroll to position [0, 0]
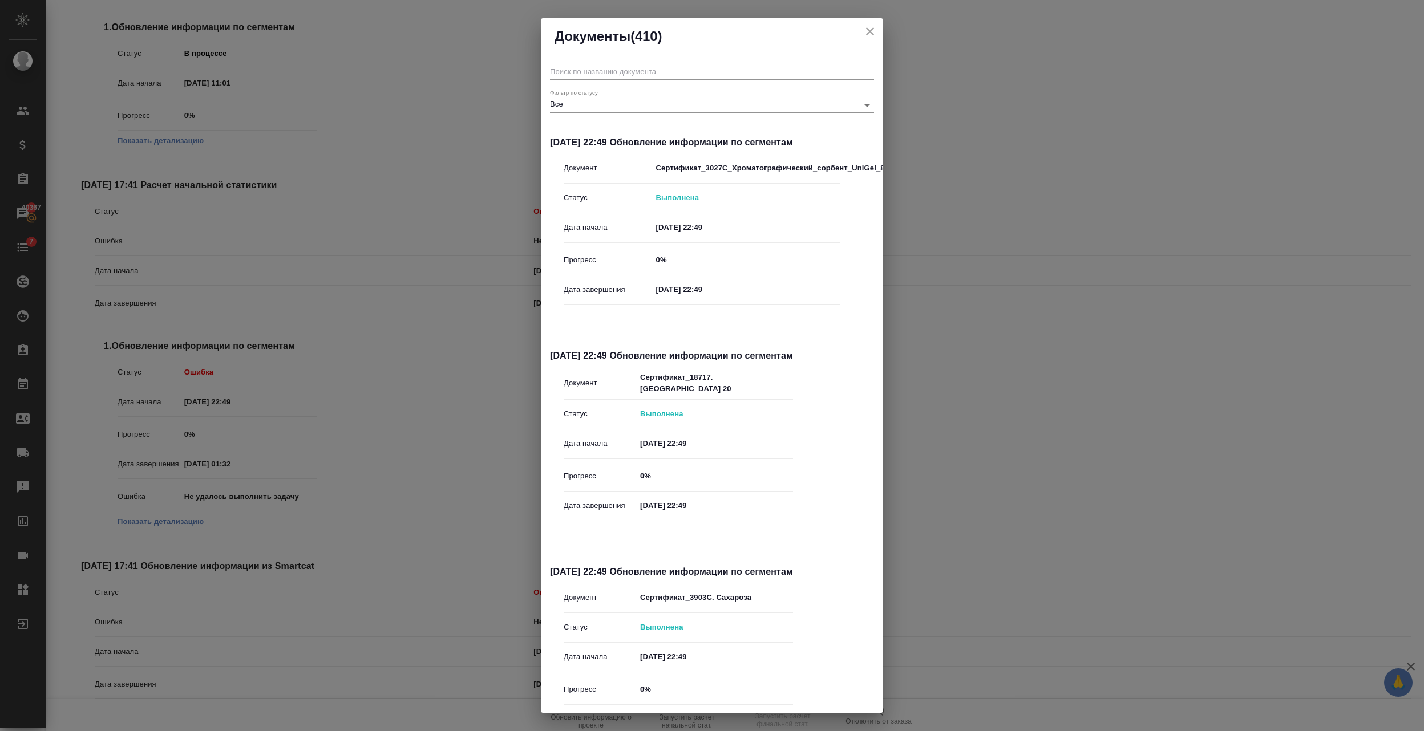
click at [621, 104] on body "🙏 .cls-1 fill:#fff; AWATERA Semenets Irina Клиенты Спецификации Заказы 40367 Ча…" at bounding box center [712, 365] width 1424 height 731
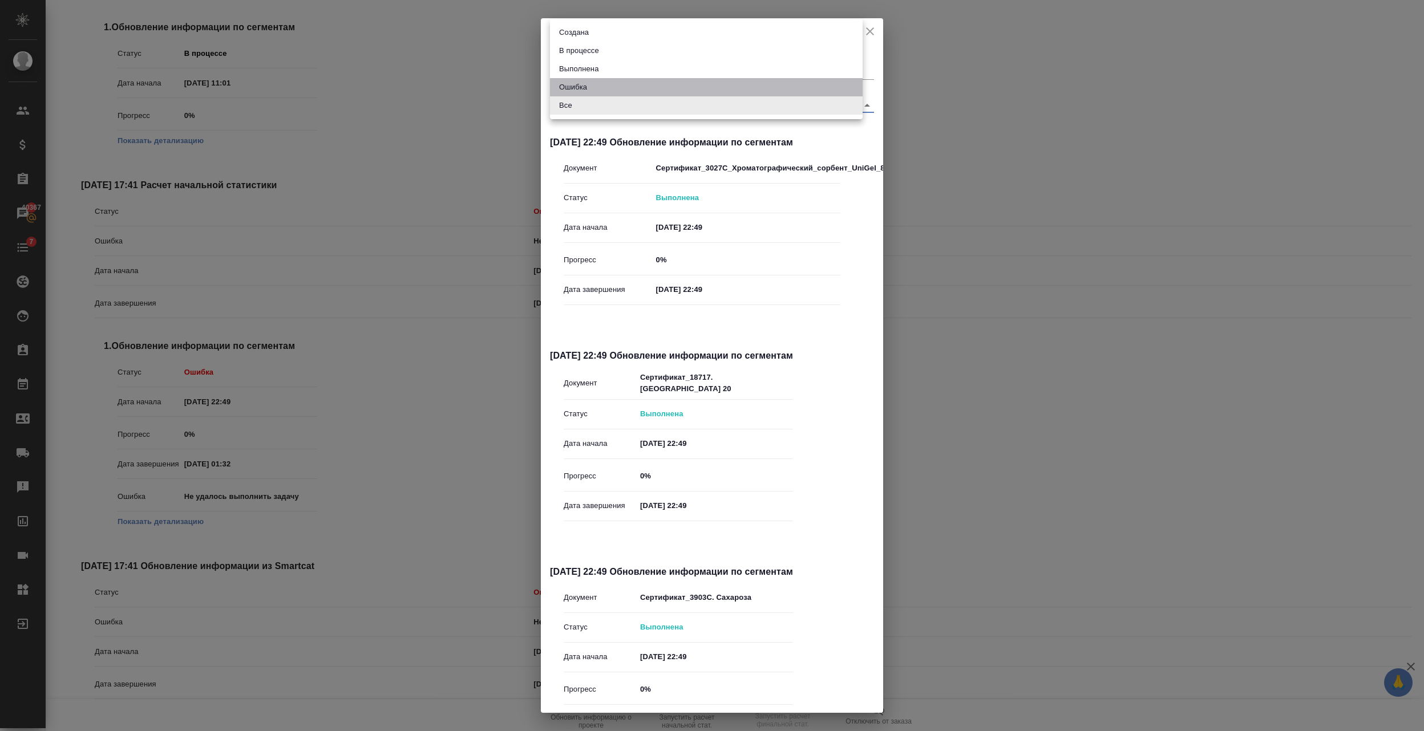
click at [591, 83] on li "Ошибка" at bounding box center [706, 87] width 313 height 18
type input "error"
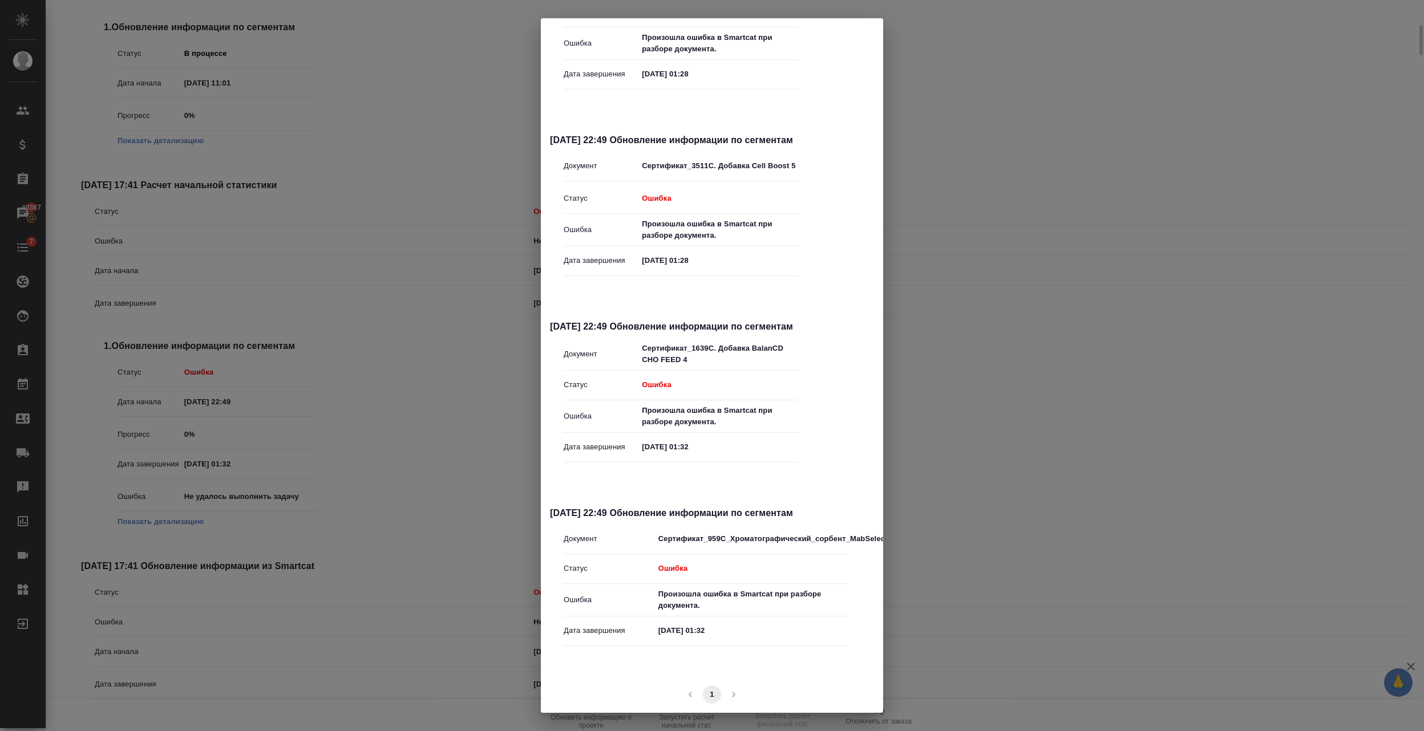
scroll to position [14, 0]
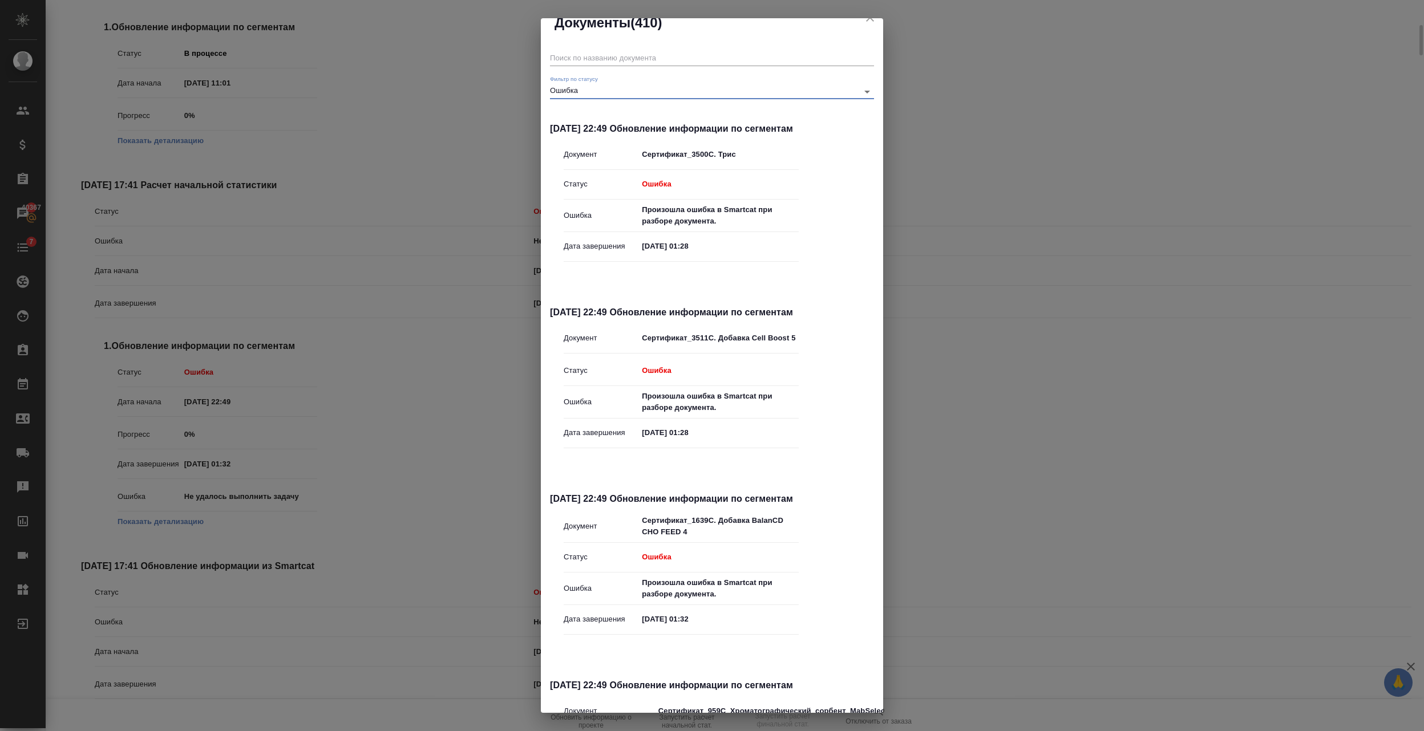
click at [943, 122] on div "Документы (410) Фильтр по статусу Ошибка error 02.09.2025, 22:49 Обновление инф…" at bounding box center [712, 365] width 1424 height 731
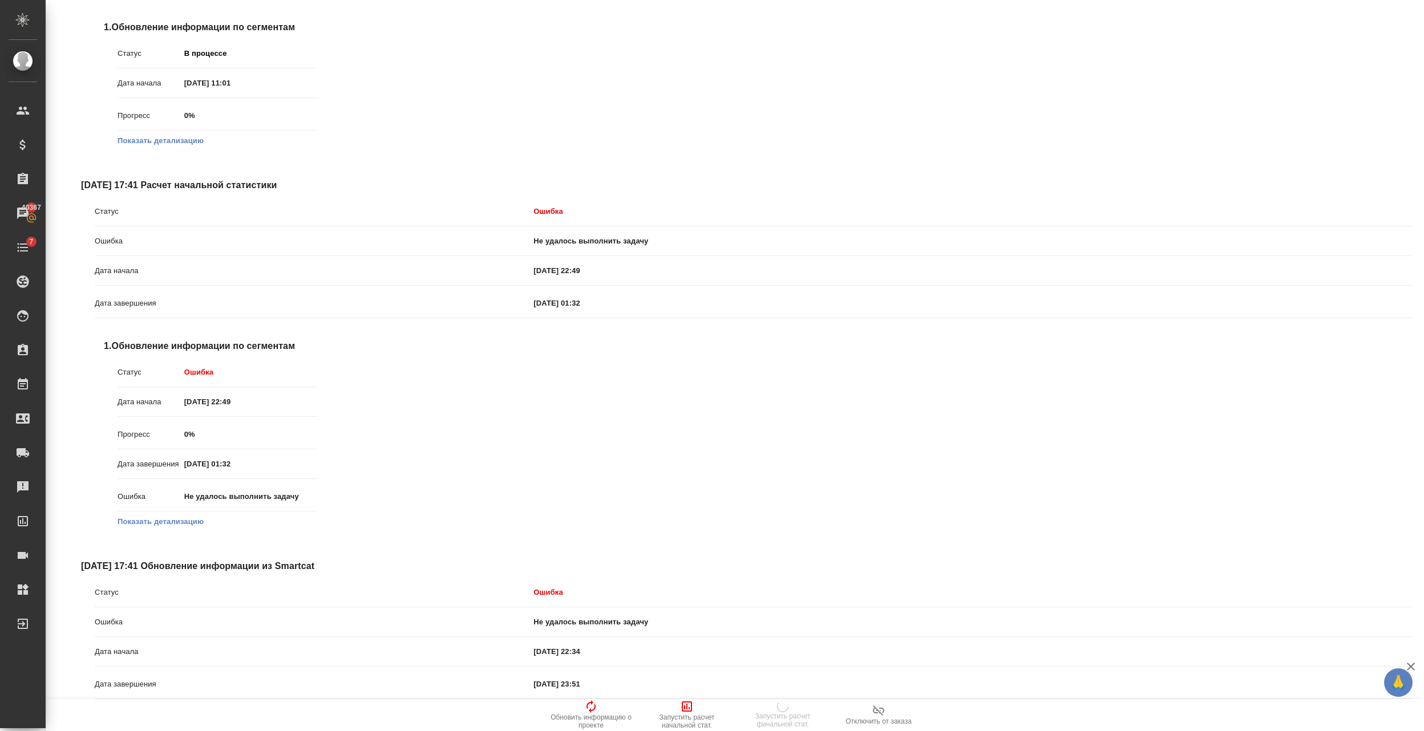
scroll to position [0, 0]
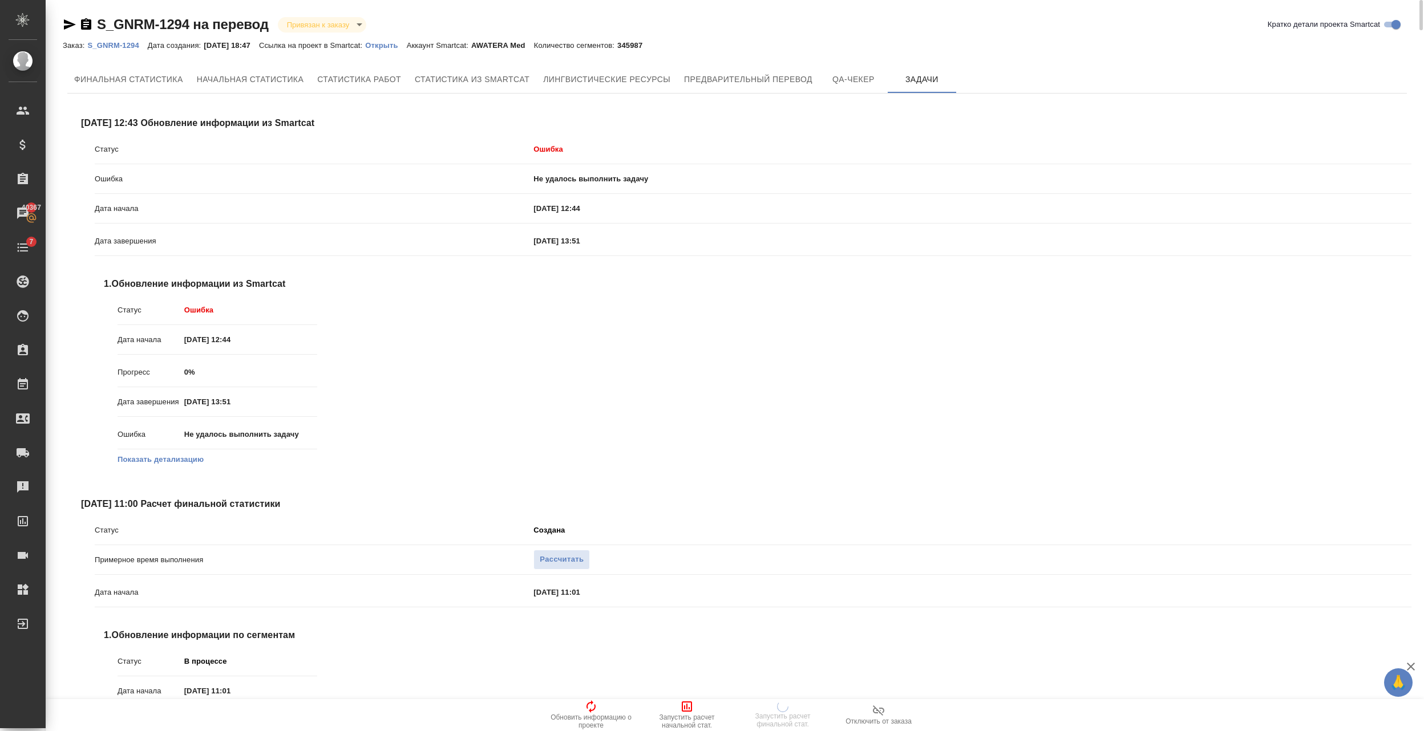
click at [404, 46] on p "Открыть" at bounding box center [385, 45] width 41 height 9
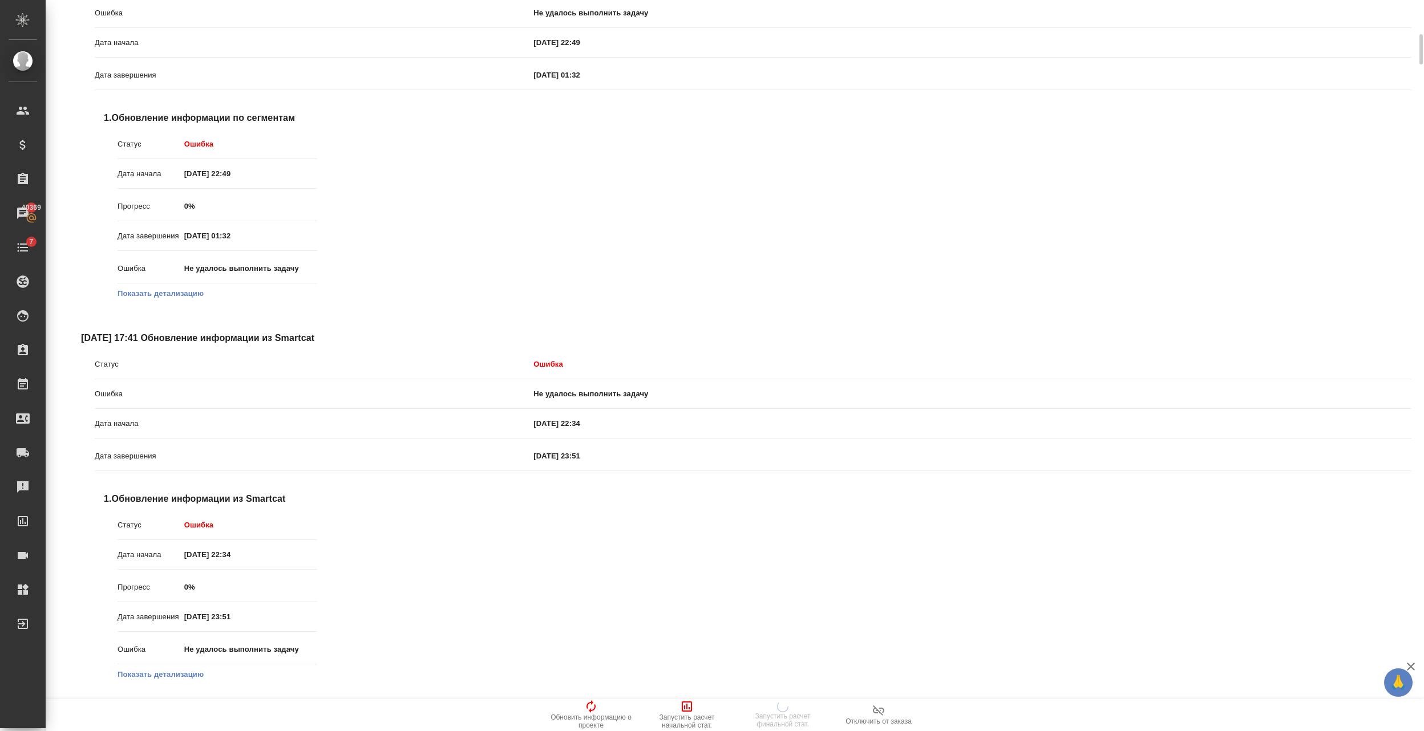
scroll to position [760, 0]
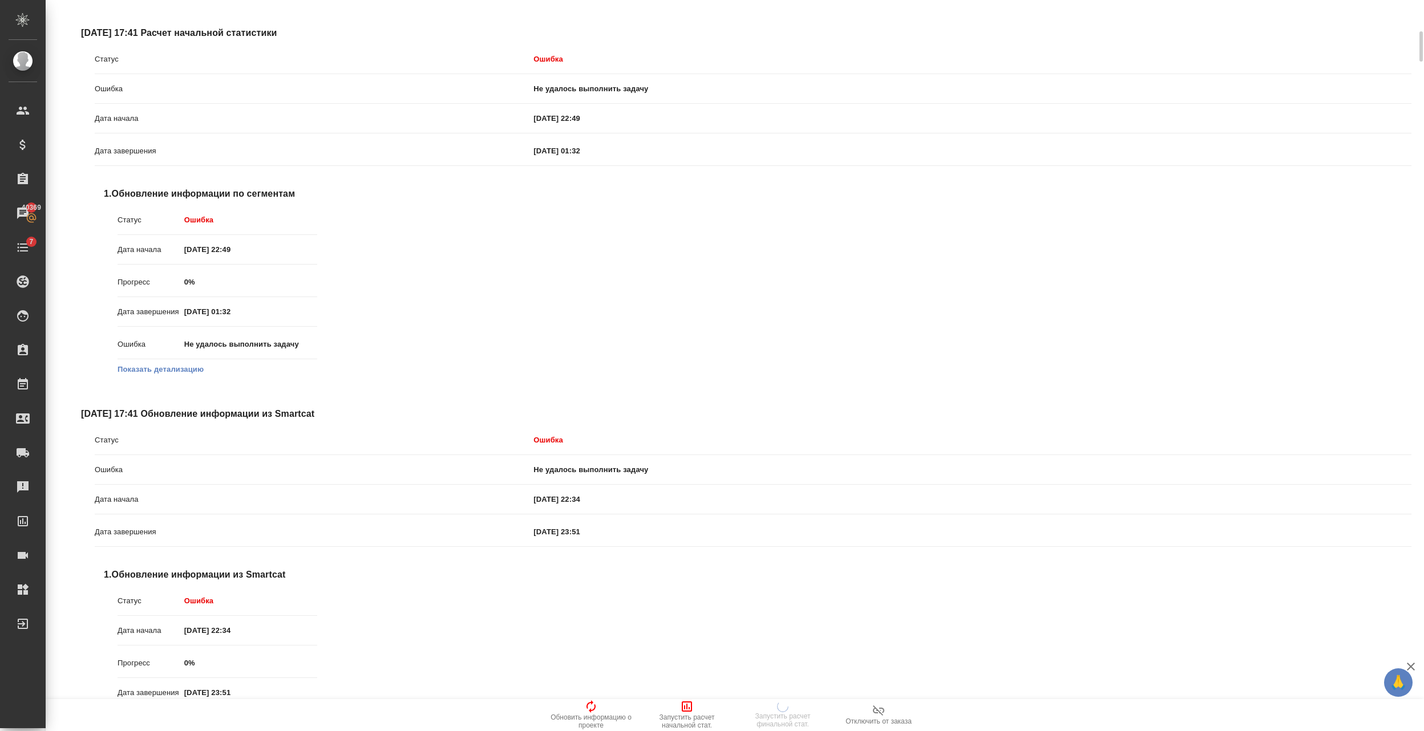
click at [151, 368] on button "Показать детализацию" at bounding box center [160, 369] width 86 height 11
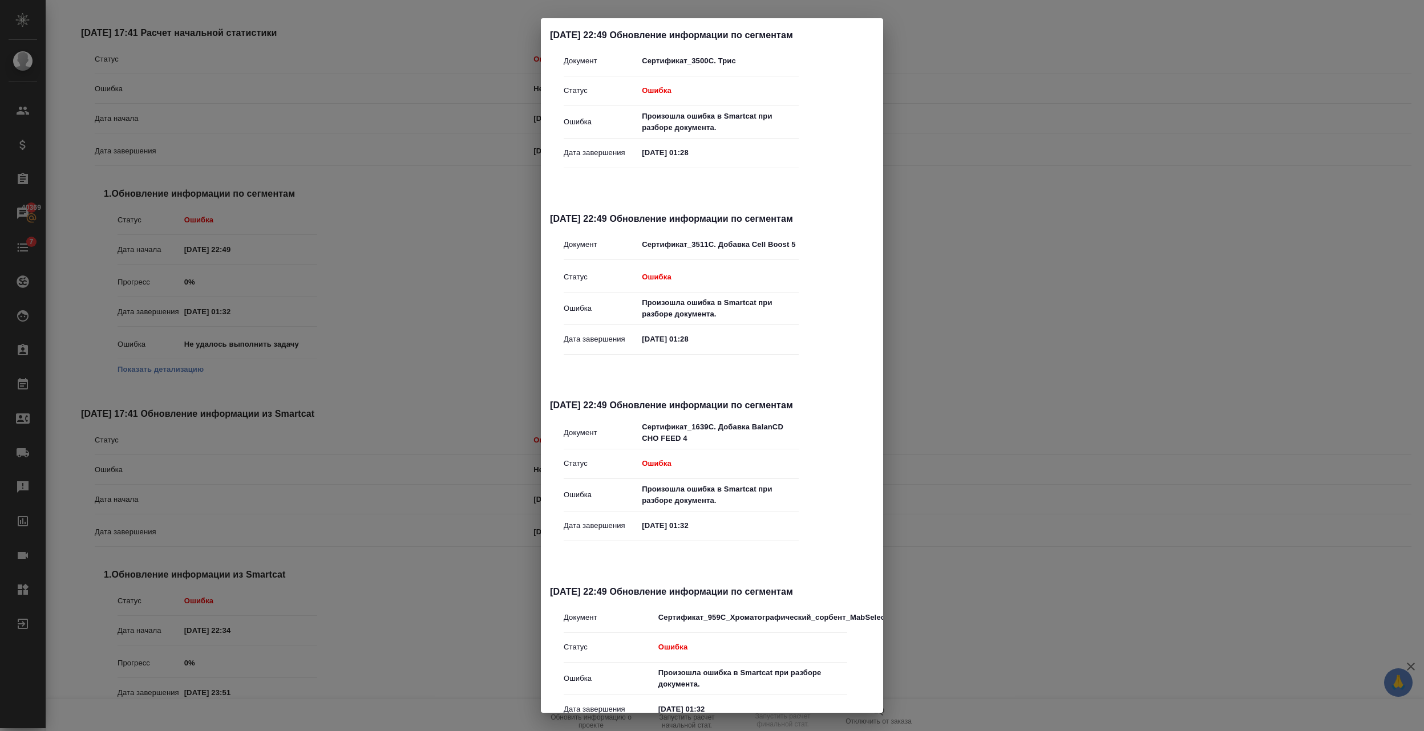
scroll to position [110, 0]
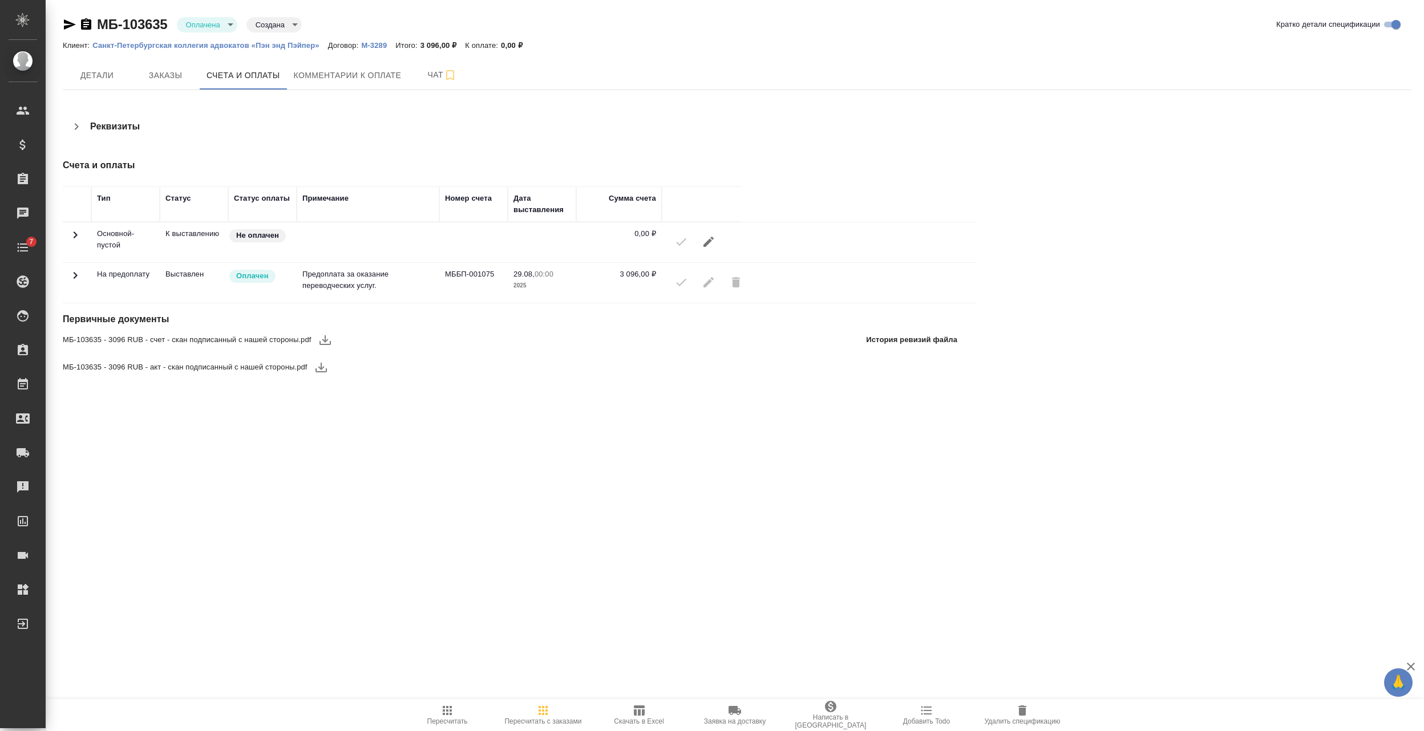
click at [75, 242] on icon at bounding box center [75, 235] width 14 height 14
